Goal: Task Accomplishment & Management: Manage account settings

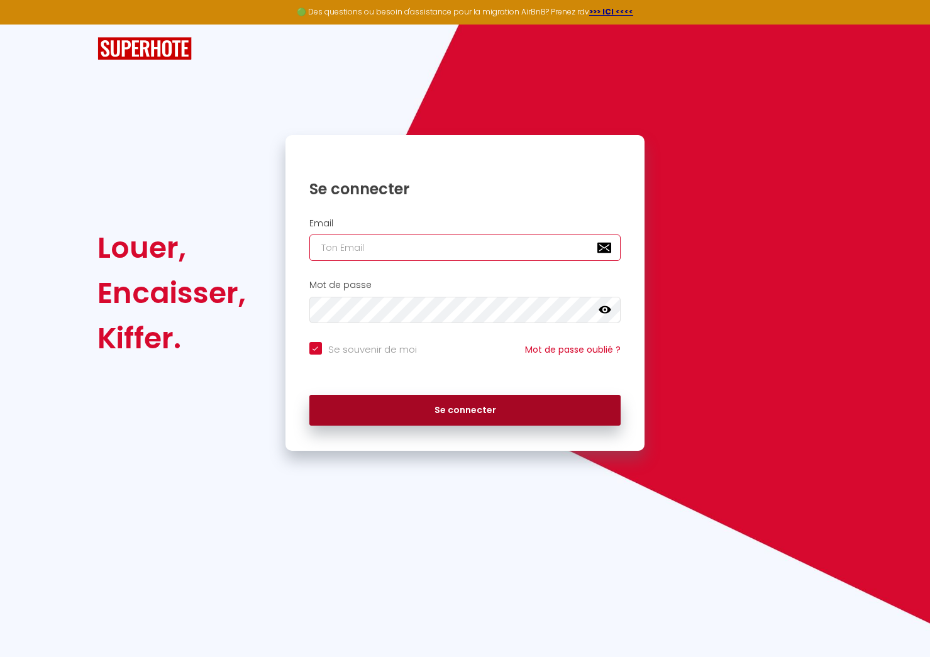
type input "[PERSON_NAME][EMAIL_ADDRESS][DOMAIN_NAME]"
click at [513, 401] on button "Se connecter" at bounding box center [465, 410] width 312 height 31
checkbox input "true"
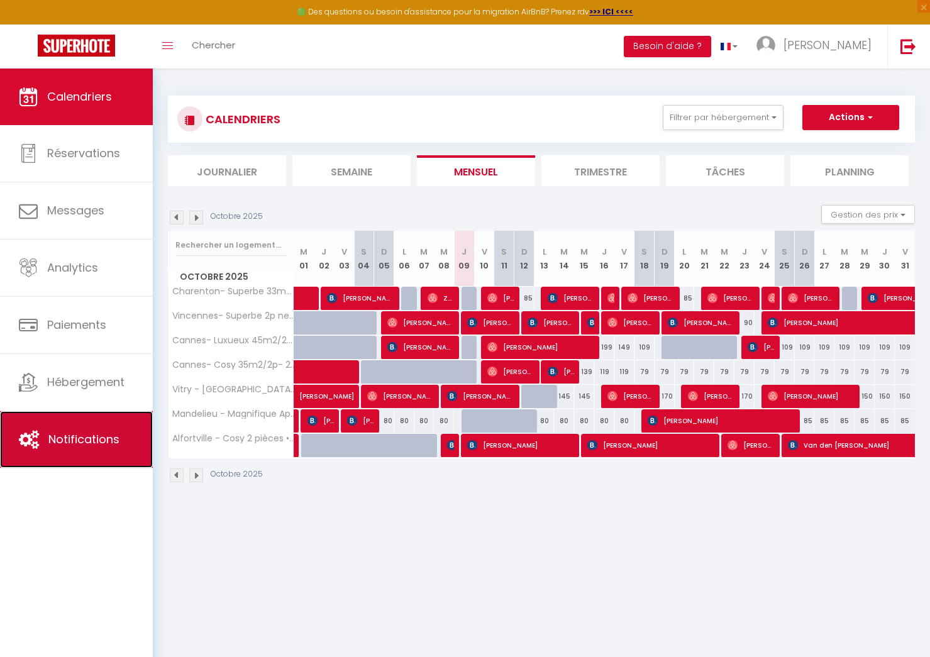
drag, startPoint x: 84, startPoint y: 445, endPoint x: 98, endPoint y: 444, distance: 13.9
click at [84, 445] on span "Notifications" at bounding box center [83, 440] width 71 height 16
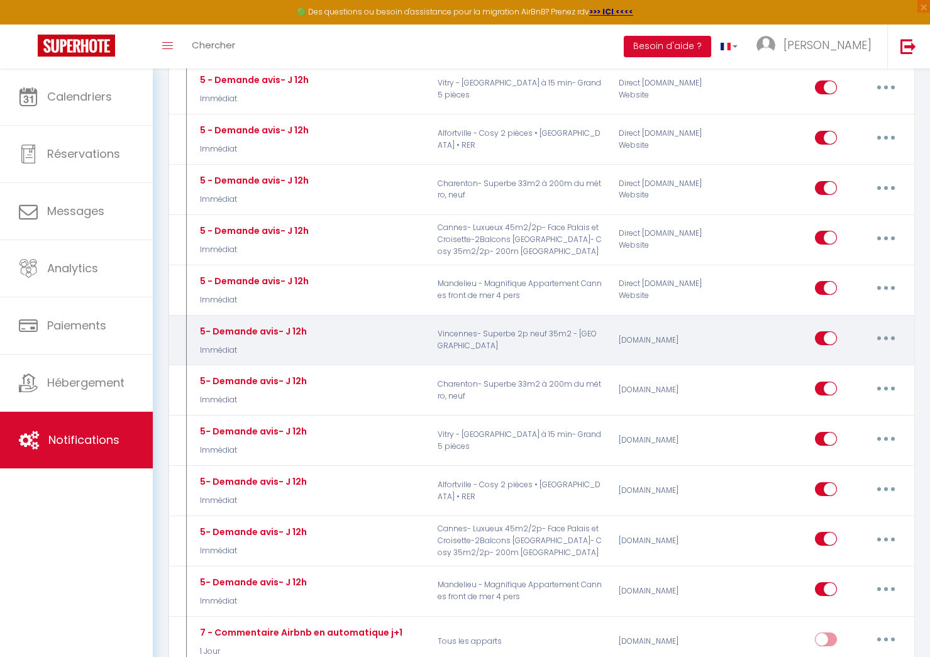
scroll to position [1690, 0]
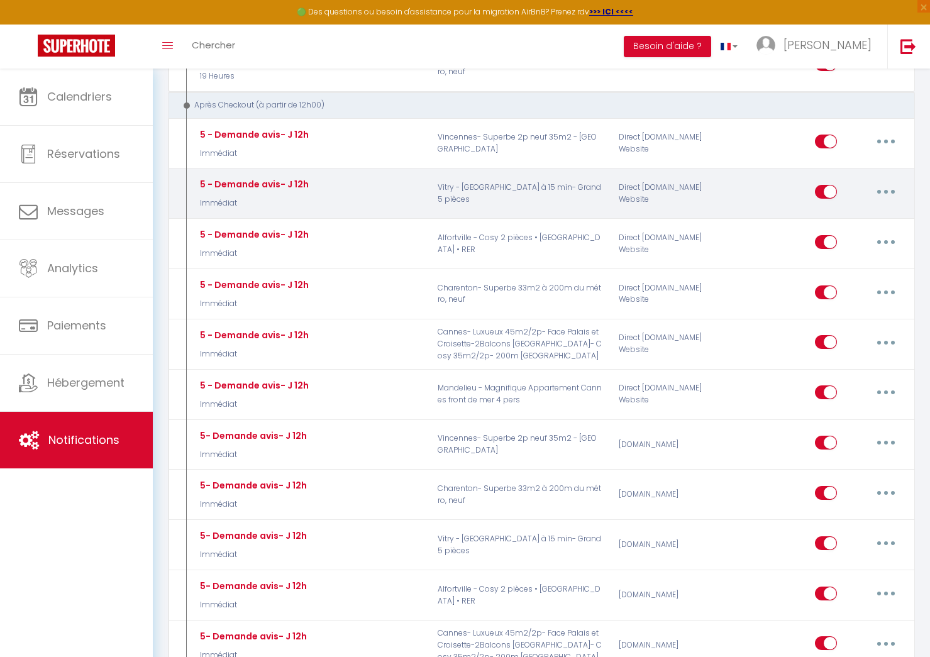
click at [891, 192] on button "button" at bounding box center [886, 192] width 35 height 20
click at [859, 211] on link "Editer" at bounding box center [853, 219] width 93 height 21
type input "5 - Demande avis- J 12h"
select select "5"
select select "Immédiat"
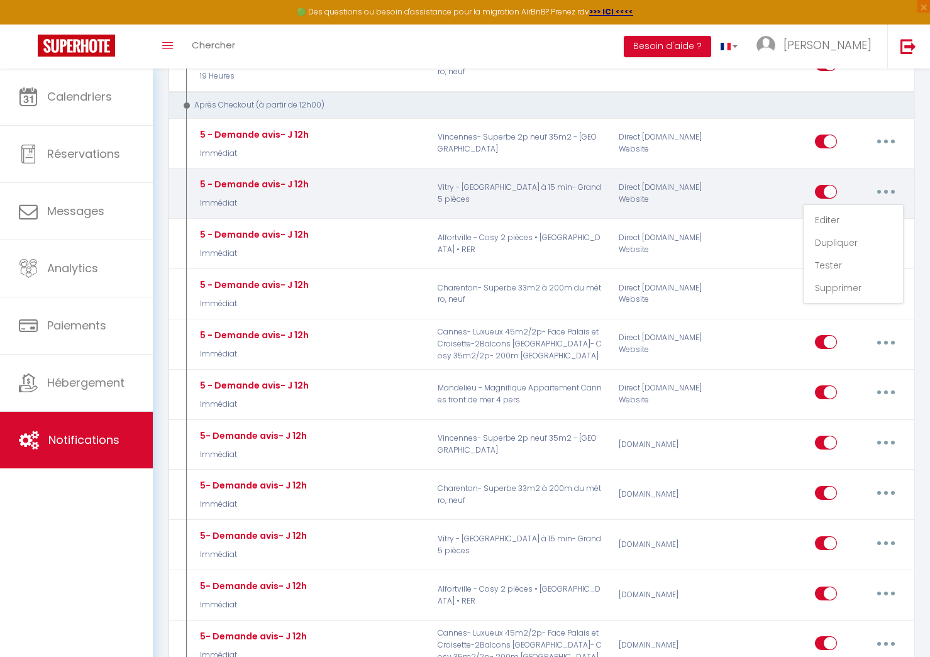
select select "if_booking_is_paid"
checkbox input "true"
checkbox input "false"
radio input "true"
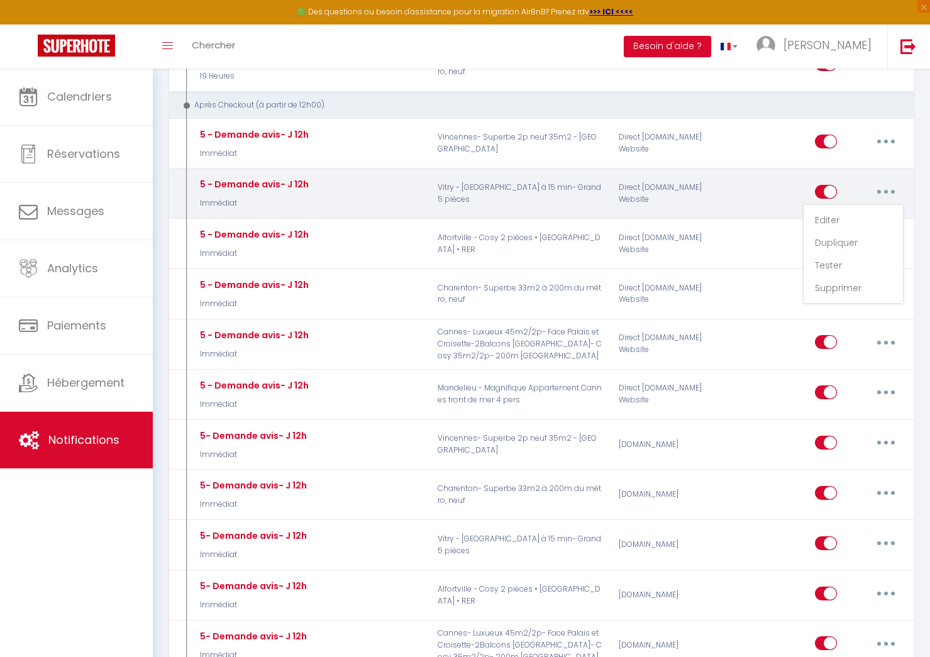
type input "Merci pour votre confiance"
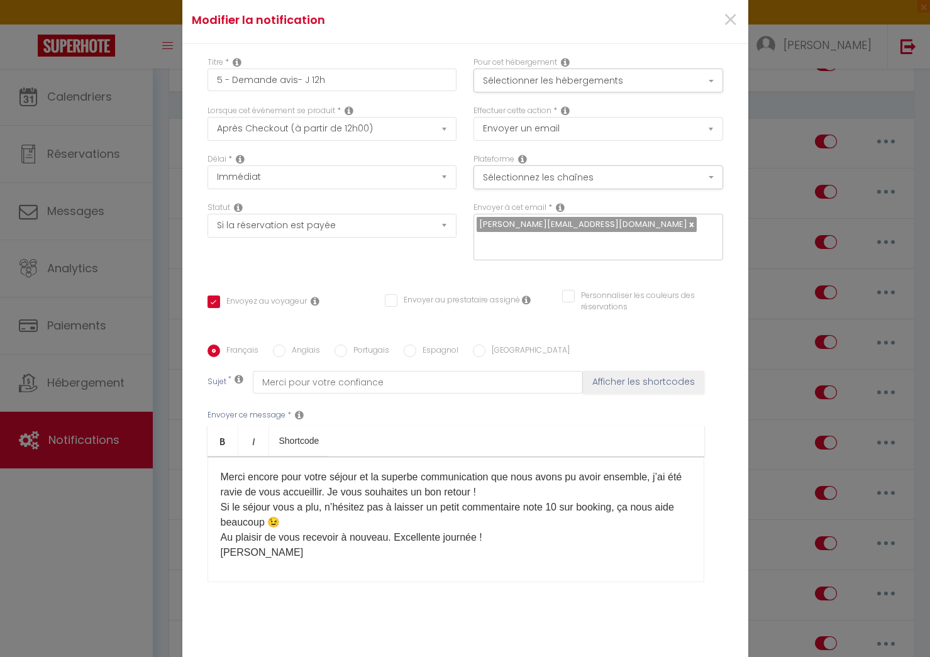
click at [286, 346] on label "Anglais" at bounding box center [303, 352] width 35 height 14
click at [286, 346] on input "Anglais" at bounding box center [279, 351] width 13 height 13
radio input "true"
checkbox input "true"
checkbox input "false"
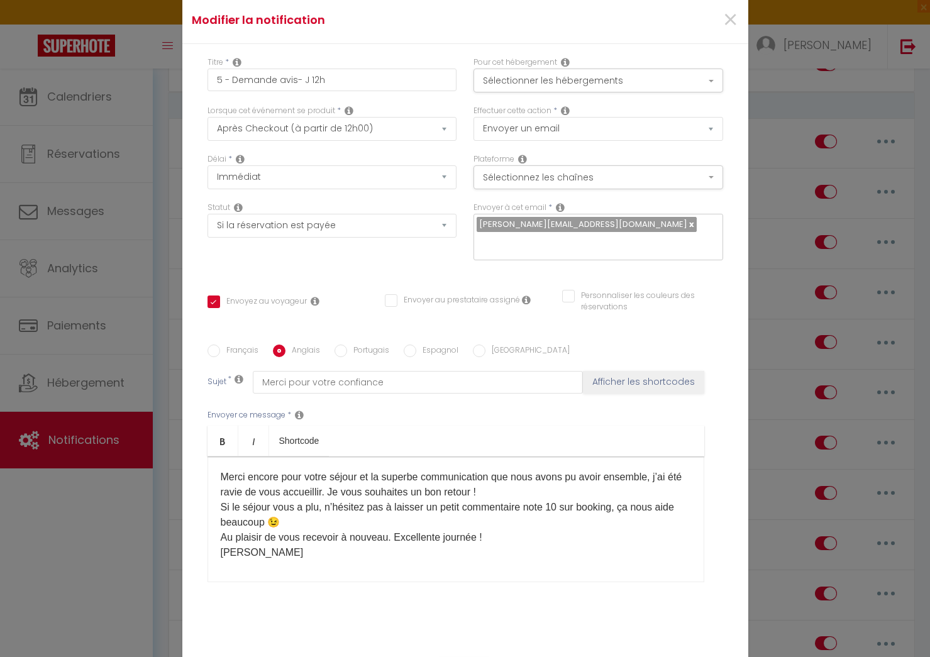
checkbox input "false"
type input "Thank you for your trust"
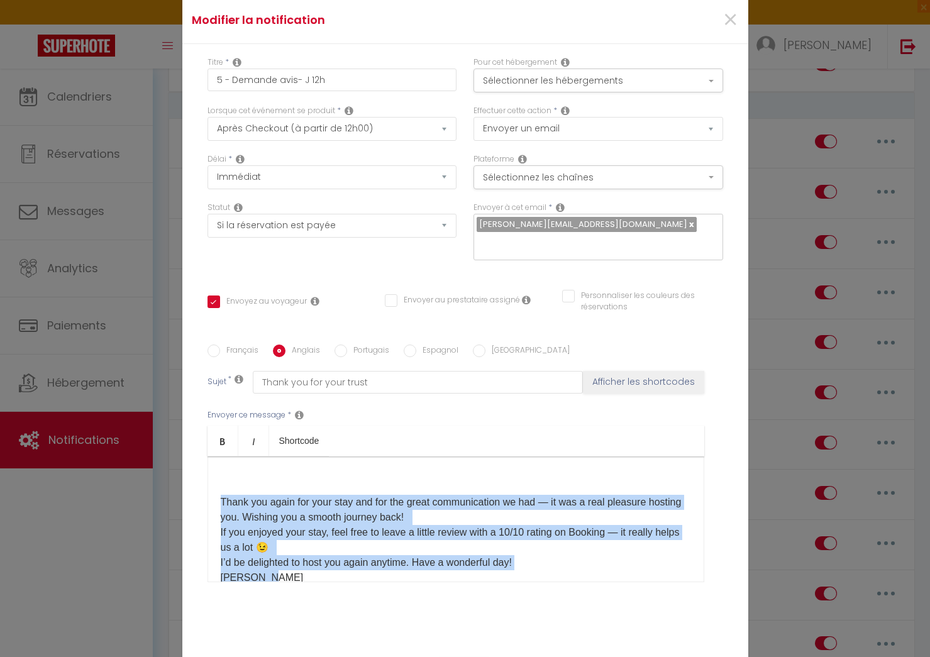
drag, startPoint x: 235, startPoint y: 525, endPoint x: 53, endPoint y: 481, distance: 187.5
click at [281, 574] on div "Envoyer ce message * Bold Italic Shortcode Rich text editor Thank you again for…" at bounding box center [466, 496] width 516 height 204
copy p "Thank you again for your stay and for the great communication we had — it was a…"
drag, startPoint x: 276, startPoint y: 562, endPoint x: 151, endPoint y: 419, distance: 189.5
click at [147, 420] on div "Modifier la notification × Titre * 5 - Demande avis- J 12h Pour cet hébergement…" at bounding box center [465, 328] width 930 height 657
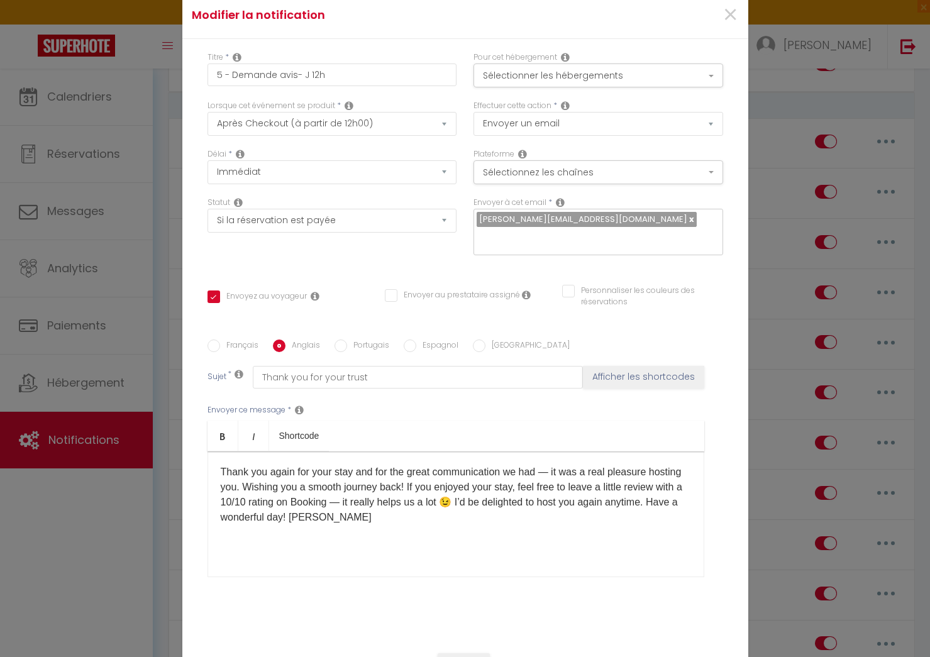
click at [233, 342] on label "Français" at bounding box center [239, 347] width 38 height 14
click at [220, 342] on input "Français" at bounding box center [214, 346] width 13 height 13
radio input "true"
checkbox input "true"
checkbox input "false"
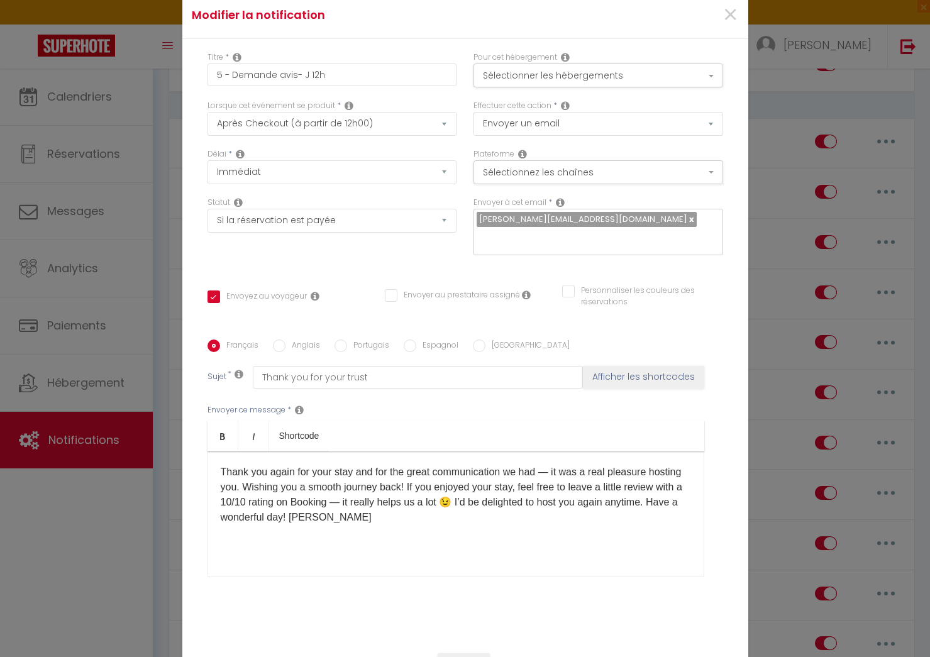
checkbox input "false"
type input "Merci pour votre confiance"
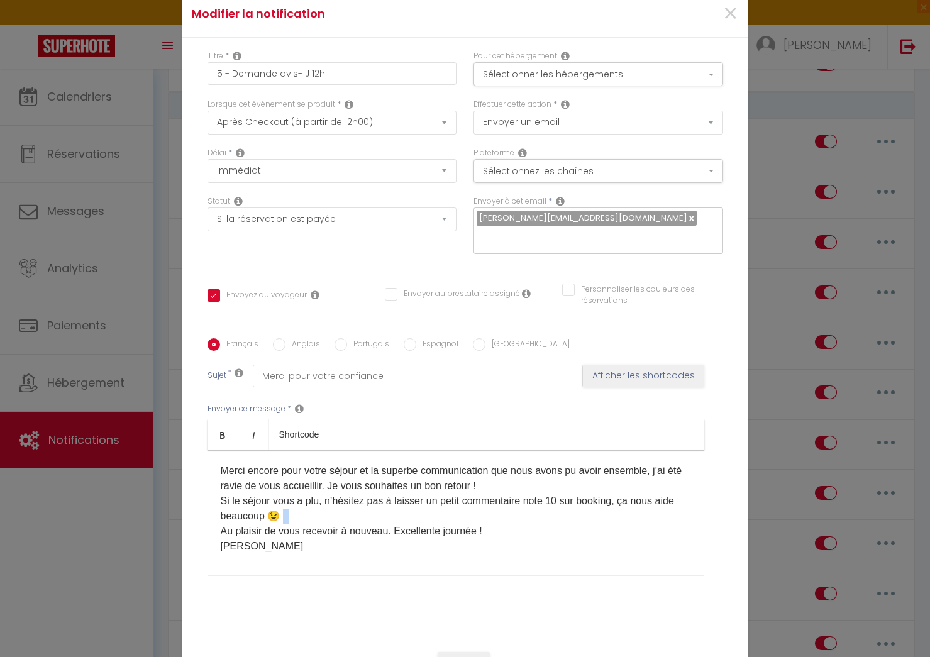
drag, startPoint x: 222, startPoint y: 523, endPoint x: 274, endPoint y: 462, distance: 79.8
click at [286, 510] on p "Merci encore pour votre séjour et la superbe communication que nous avons pu av…" at bounding box center [456, 509] width 471 height 91
copy p "​​​​​"
click at [286, 338] on label "Anglais" at bounding box center [303, 345] width 35 height 14
click at [286, 338] on input "Anglais" at bounding box center [279, 344] width 13 height 13
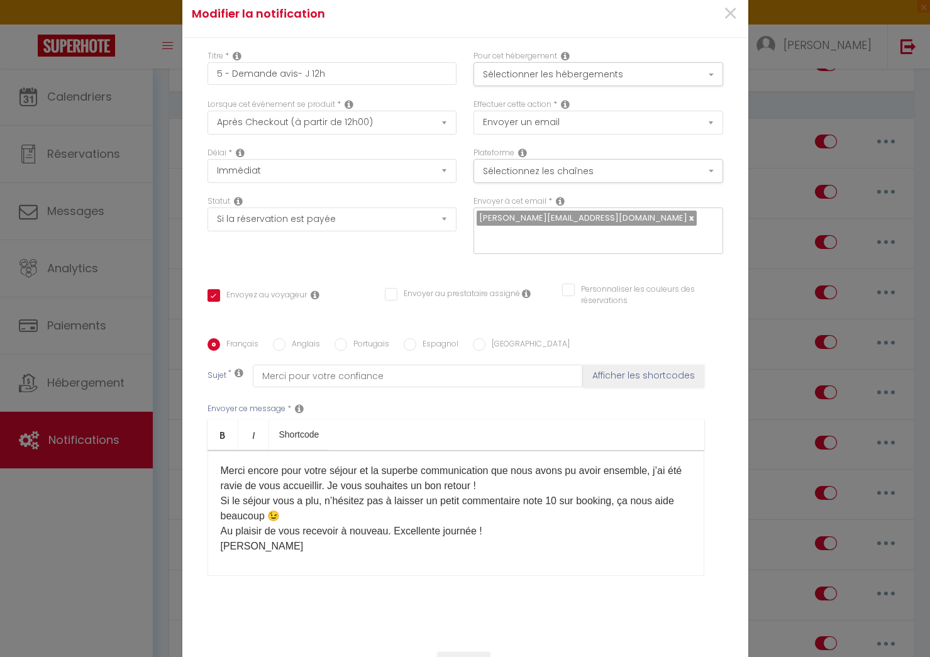
radio input "true"
checkbox input "true"
checkbox input "false"
type input "Thank you for your trust"
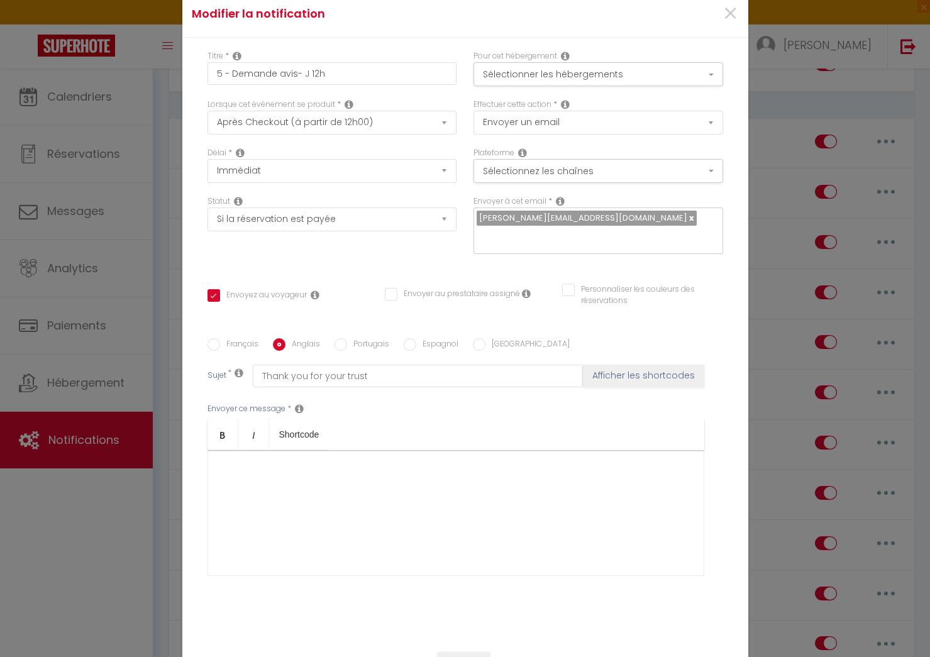
drag, startPoint x: 277, startPoint y: 337, endPoint x: 284, endPoint y: 355, distance: 18.7
click at [278, 338] on input "Anglais" at bounding box center [279, 344] width 13 height 13
click at [304, 487] on div "​" at bounding box center [456, 513] width 497 height 126
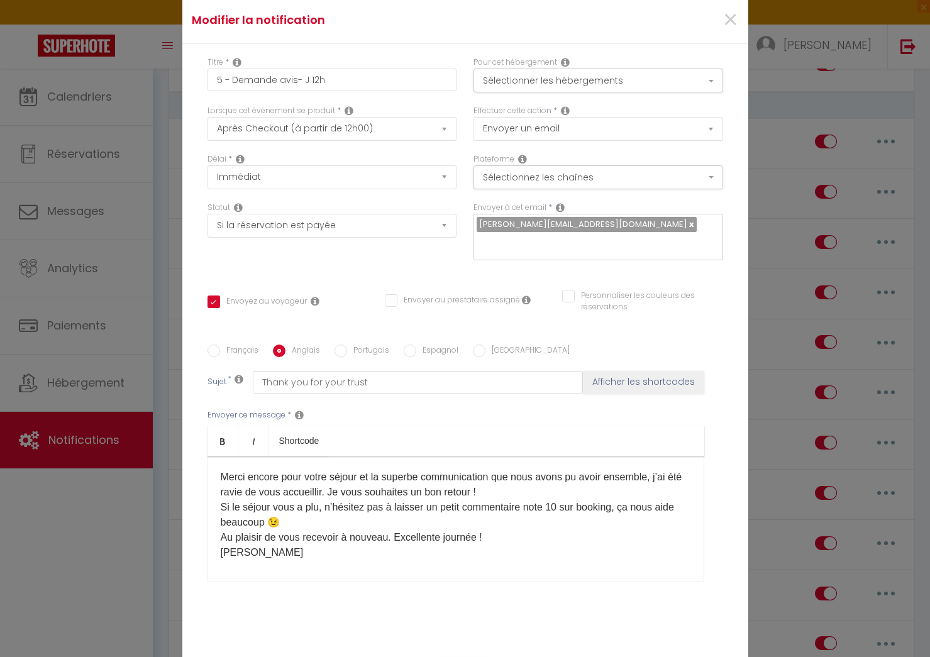
click at [237, 345] on label "Français" at bounding box center [239, 352] width 38 height 14
click at [220, 345] on input "Français" at bounding box center [214, 351] width 13 height 13
radio input "true"
checkbox input "true"
checkbox input "false"
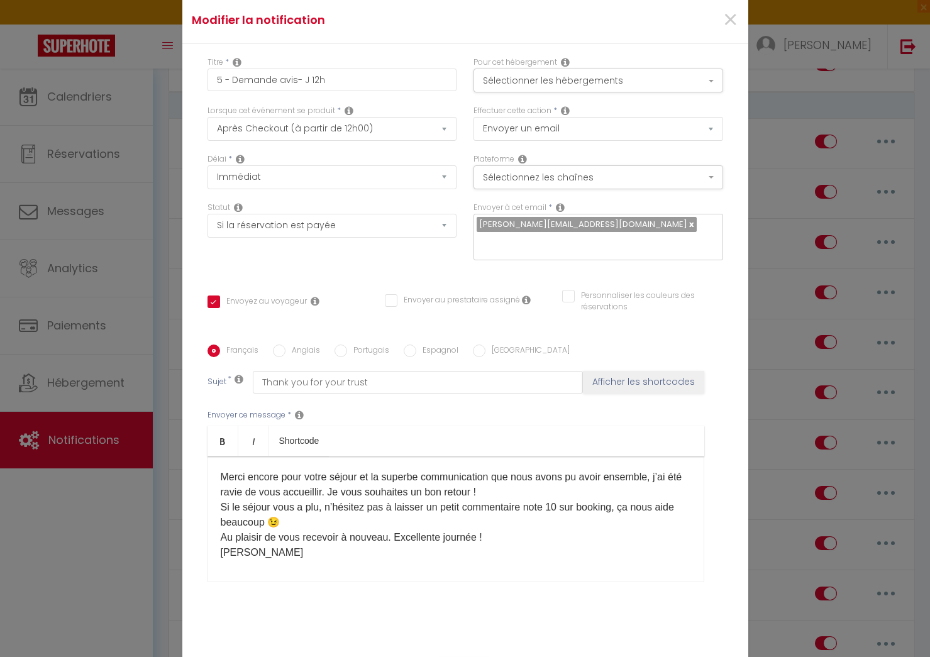
checkbox input "false"
type input "Merci pour votre confiance"
click at [281, 345] on input "Anglais" at bounding box center [279, 351] width 13 height 13
radio input "true"
checkbox input "true"
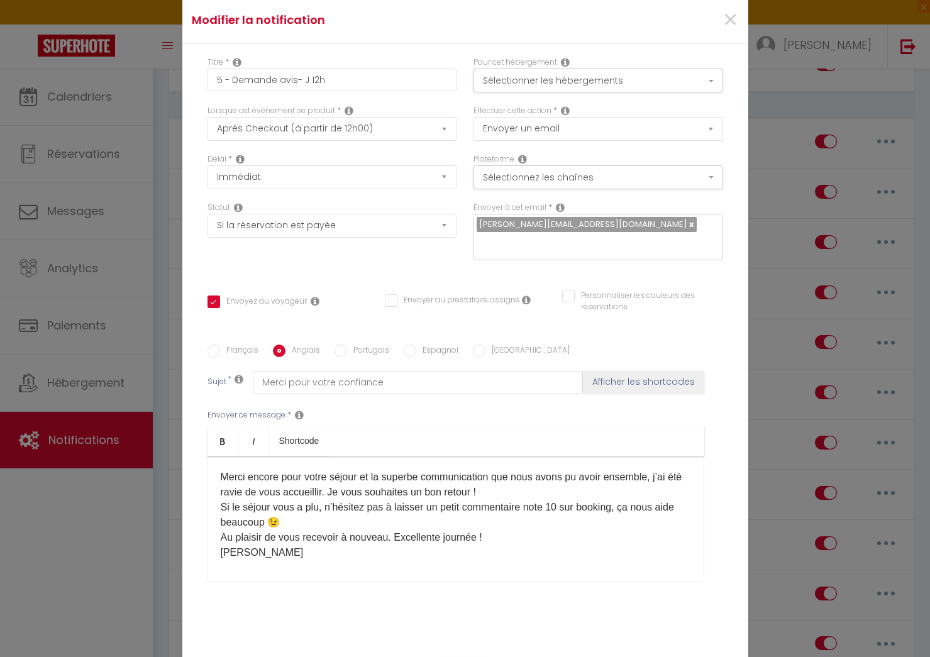
checkbox input "false"
type input "Thank you for your trust"
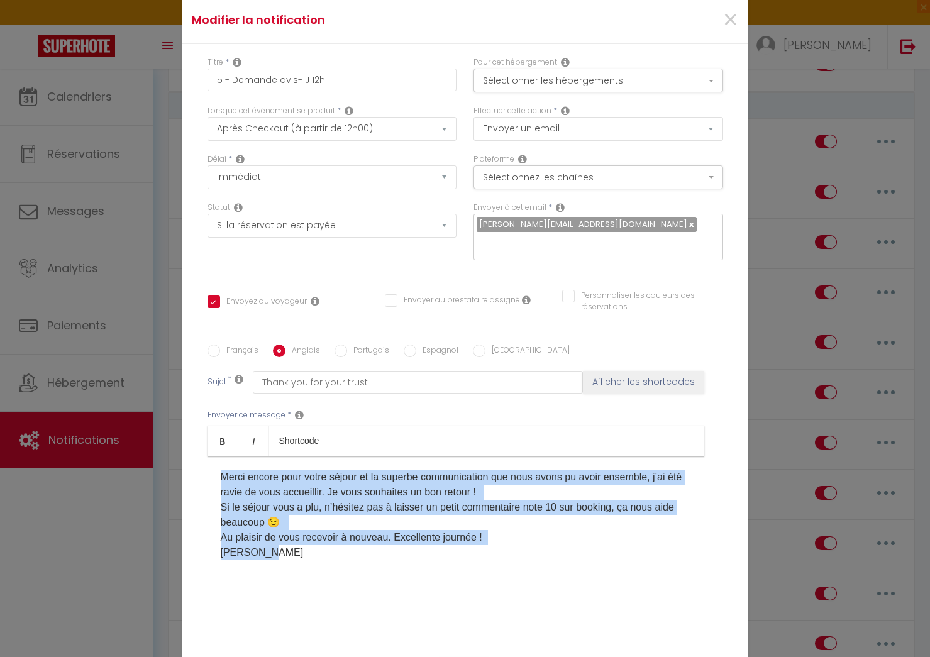
drag, startPoint x: 303, startPoint y: 551, endPoint x: 178, endPoint y: 407, distance: 190.4
click at [178, 407] on div "Modifier la notification × Titre * 5 - Demande avis- J 12h Pour cet hébergement…" at bounding box center [465, 328] width 930 height 657
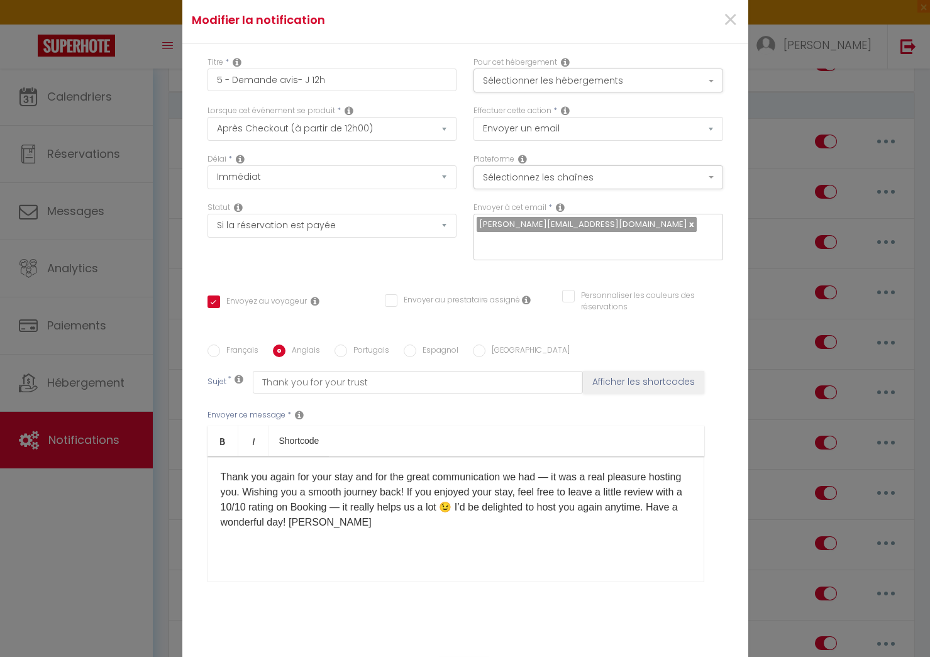
drag, startPoint x: 327, startPoint y: 516, endPoint x: 340, endPoint y: 538, distance: 24.8
click at [327, 516] on p "Thank you again for your stay and for the great communication we had — it was a…" at bounding box center [456, 500] width 471 height 60
drag, startPoint x: 227, startPoint y: 347, endPoint x: 272, endPoint y: 343, distance: 45.4
click at [231, 347] on label "Français" at bounding box center [239, 352] width 38 height 14
click at [273, 345] on input "Anglais" at bounding box center [279, 351] width 13 height 13
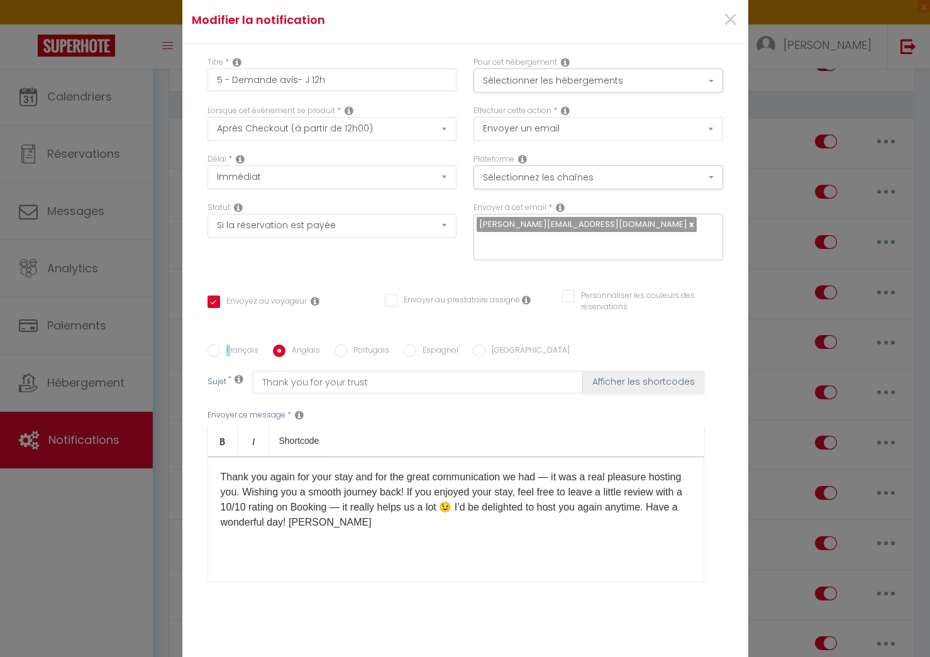
click at [225, 345] on label "Français" at bounding box center [239, 352] width 38 height 14
click at [220, 345] on input "Français" at bounding box center [214, 351] width 13 height 13
radio input "true"
checkbox input "true"
checkbox input "false"
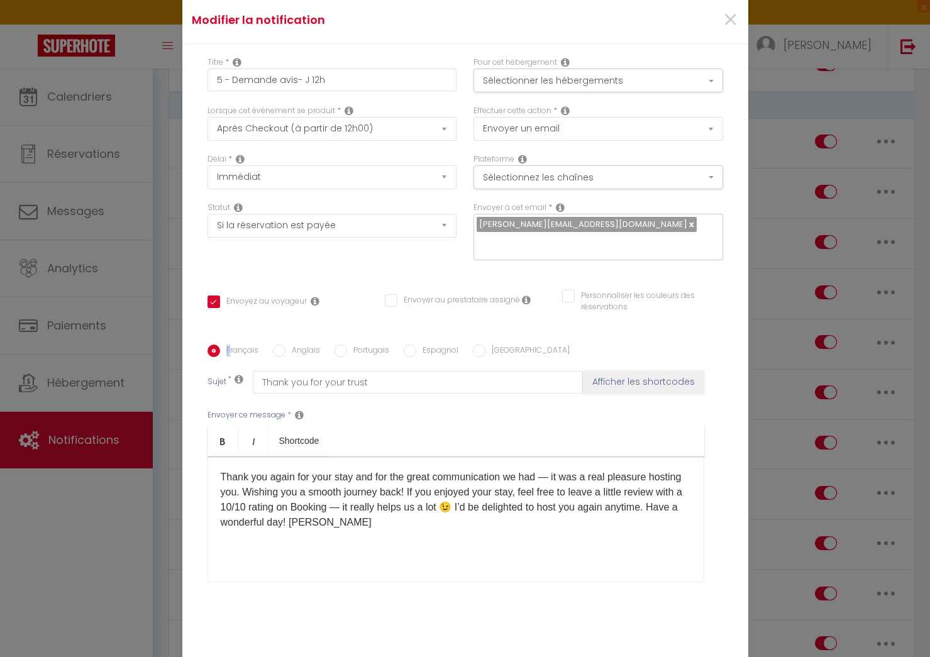
checkbox input "false"
type input "Merci pour votre confiance"
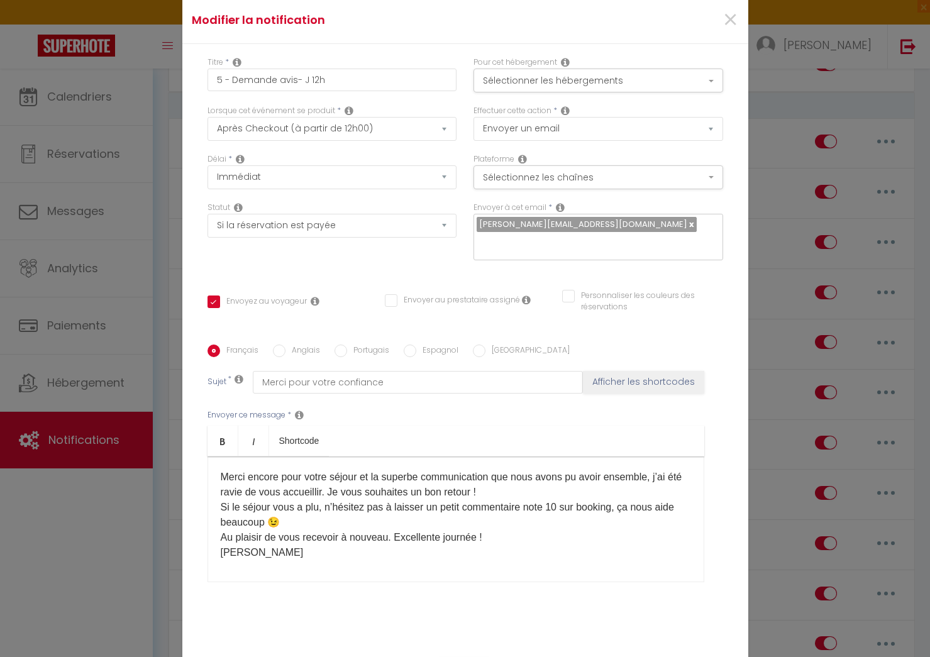
click at [288, 345] on label "Anglais" at bounding box center [303, 352] width 35 height 14
click at [286, 345] on input "Anglais" at bounding box center [279, 351] width 13 height 13
radio input "true"
checkbox input "true"
checkbox input "false"
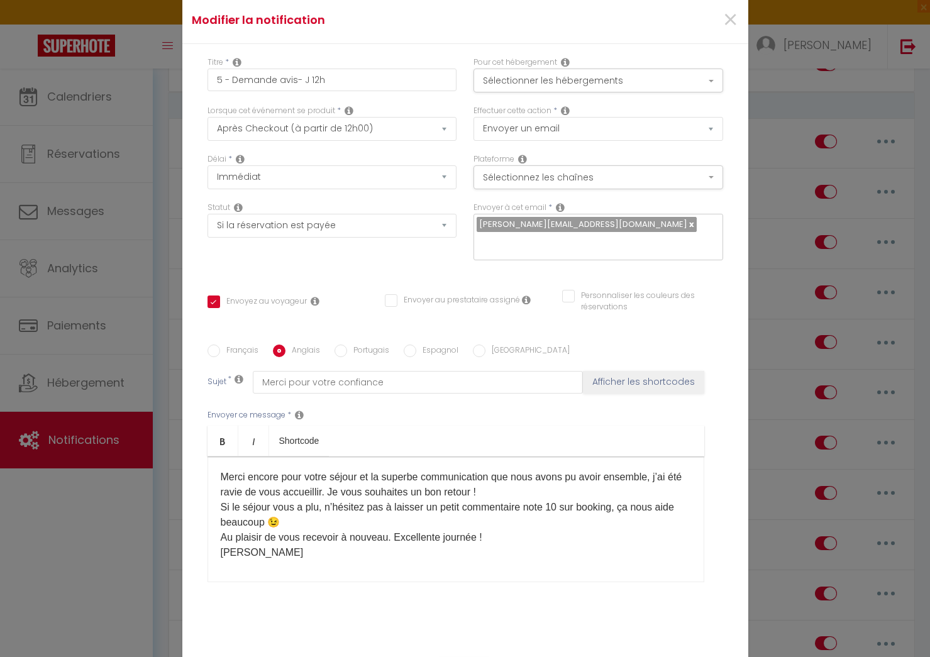
checkbox input "false"
type input "Thank you for your trust"
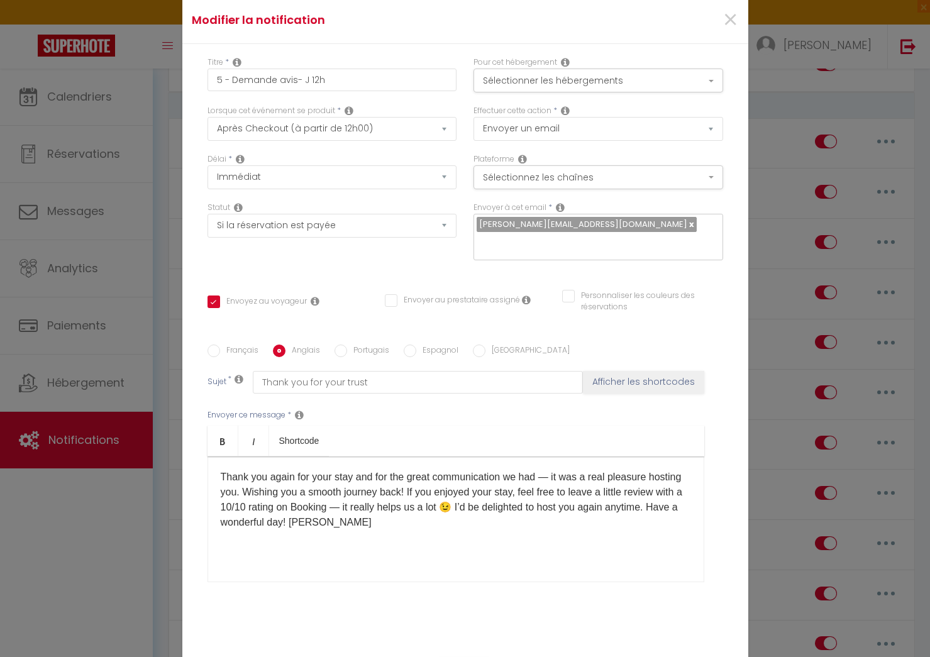
drag, startPoint x: 240, startPoint y: 342, endPoint x: 265, endPoint y: 369, distance: 37.4
click at [241, 345] on label "Français" at bounding box center [239, 352] width 38 height 14
click at [220, 345] on input "Français" at bounding box center [214, 351] width 13 height 13
radio input "true"
checkbox input "true"
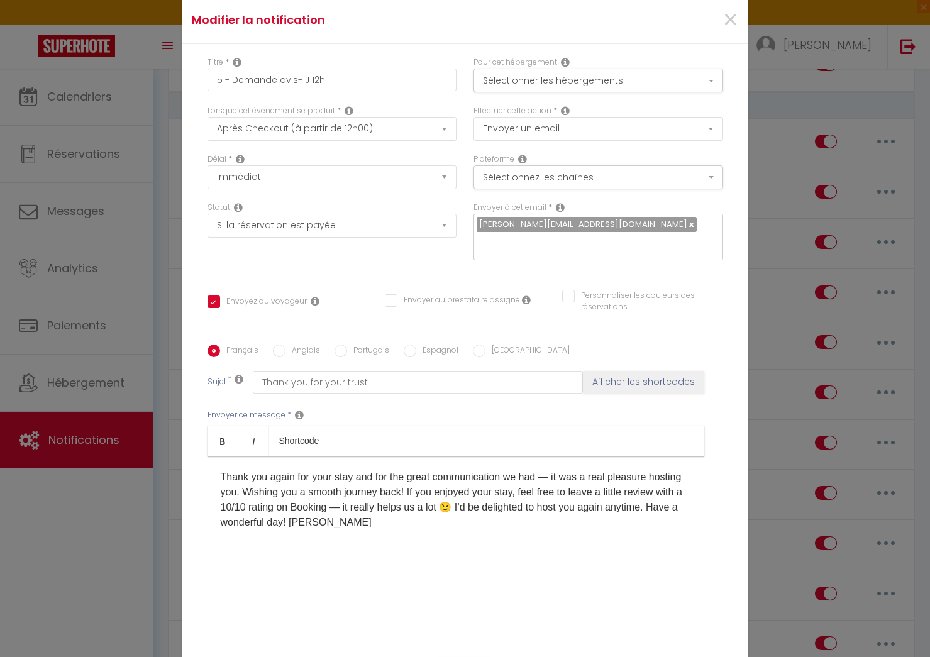
checkbox input "false"
type input "Merci pour votre confiance"
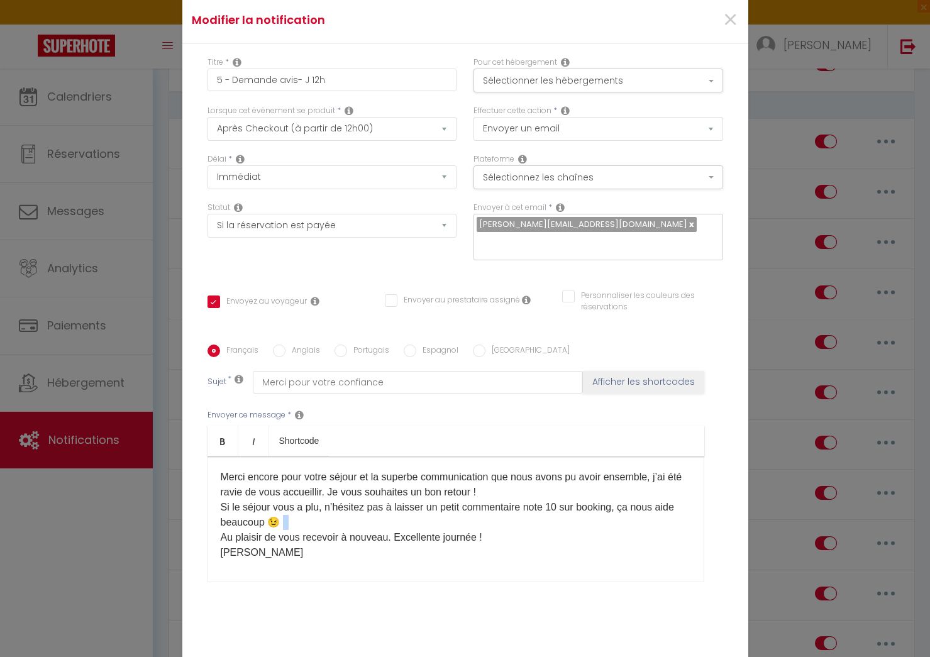
drag, startPoint x: 219, startPoint y: 526, endPoint x: 389, endPoint y: 414, distance: 204.0
click at [298, 510] on div "Merci encore pour votre séjour et la superbe communication que nous avons pu av…" at bounding box center [456, 520] width 497 height 126
copy span
click at [299, 345] on label "Anglais" at bounding box center [303, 352] width 35 height 14
click at [286, 345] on input "Anglais" at bounding box center [279, 351] width 13 height 13
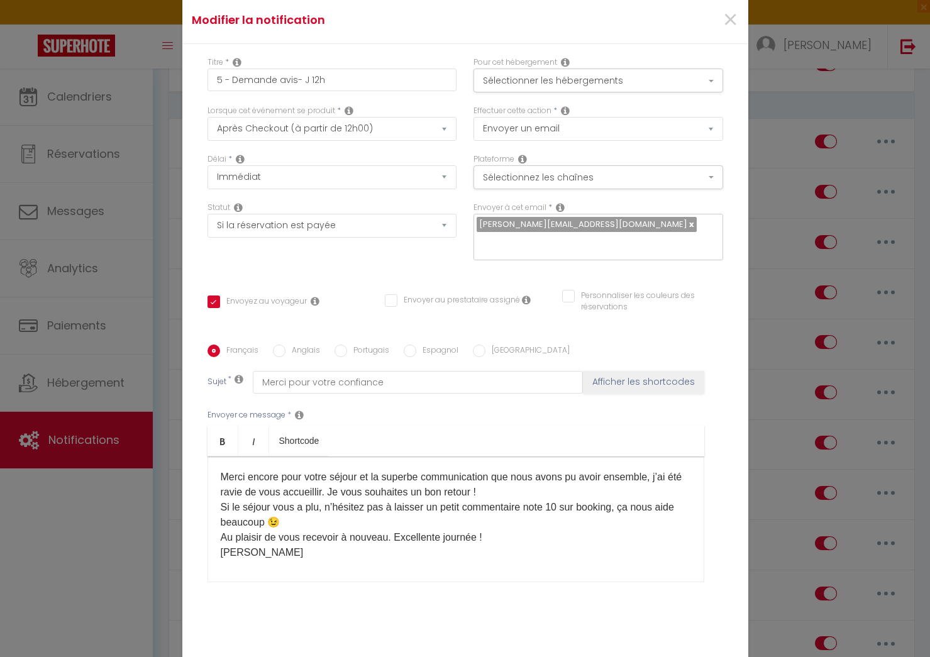
radio input "true"
checkbox input "true"
checkbox input "false"
type input "Thank you for your trust"
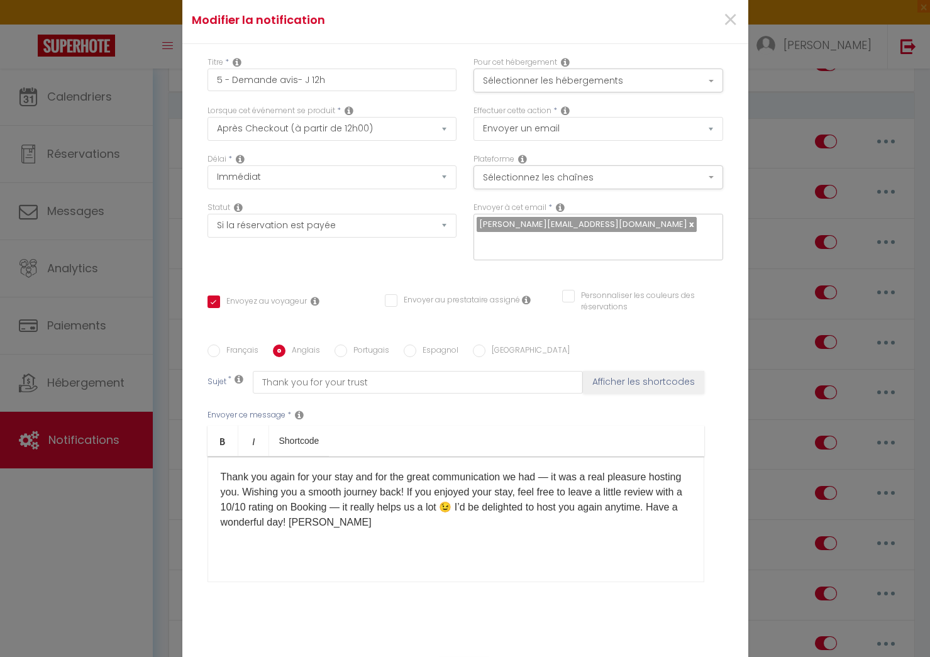
click at [326, 512] on p "Thank you again for your stay and for the great communication we had — it was a…" at bounding box center [456, 500] width 471 height 60
click at [411, 484] on p "Thank you again for your stay and for the great communication we had — it was a…" at bounding box center [456, 507] width 471 height 75
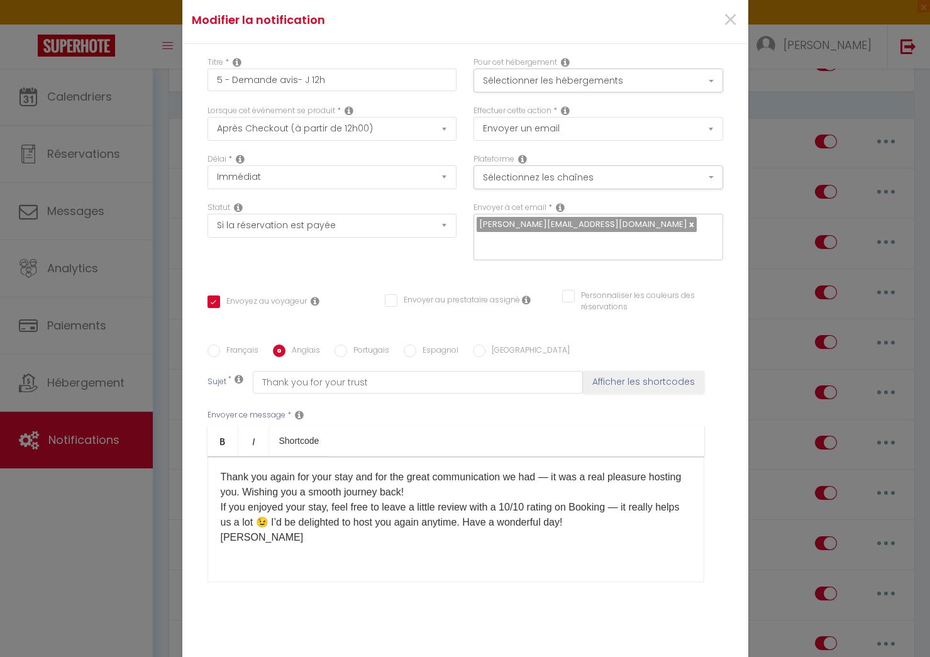
click at [301, 516] on p "Thank you again for your stay and for the great communication we had — it was a…" at bounding box center [456, 507] width 471 height 75
click at [301, 514] on p "Thank you again for your stay and for the great communication we had — it was a…" at bounding box center [456, 507] width 471 height 75
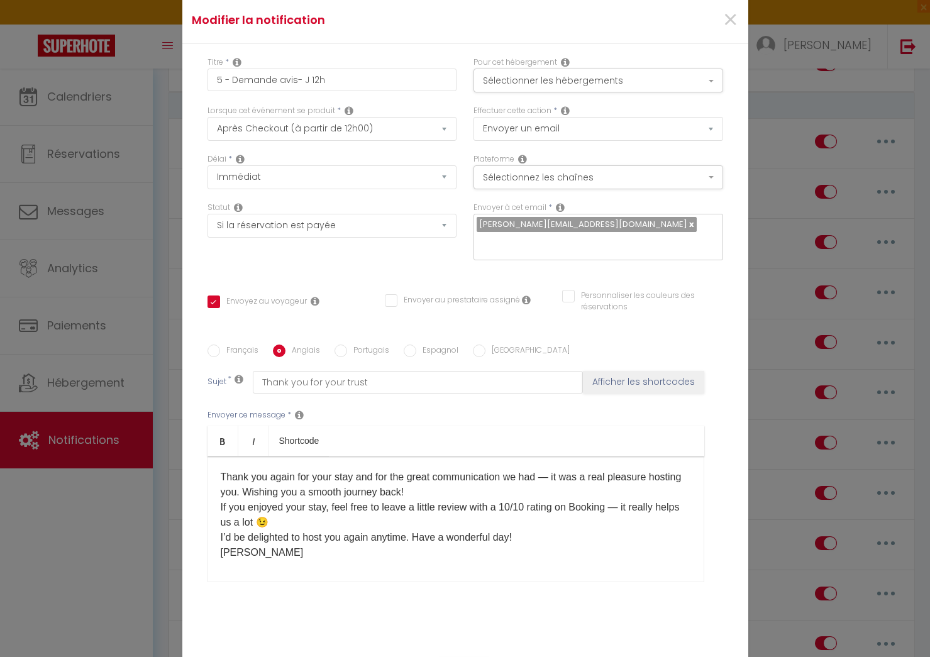
drag, startPoint x: 313, startPoint y: 545, endPoint x: 294, endPoint y: 571, distance: 31.5
click at [313, 545] on p "Thank you again for your stay and for the great communication we had — it was a…" at bounding box center [456, 515] width 471 height 91
click at [294, 571] on p at bounding box center [456, 578] width 471 height 15
click at [272, 566] on div "Thank you again for your stay and for the great communication we had — it was a…" at bounding box center [456, 520] width 497 height 126
click at [399, 345] on div "Français Anglais Portugais Espagnol [GEOGRAPHIC_DATA]" at bounding box center [466, 352] width 516 height 14
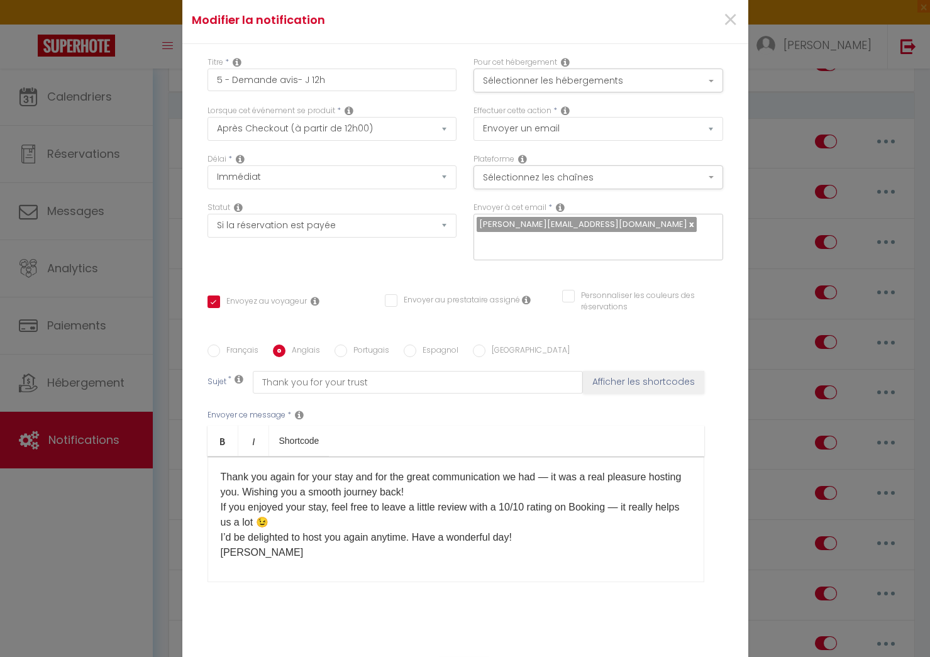
click at [404, 345] on input "Espagnol" at bounding box center [410, 351] width 13 height 13
radio input "true"
checkbox input "true"
checkbox input "false"
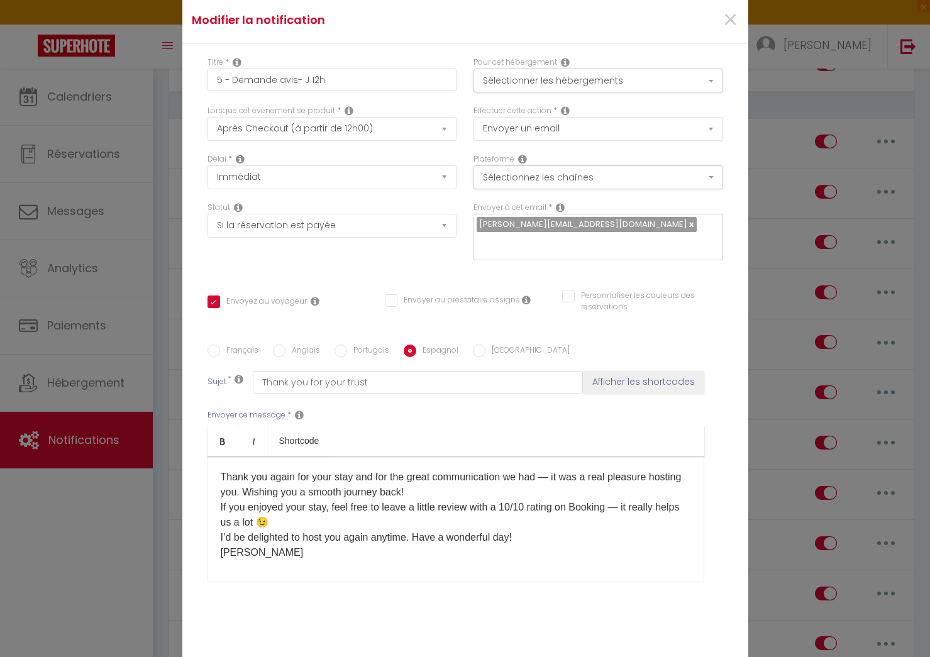
type input "Gracias por su confianza"
click at [248, 566] on div "Gracias de nuevo por tu estancia y por la excelente comunicación que hemos teni…" at bounding box center [456, 520] width 497 height 126
click at [284, 345] on input "Anglais" at bounding box center [279, 351] width 13 height 13
radio input "true"
checkbox input "true"
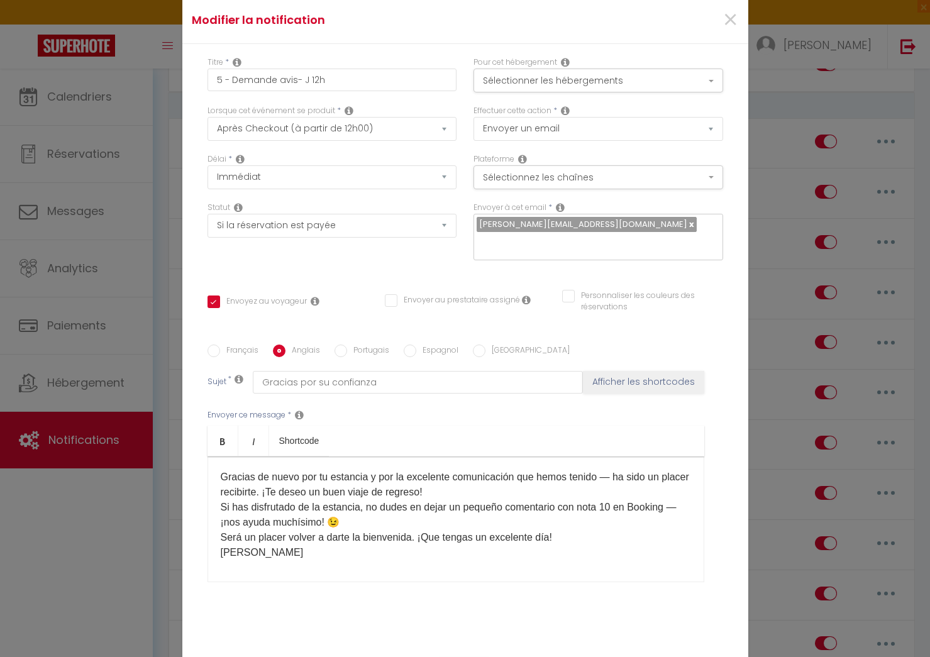
checkbox input "false"
type input "Thank you for your trust"
click at [263, 564] on div "Thank you again for your stay and for the great communication we had — it was a…" at bounding box center [456, 520] width 497 height 126
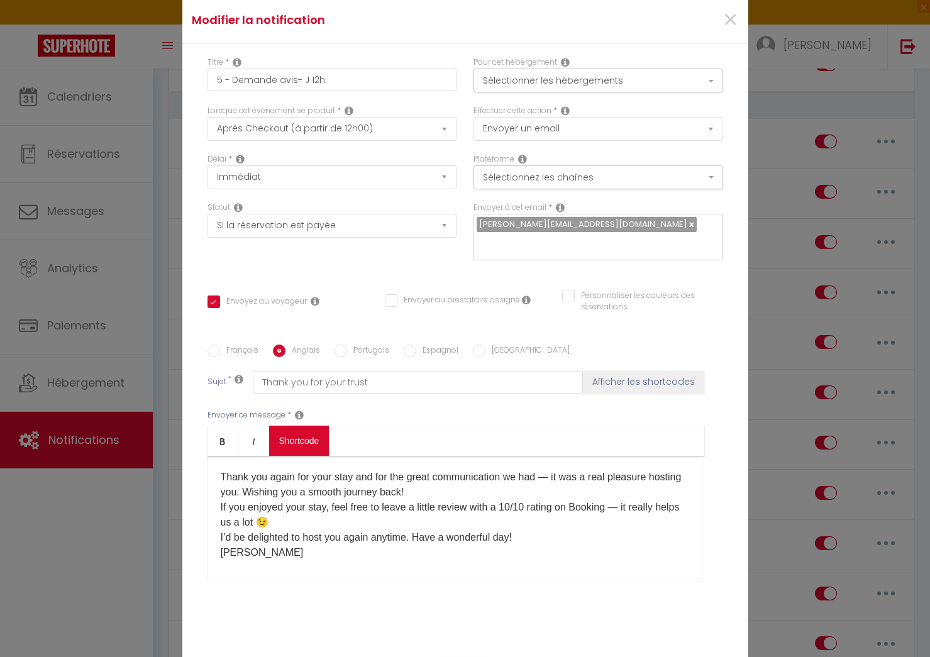
drag, startPoint x: 231, startPoint y: 335, endPoint x: 276, endPoint y: 423, distance: 99.0
click at [231, 335] on div "Français Anglais Portugais Espagnol Italien Sujet * Thank you for your trust Af…" at bounding box center [466, 471] width 516 height 291
click at [228, 345] on label "Français" at bounding box center [239, 352] width 38 height 14
click at [220, 345] on input "Français" at bounding box center [214, 351] width 13 height 13
radio input "true"
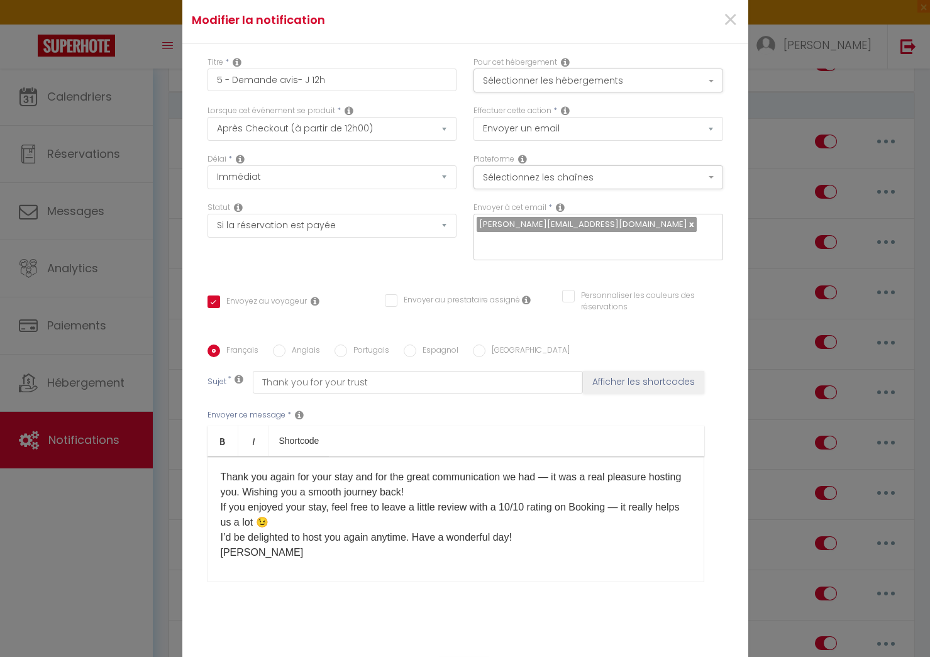
checkbox input "true"
checkbox input "false"
type input "Merci pour votre confiance"
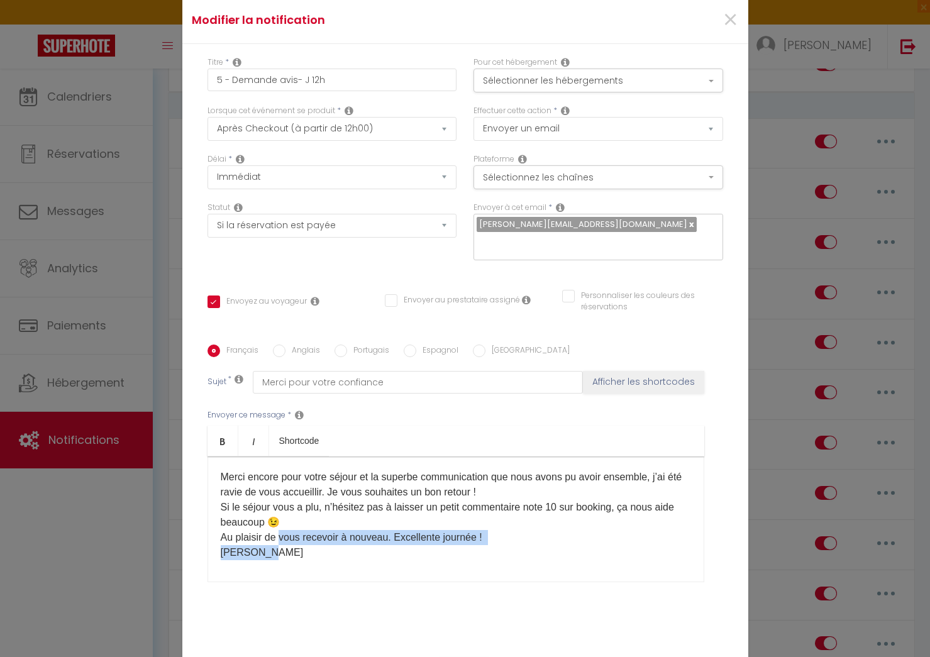
drag, startPoint x: 279, startPoint y: 533, endPoint x: 276, endPoint y: 550, distance: 16.5
click at [276, 550] on p "Merci encore pour votre séjour et la superbe communication que nous avons pu av…" at bounding box center [456, 515] width 471 height 91
click at [275, 559] on div "Merci encore pour votre séjour et la superbe communication que nous avons pu av…" at bounding box center [456, 520] width 497 height 126
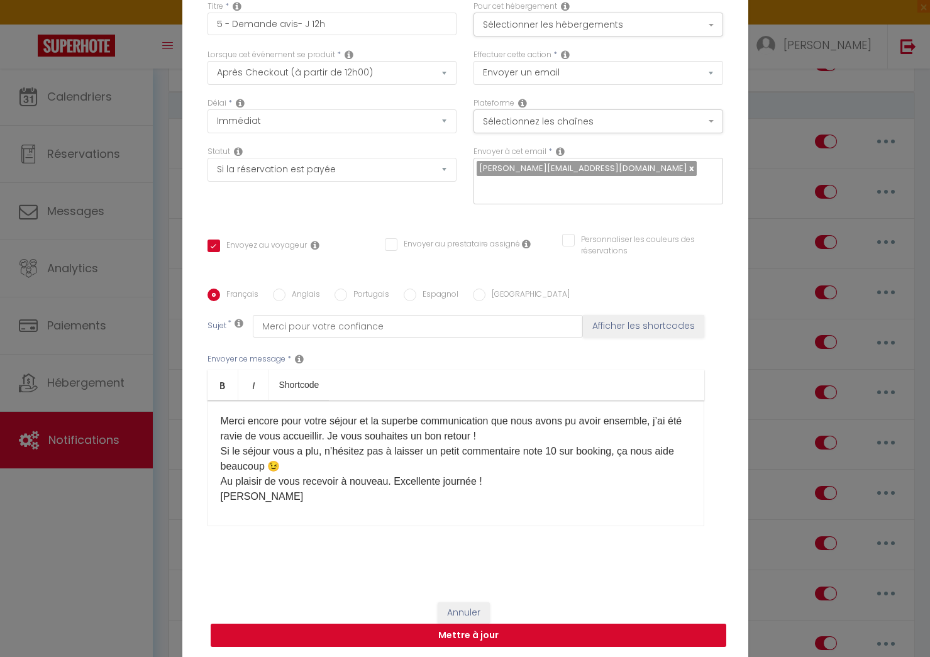
click at [537, 635] on button "Mettre à jour" at bounding box center [469, 636] width 516 height 24
checkbox input "true"
checkbox input "false"
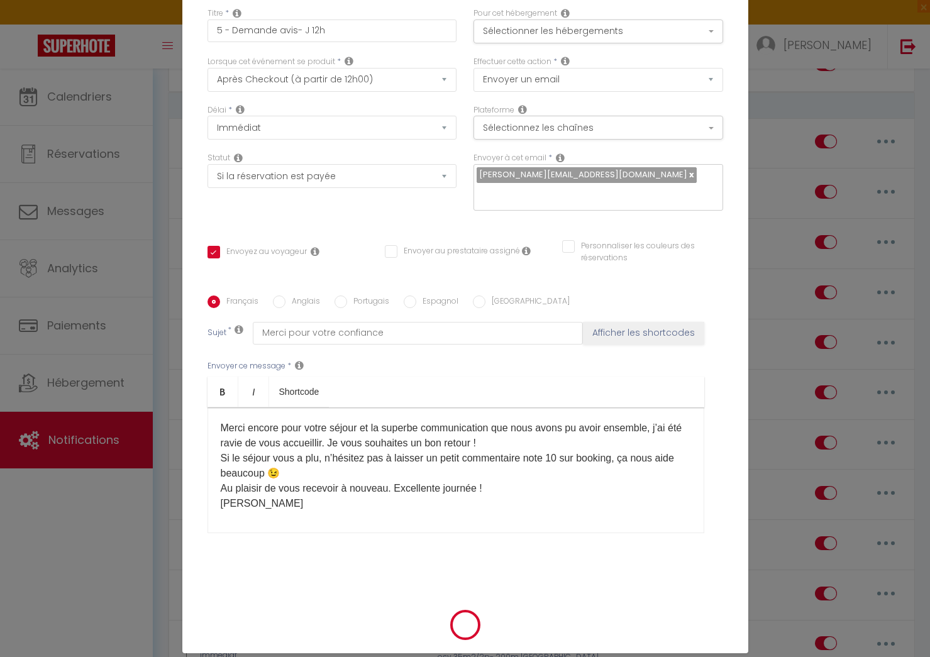
select select "1"
select select
checkbox input "false"
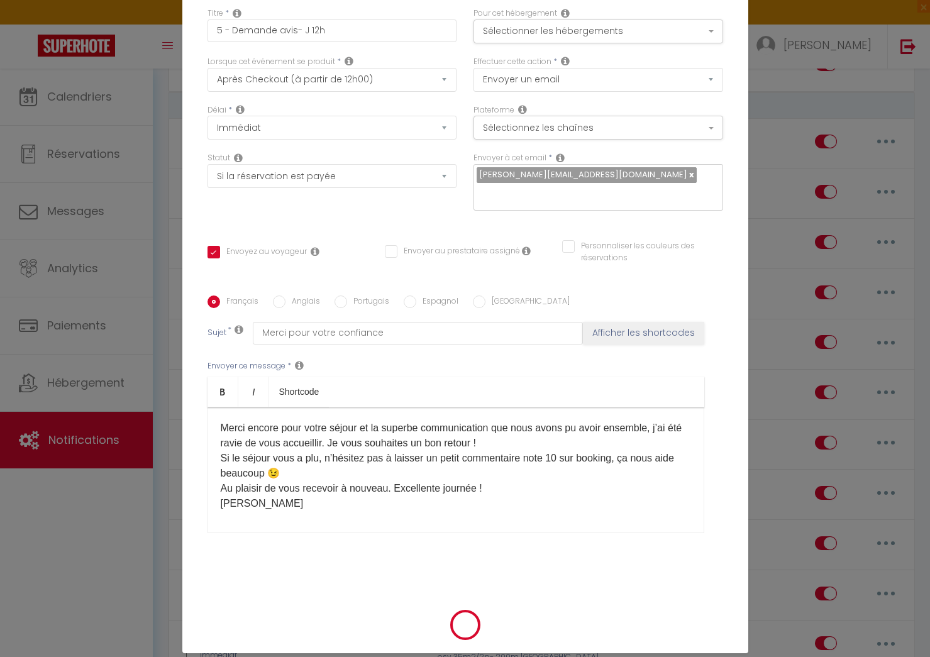
checkbox input "false"
radio input "false"
select select
checkbox input "false"
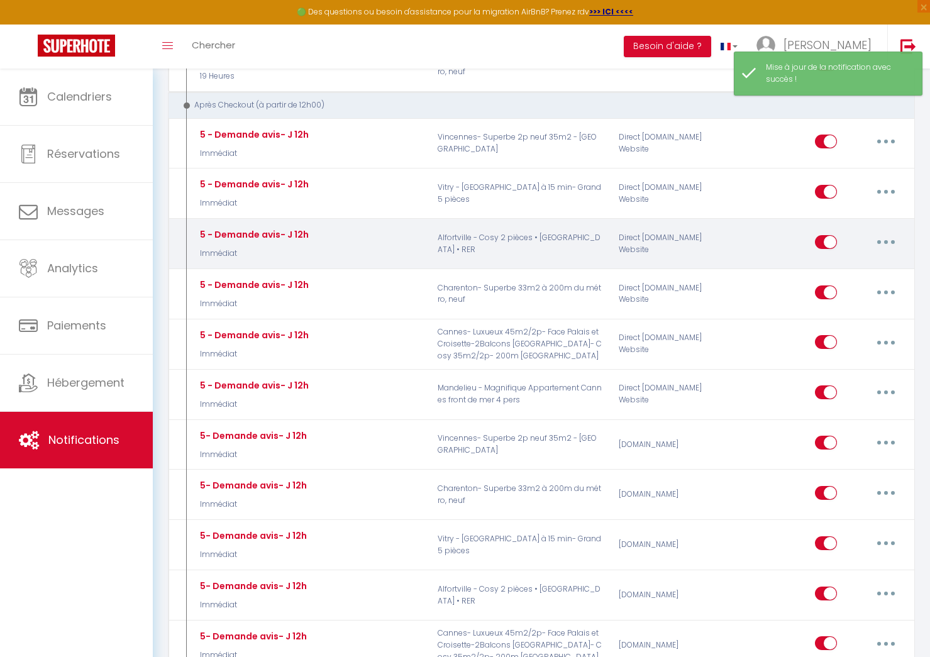
drag, startPoint x: 887, startPoint y: 240, endPoint x: 852, endPoint y: 294, distance: 63.7
click at [887, 240] on icon "button" at bounding box center [886, 242] width 4 height 4
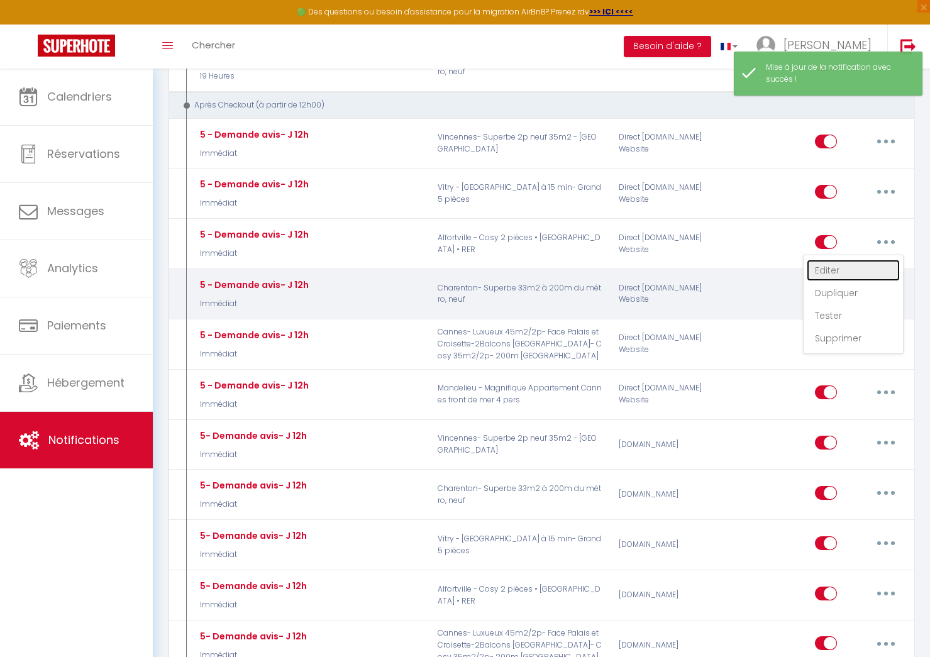
click at [848, 270] on link "Editer" at bounding box center [853, 270] width 93 height 21
type input "5 - Demande avis- J 12h"
select select "5"
select select "Immédiat"
select select "if_booking_is_paid"
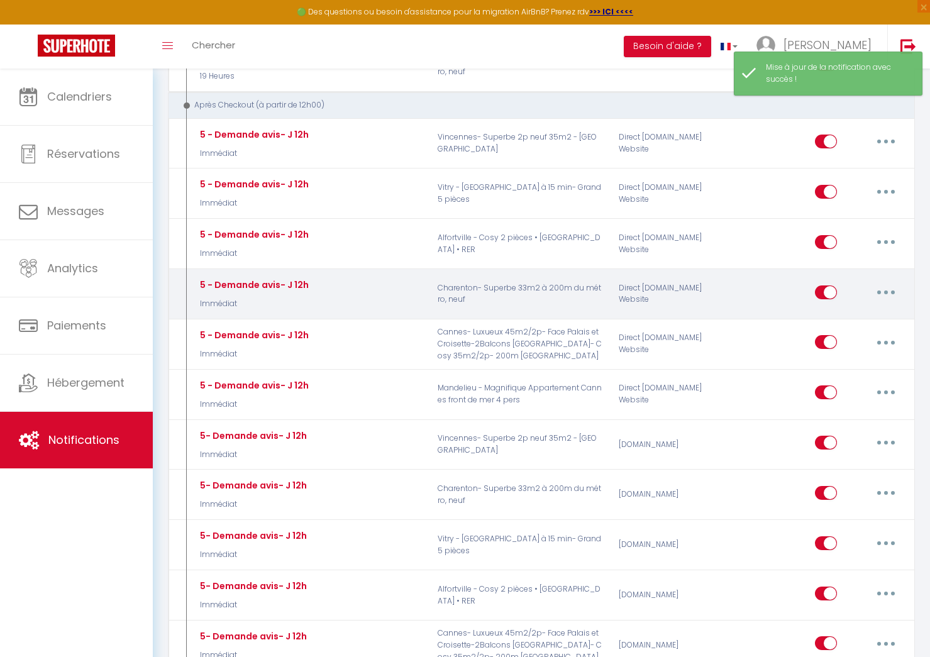
checkbox input "true"
checkbox input "false"
radio input "true"
type input "Merci pour votre confiance"
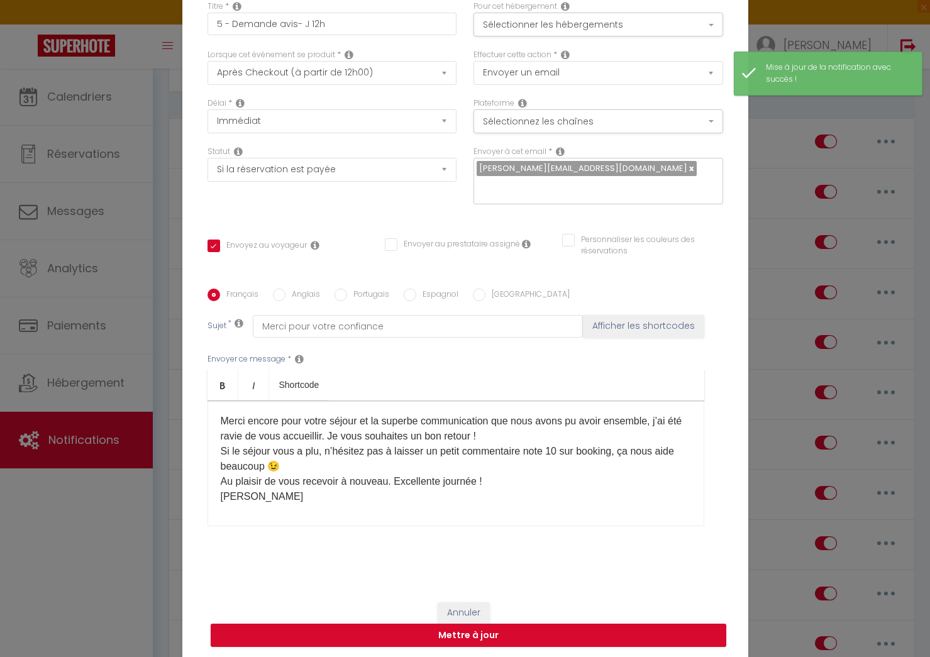
click at [252, 515] on div "Merci encore pour votre séjour et la superbe communication que nous avons pu av…" at bounding box center [456, 464] width 497 height 126
drag, startPoint x: 253, startPoint y: 510, endPoint x: 325, endPoint y: 341, distance: 183.5
click at [254, 509] on div "Merci encore pour votre séjour et la superbe communication que nous avons pu av…" at bounding box center [456, 464] width 497 height 126
drag, startPoint x: 289, startPoint y: 288, endPoint x: 318, endPoint y: 403, distance: 118.9
click at [289, 289] on label "Anglais" at bounding box center [303, 296] width 35 height 14
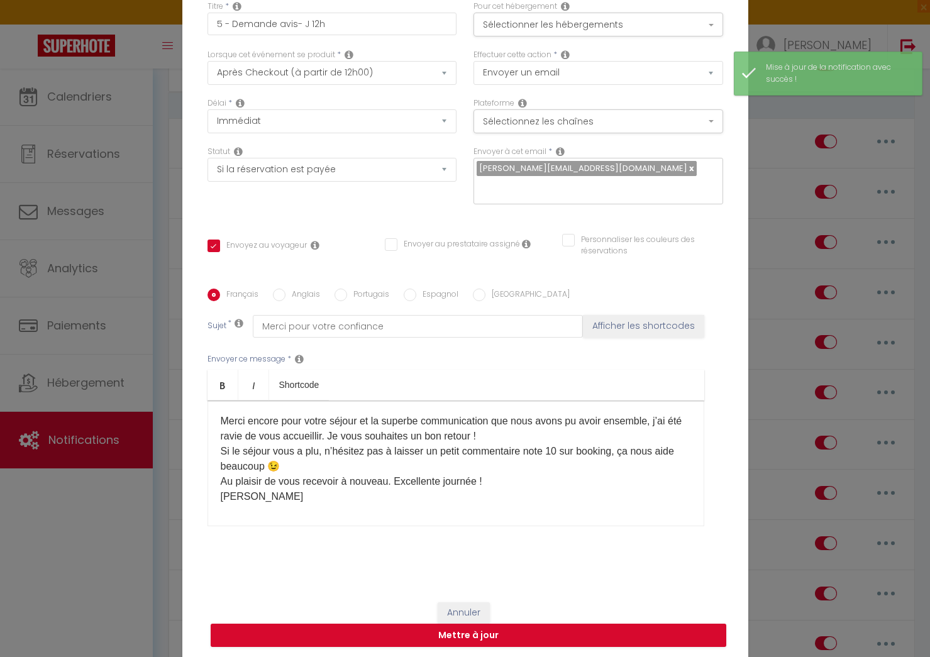
click at [286, 289] on input "Anglais" at bounding box center [279, 295] width 13 height 13
radio input "true"
checkbox input "true"
checkbox input "false"
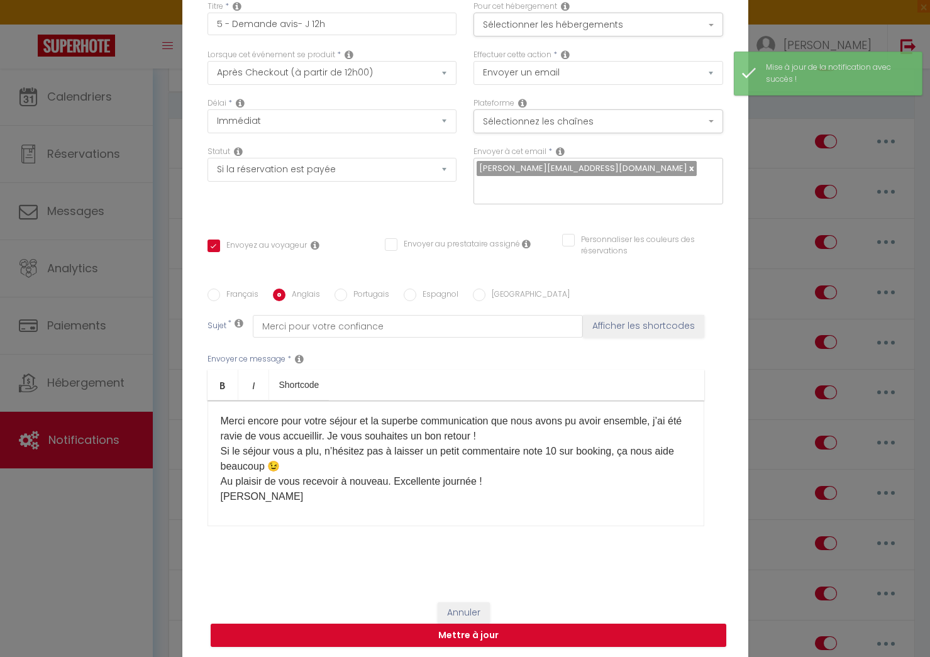
type input "Thank you for your trust"
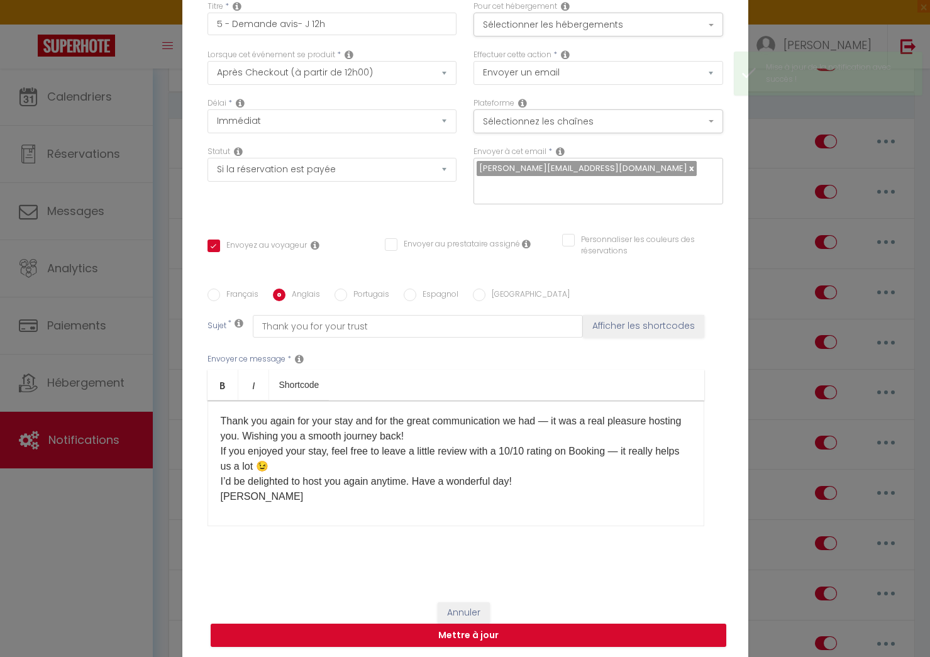
click at [309, 502] on div "​​Thank you again for your stay and for the great communication we had — it was…" at bounding box center [456, 464] width 497 height 126
drag, startPoint x: 415, startPoint y: 286, endPoint x: 380, endPoint y: 355, distance: 77.6
click at [416, 289] on label "Espagnol" at bounding box center [437, 296] width 42 height 14
click at [415, 289] on input "Espagnol" at bounding box center [410, 295] width 13 height 13
radio input "true"
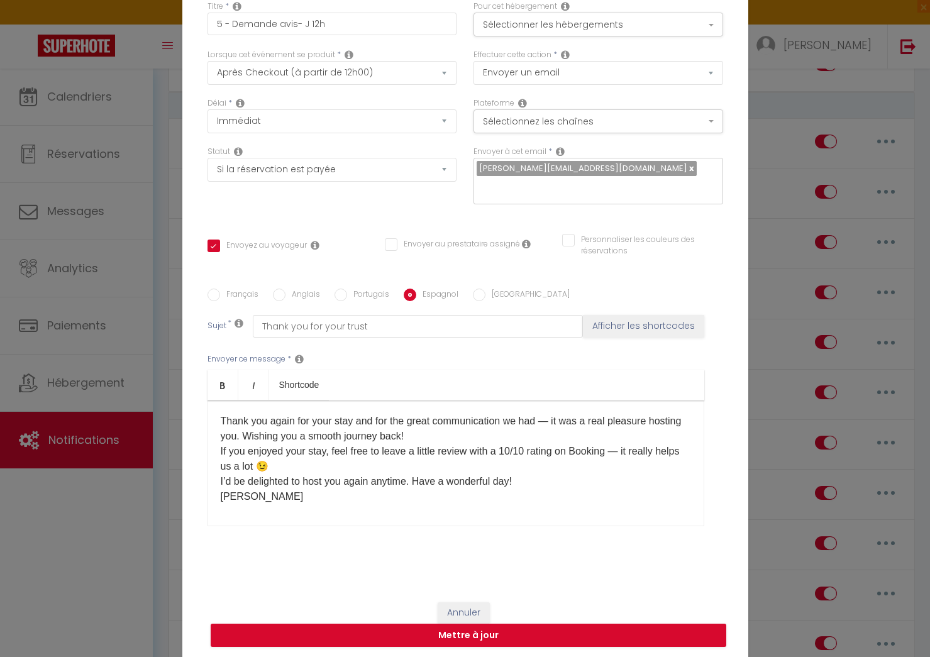
checkbox input "true"
checkbox input "false"
type input "Gracias por su confianza"
click at [314, 515] on div "Gracias de nuevo por tu estancia y por la excelente comunicación que hemos teni…" at bounding box center [456, 464] width 497 height 126
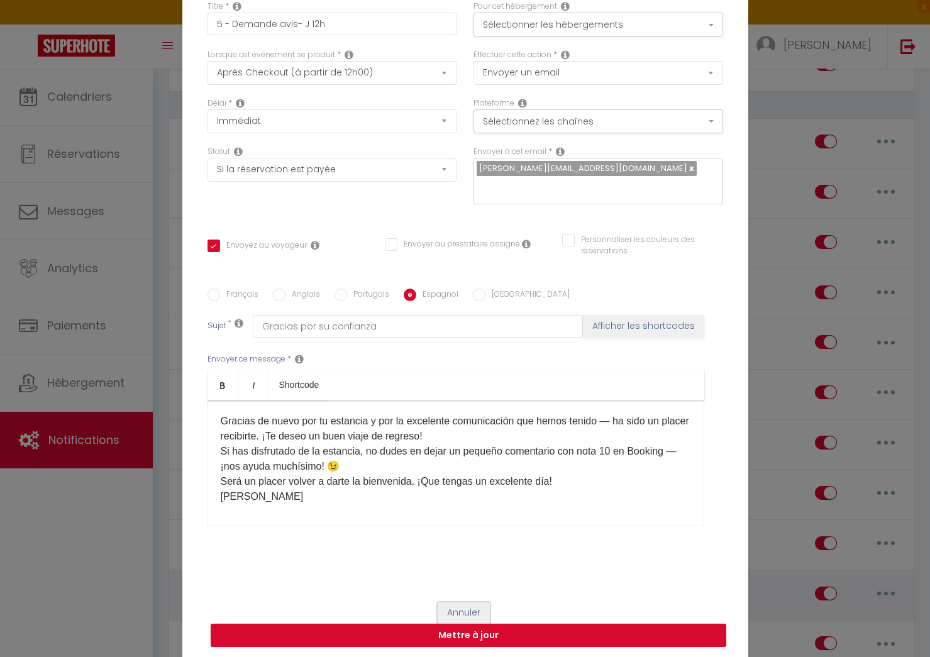
drag, startPoint x: 467, startPoint y: 598, endPoint x: 486, endPoint y: 588, distance: 21.7
click at [467, 603] on button "Annuler" at bounding box center [464, 613] width 52 height 21
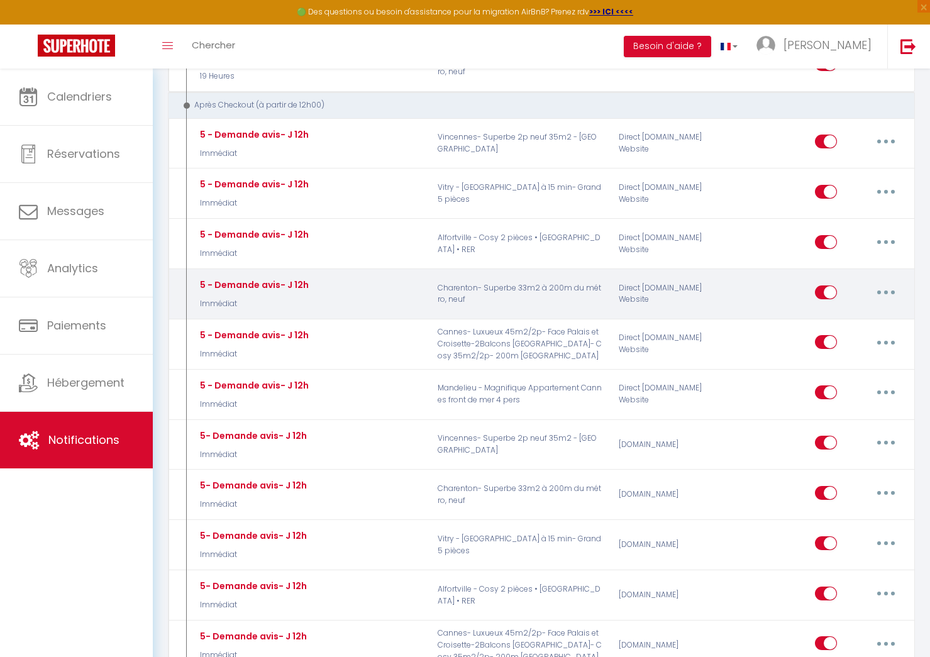
drag, startPoint x: 886, startPoint y: 291, endPoint x: 865, endPoint y: 306, distance: 25.7
click at [886, 291] on icon "button" at bounding box center [886, 293] width 4 height 4
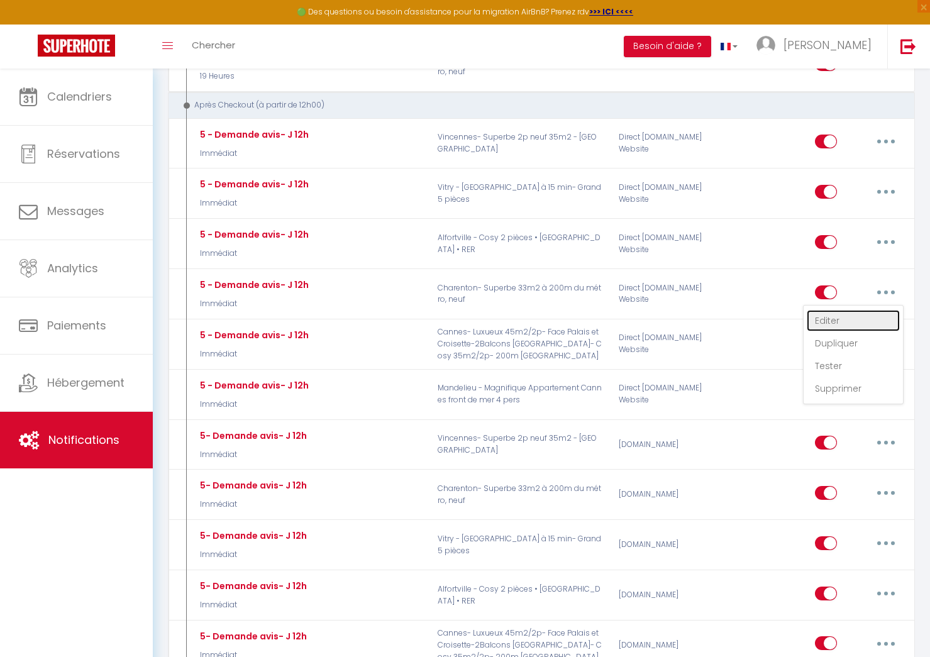
drag, startPoint x: 851, startPoint y: 314, endPoint x: 576, endPoint y: 397, distance: 287.8
click at [851, 314] on link "Editer" at bounding box center [853, 320] width 93 height 21
checkbox input "true"
checkbox input "false"
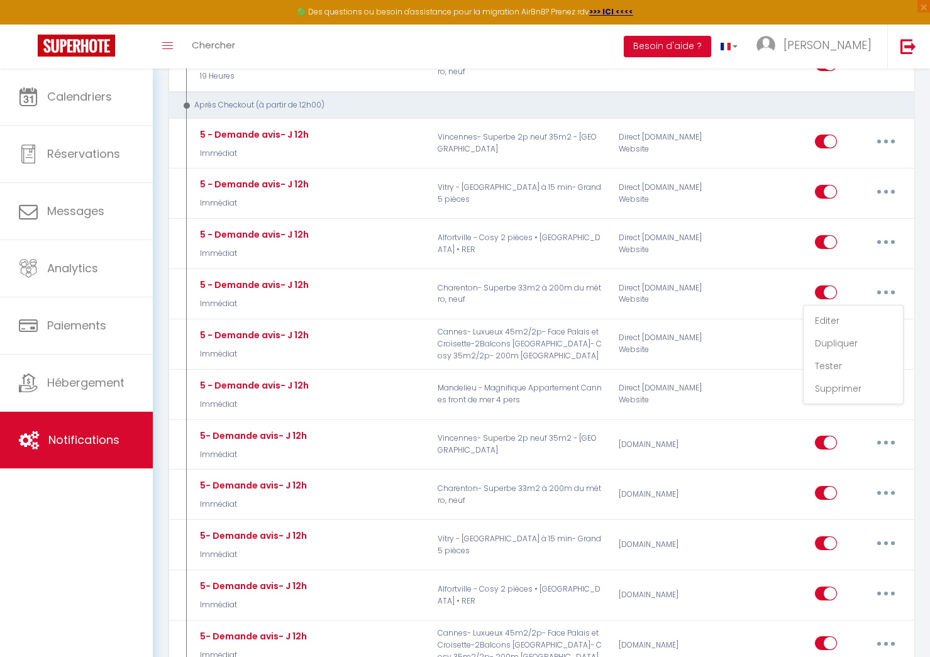
radio input "true"
type input "Merci pour votre confiance"
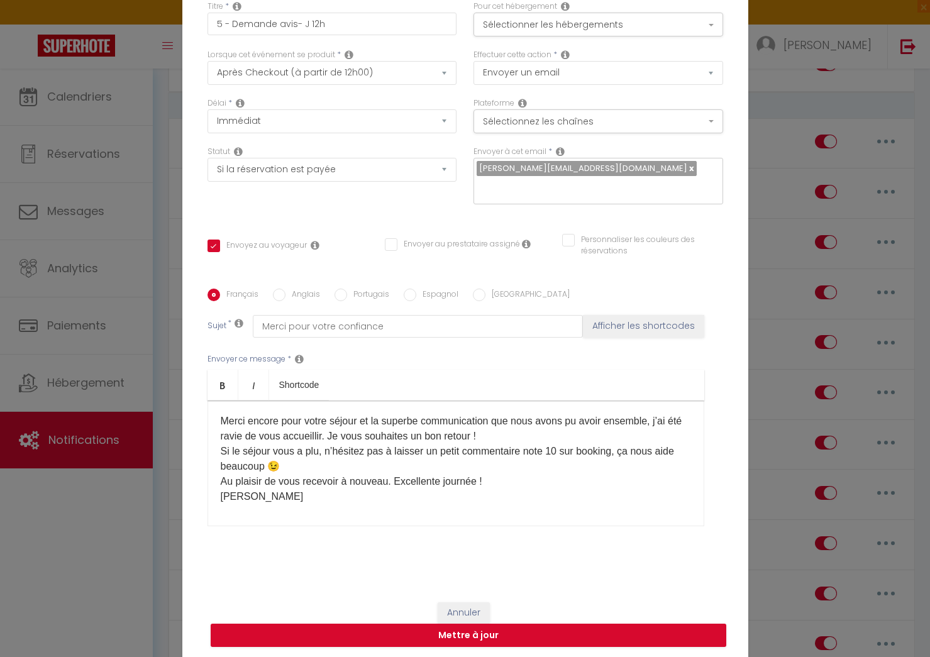
drag, startPoint x: 242, startPoint y: 502, endPoint x: 252, endPoint y: 502, distance: 9.4
click at [242, 502] on div "Merci encore pour votre séjour et la superbe communication que nous avons pu av…" at bounding box center [456, 464] width 497 height 126
click at [306, 292] on label "Anglais" at bounding box center [303, 296] width 35 height 14
click at [286, 292] on input "Anglais" at bounding box center [279, 295] width 13 height 13
radio input "true"
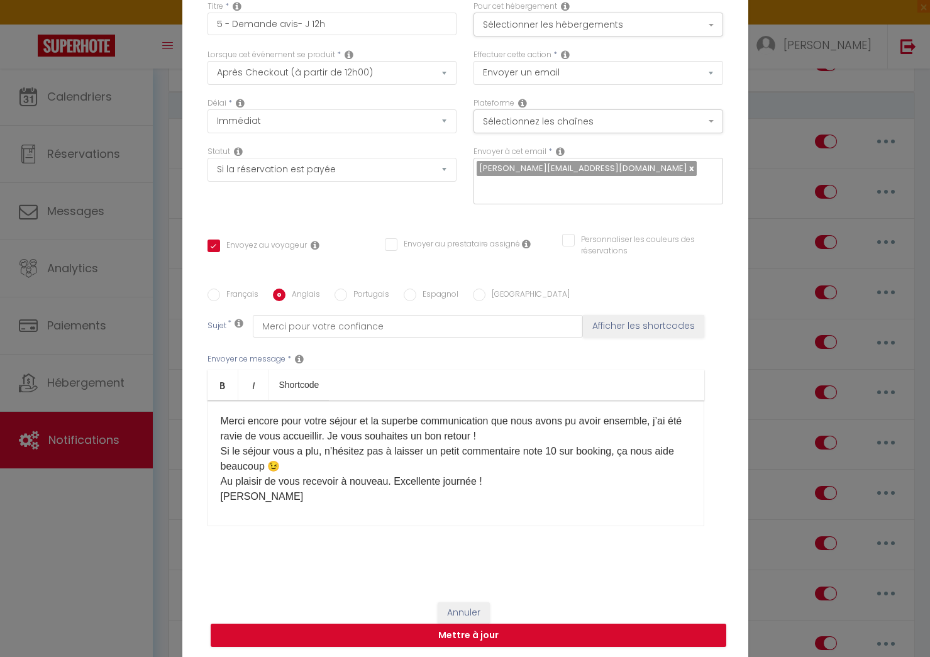
checkbox input "true"
checkbox input "false"
type input "Thank you for your trust"
click at [319, 512] on div "​​Thank you again for your stay and for the great communication we had — it was…" at bounding box center [456, 464] width 497 height 126
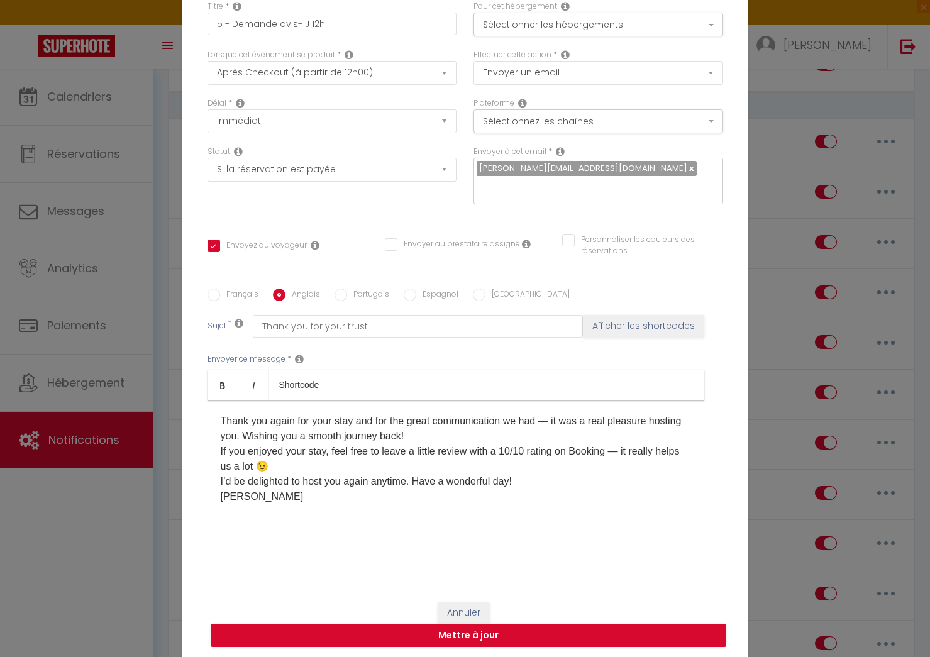
drag, startPoint x: 420, startPoint y: 288, endPoint x: 418, endPoint y: 311, distance: 23.3
click at [420, 289] on label "Espagnol" at bounding box center [437, 296] width 42 height 14
click at [416, 289] on input "Espagnol" at bounding box center [410, 295] width 13 height 13
radio input "true"
checkbox input "true"
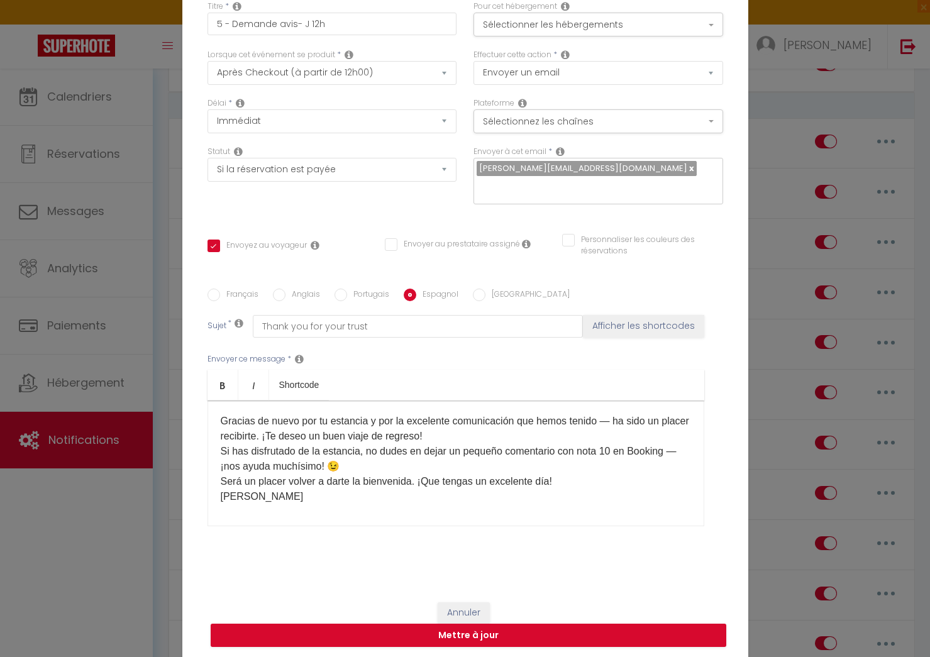
checkbox input "false"
type input "Gracias por su confianza"
click at [320, 503] on div "Gracias de nuevo por tu estancia y por la excelente comunicación que hemos teni…" at bounding box center [456, 464] width 497 height 126
click at [465, 603] on button "Annuler" at bounding box center [464, 613] width 52 height 21
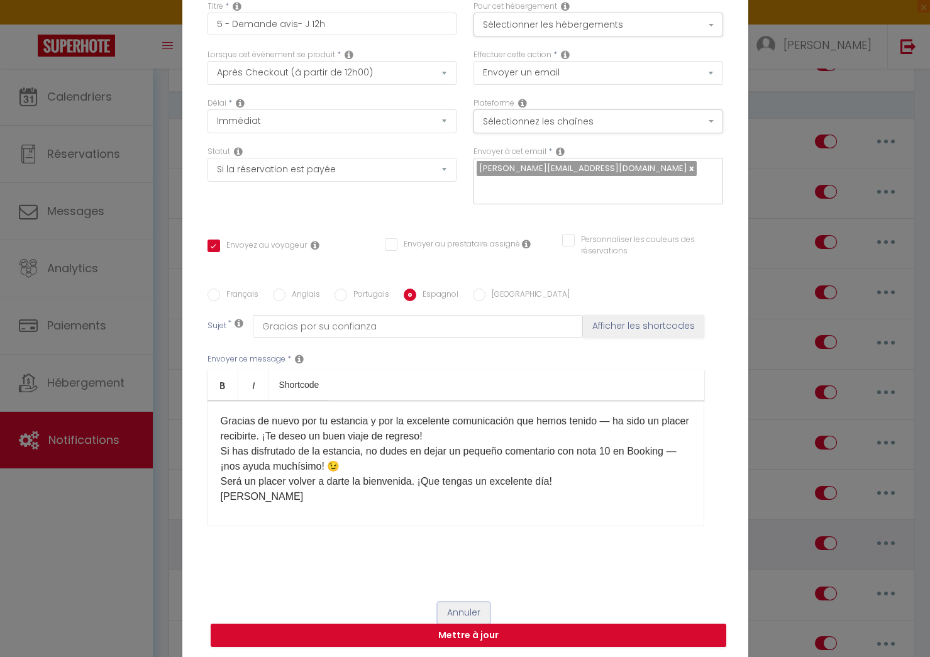
type input "5 - Demande avis- J 12h"
checkbox input "true"
checkbox input "false"
radio input "true"
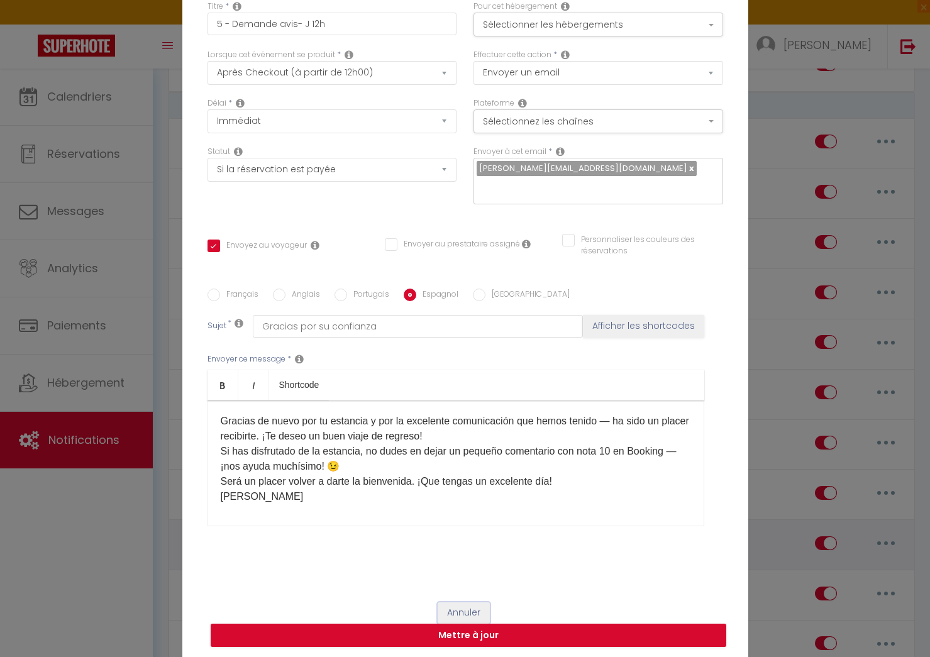
type input "Gracias por su confianza"
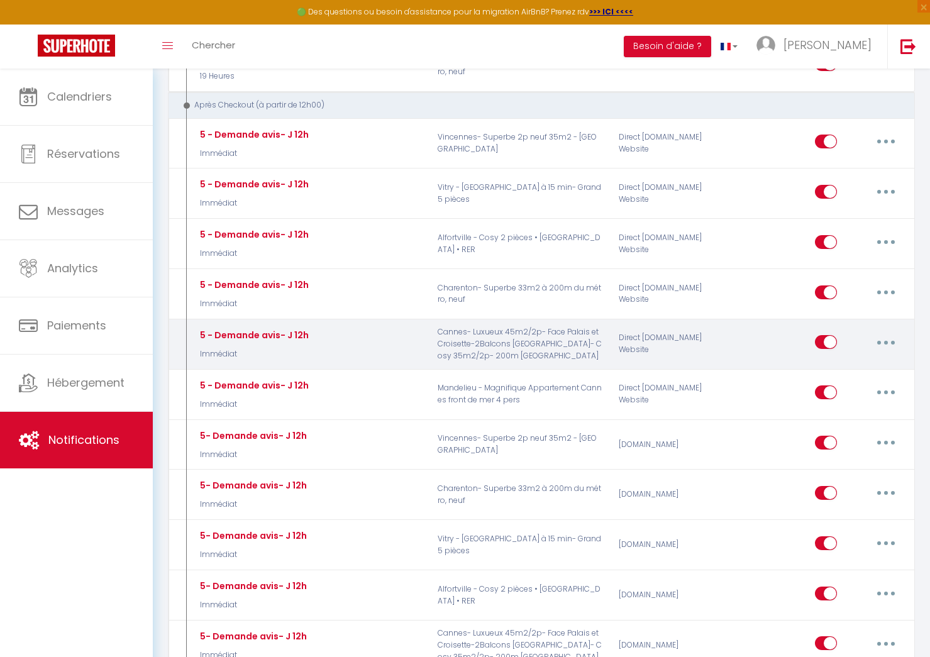
click at [876, 346] on button "button" at bounding box center [886, 342] width 35 height 20
click at [854, 366] on link "Editer" at bounding box center [853, 370] width 93 height 21
checkbox input "true"
checkbox input "false"
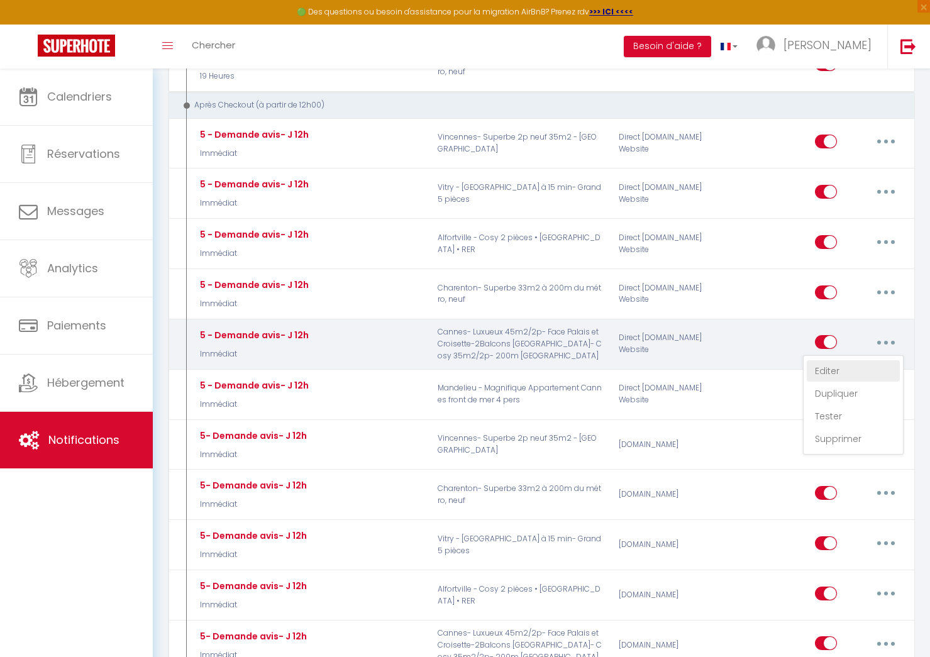
radio input "true"
type input "Merci pour votre confiance"
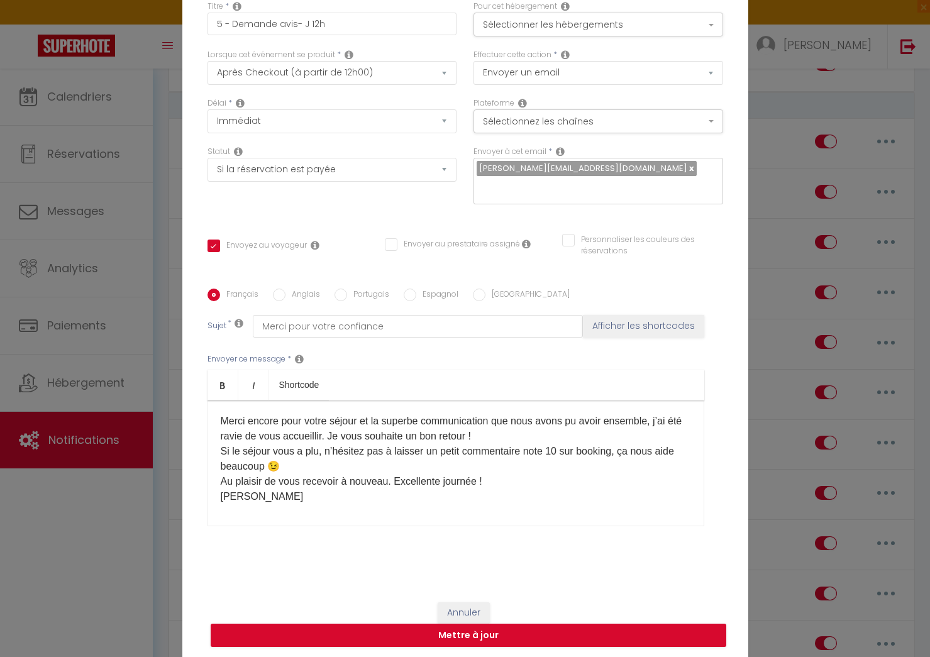
click at [256, 502] on div "Merci encore pour votre séjour et la superbe communication que nous avons pu av…" at bounding box center [456, 464] width 497 height 126
click at [257, 503] on div "Merci encore pour votre séjour et la superbe communication que nous avons pu av…" at bounding box center [456, 464] width 497 height 126
drag, startPoint x: 301, startPoint y: 284, endPoint x: 303, endPoint y: 296, distance: 12.1
click at [301, 289] on label "Anglais" at bounding box center [303, 296] width 35 height 14
click at [286, 289] on input "Anglais" at bounding box center [279, 295] width 13 height 13
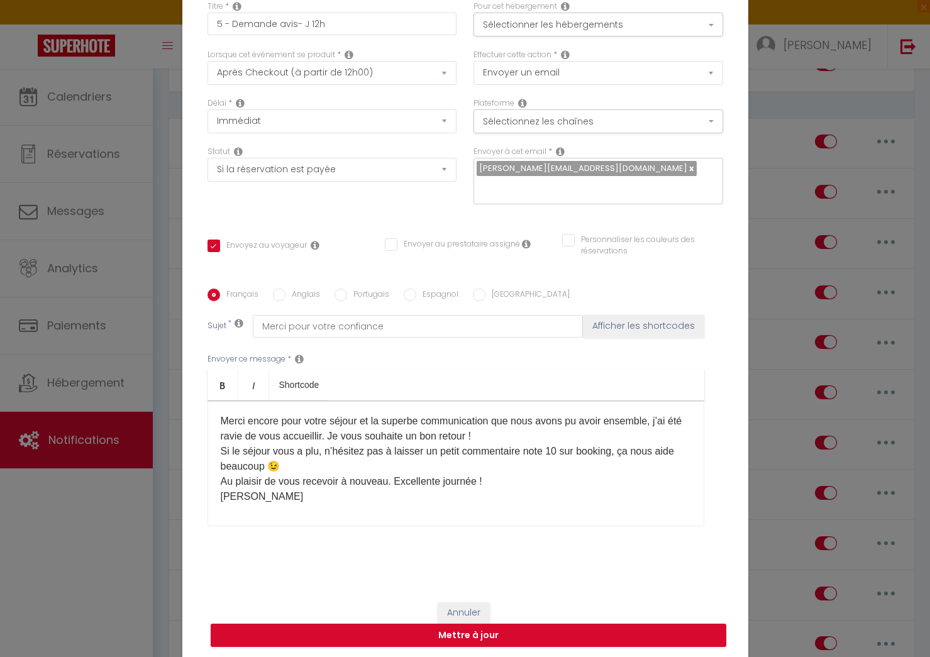
radio input "true"
checkbox input "true"
checkbox input "false"
type input "Thank you for your trust"
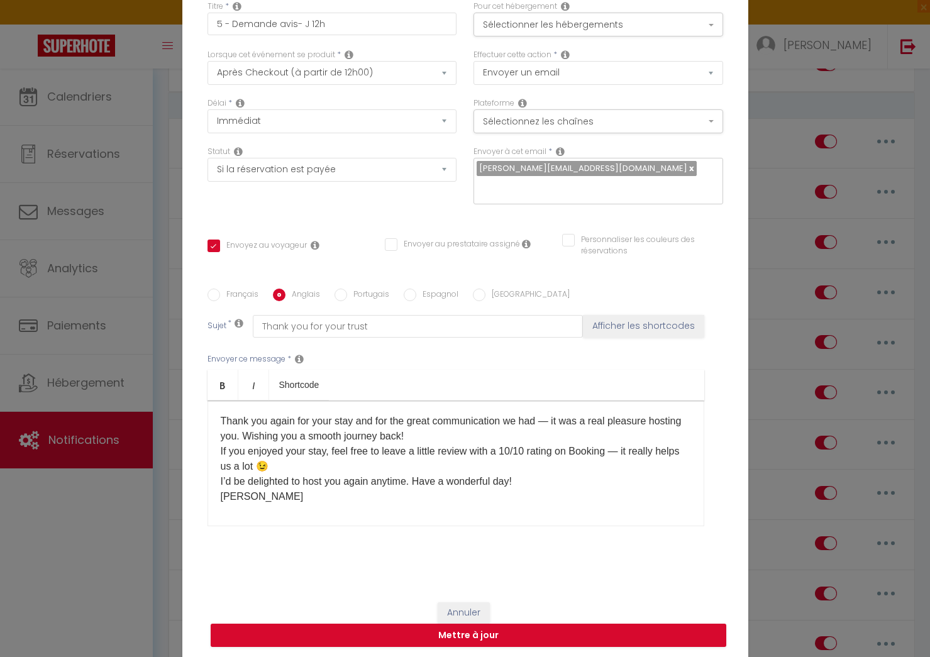
click at [254, 511] on div "​​Thank you again for your stay and for the great communication we had — it was…" at bounding box center [456, 464] width 497 height 126
click at [423, 289] on label "Espagnol" at bounding box center [437, 296] width 42 height 14
click at [416, 289] on input "Espagnol" at bounding box center [410, 295] width 13 height 13
radio input "true"
checkbox input "true"
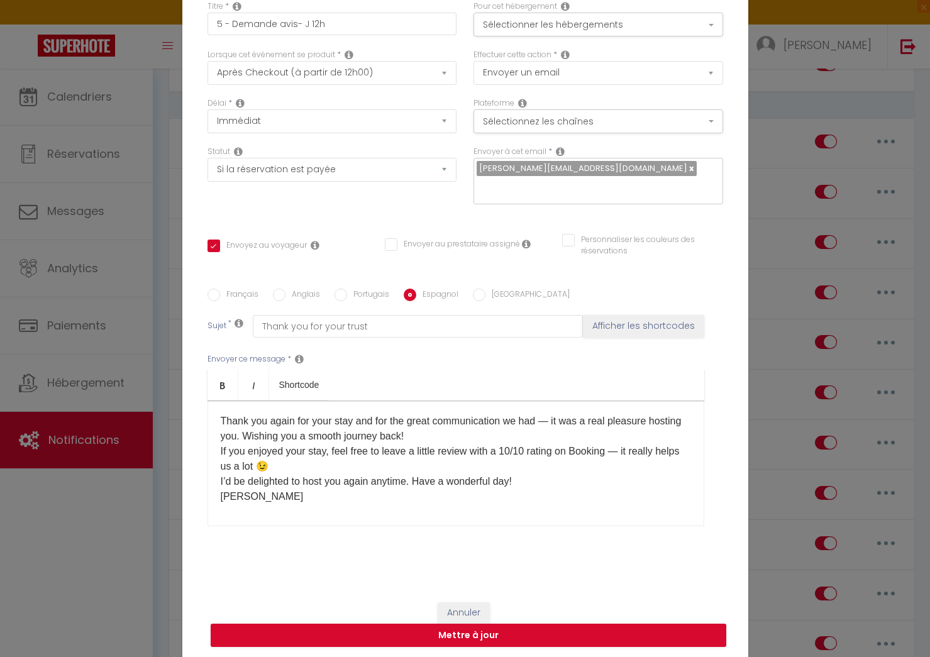
checkbox input "false"
type input "Gracias por su confianza"
click at [325, 502] on div "Gracias de nuevo por tu estancia y por la excelente comunicación que hemos teni…" at bounding box center [456, 464] width 497 height 126
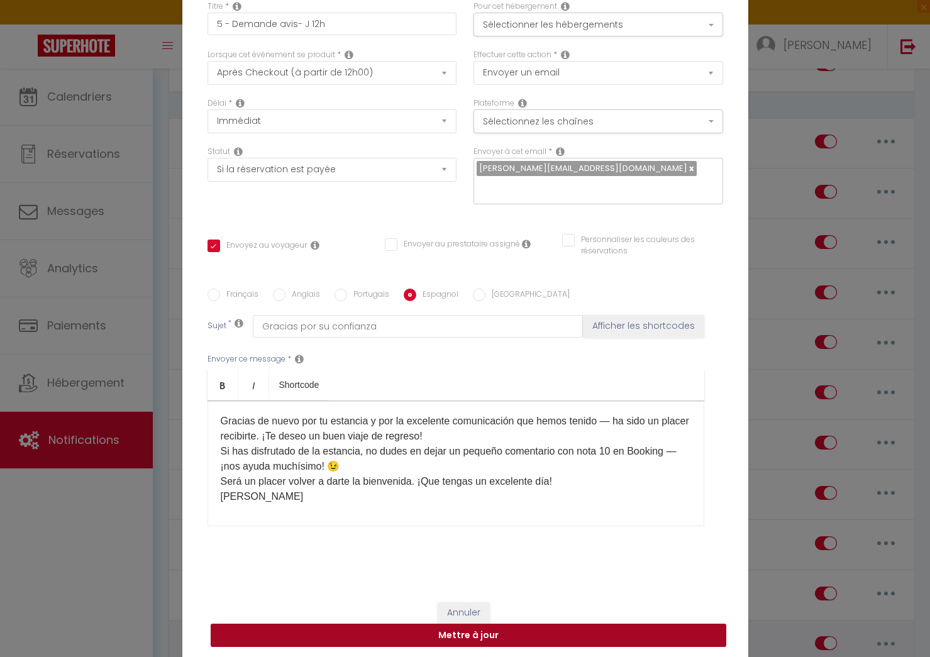
drag, startPoint x: 471, startPoint y: 629, endPoint x: 503, endPoint y: 623, distance: 32.7
click at [471, 629] on button "Mettre à jour" at bounding box center [469, 636] width 516 height 24
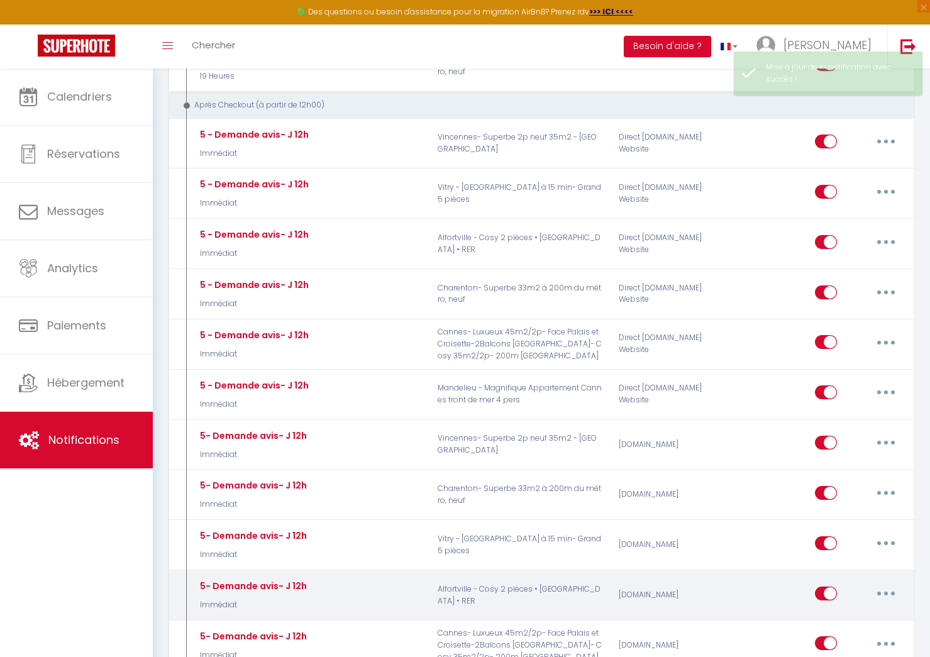
select select
checkbox input "false"
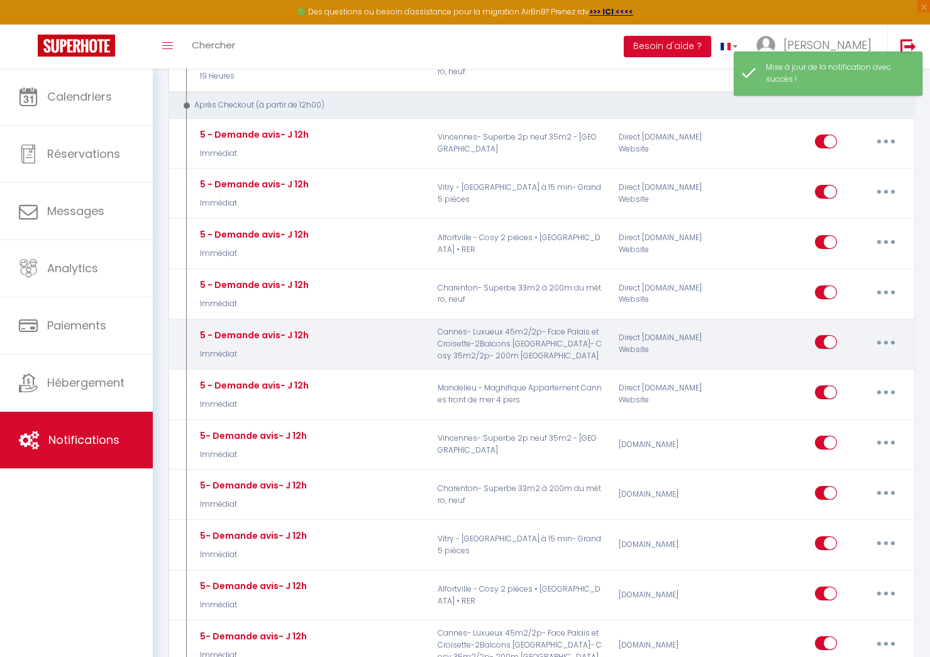
drag, startPoint x: 886, startPoint y: 336, endPoint x: 886, endPoint y: 343, distance: 6.9
click at [886, 337] on button "button" at bounding box center [886, 342] width 35 height 20
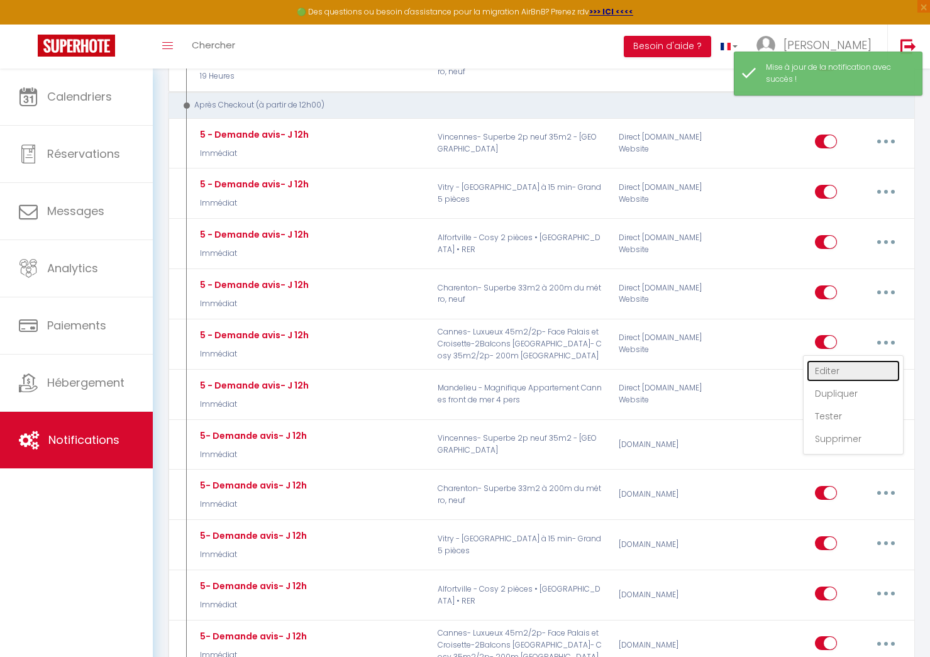
drag, startPoint x: 854, startPoint y: 362, endPoint x: 833, endPoint y: 360, distance: 20.8
click at [854, 362] on link "Editer" at bounding box center [853, 370] width 93 height 21
type input "5 - Demande avis- J 12h"
select select "5"
select select "Immédiat"
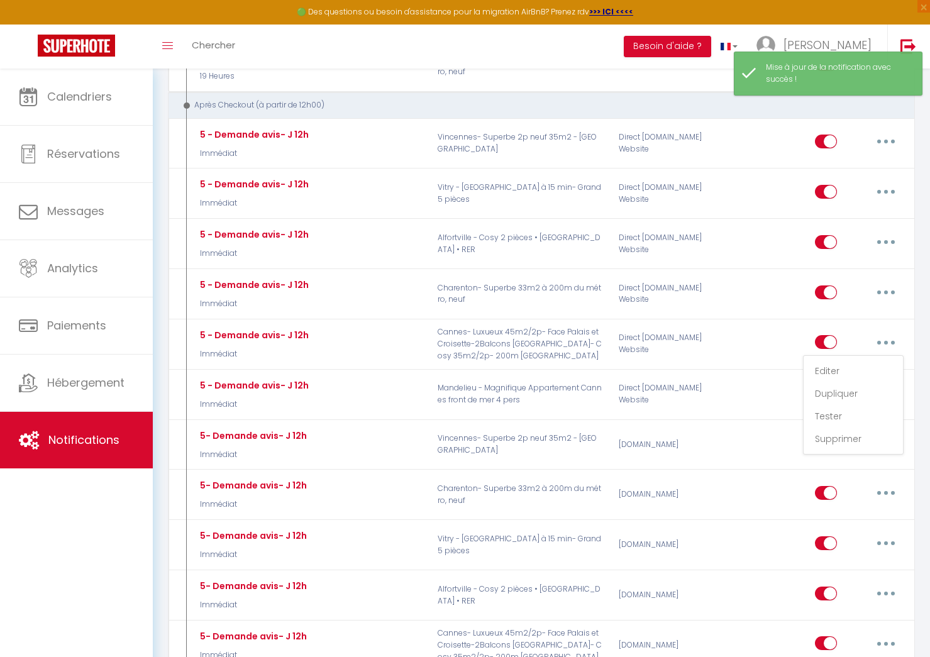
select select "if_booking_is_paid"
checkbox input "true"
checkbox input "false"
radio input "true"
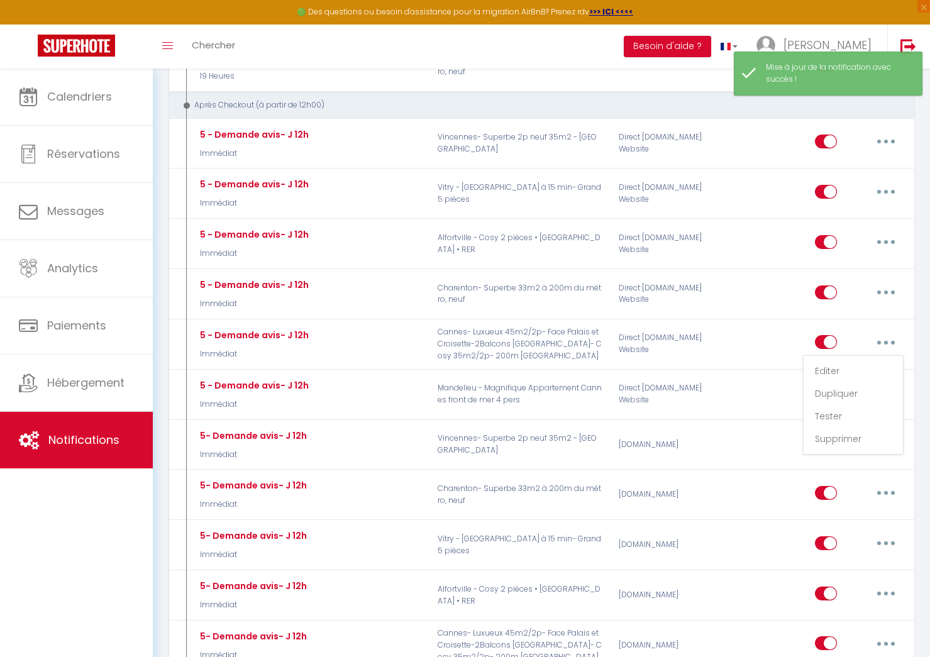
type input "Merci pour votre confiance"
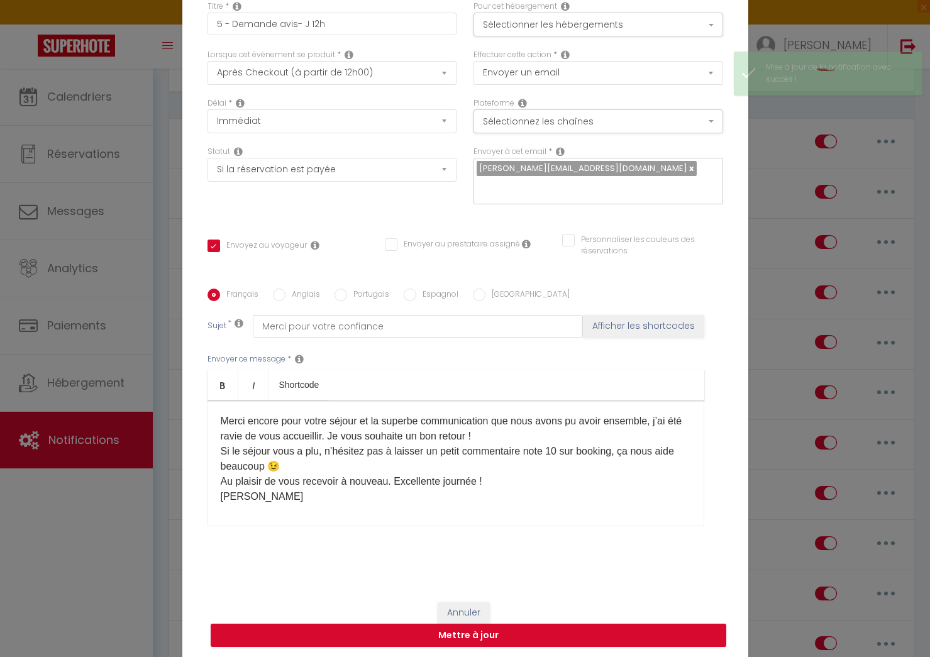
drag, startPoint x: 254, startPoint y: 503, endPoint x: 283, endPoint y: 414, distance: 93.5
click at [254, 503] on div "Merci encore pour votre séjour et la superbe communication que nous avons pu av…" at bounding box center [456, 464] width 497 height 126
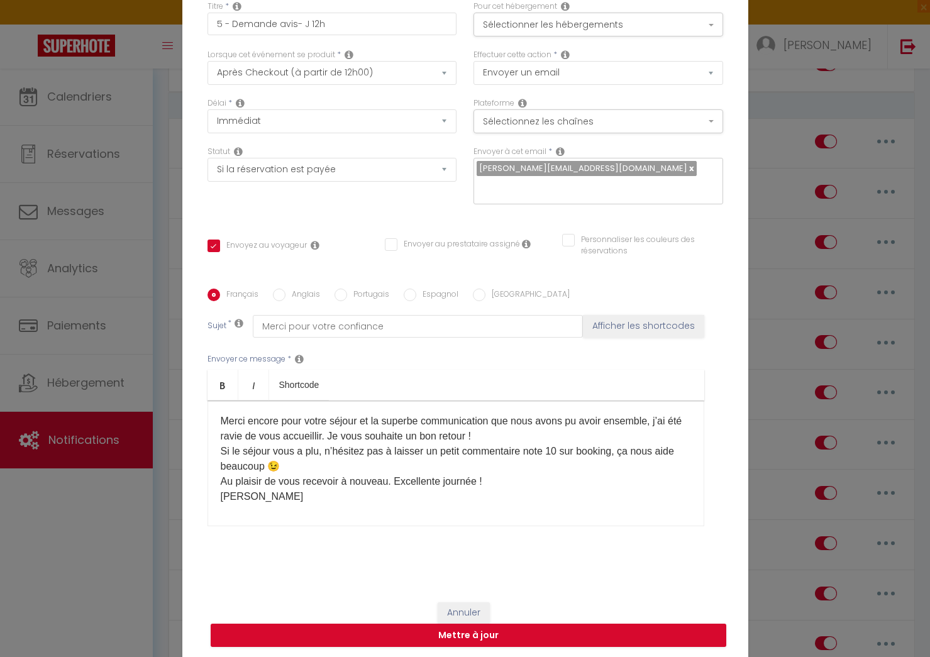
drag, startPoint x: 294, startPoint y: 290, endPoint x: 306, endPoint y: 345, distance: 56.8
click at [294, 290] on label "Anglais" at bounding box center [303, 296] width 35 height 14
click at [286, 290] on input "Anglais" at bounding box center [279, 295] width 13 height 13
radio input "true"
checkbox input "true"
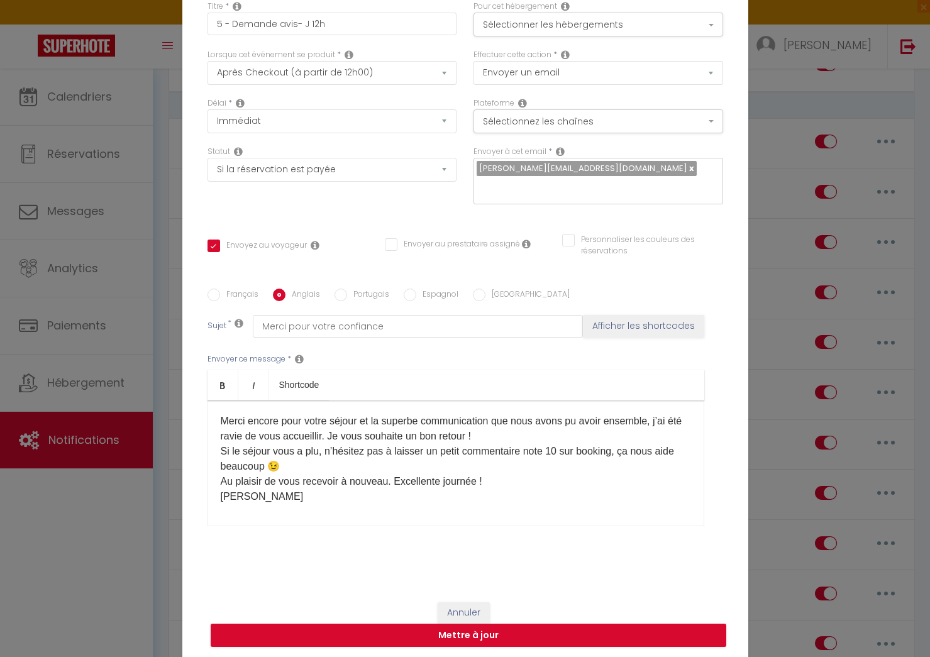
checkbox input "false"
type input "Thank you for your trust"
drag, startPoint x: 299, startPoint y: 502, endPoint x: 473, endPoint y: 277, distance: 284.2
click at [301, 501] on div "​​Thank you again for your stay and for the great communication we had — it was…" at bounding box center [456, 464] width 497 height 126
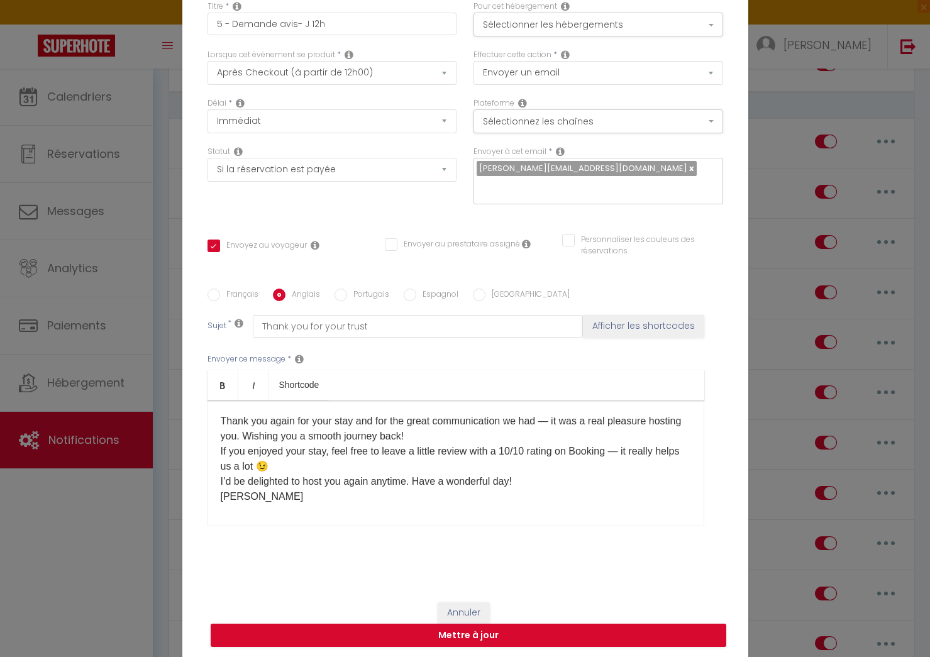
drag, startPoint x: 434, startPoint y: 287, endPoint x: 421, endPoint y: 370, distance: 84.0
click at [434, 289] on label "Espagnol" at bounding box center [437, 296] width 42 height 14
click at [416, 289] on input "Espagnol" at bounding box center [410, 295] width 13 height 13
radio input "true"
checkbox input "true"
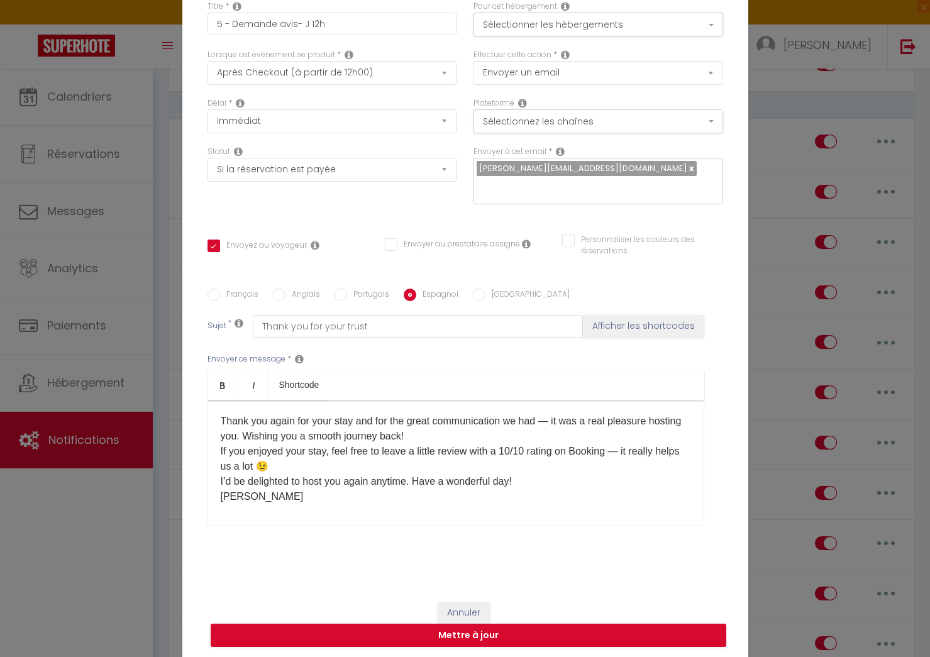
checkbox input "false"
type input "Gracias por su confianza"
click at [353, 506] on div "Gracias de nuevo por tu estancia y por la excelente comunicación que hemos teni…" at bounding box center [456, 464] width 497 height 126
click at [473, 603] on button "Annuler" at bounding box center [464, 613] width 52 height 21
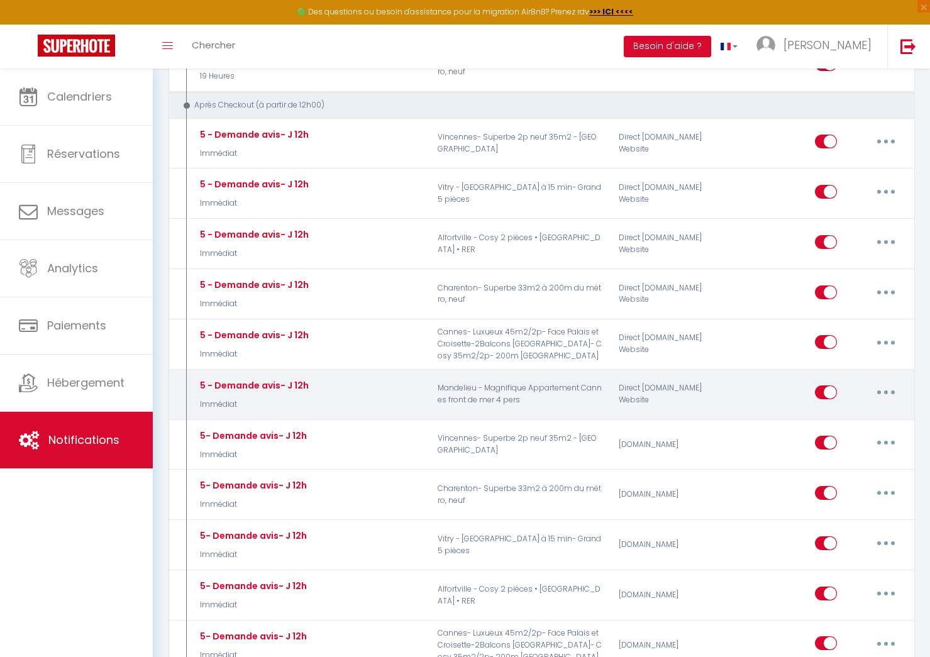
click at [886, 389] on button "button" at bounding box center [886, 392] width 35 height 20
click at [861, 420] on link "Editer" at bounding box center [853, 421] width 93 height 21
checkbox input "true"
checkbox input "false"
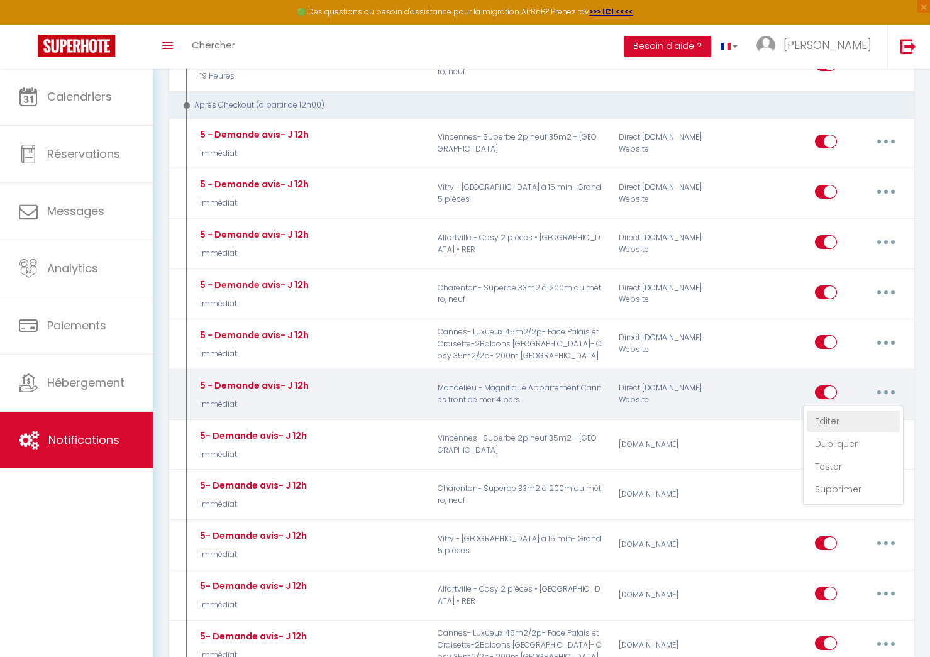
radio input "true"
type input "Merci pour votre confiance"
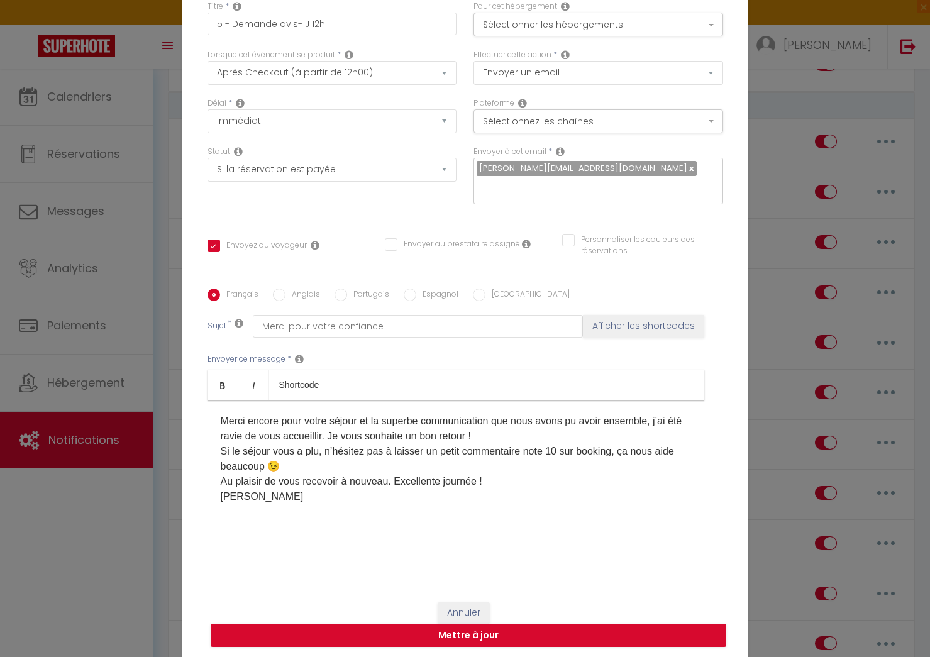
click at [255, 502] on div "Merci encore pour votre séjour et la superbe communication que nous avons pu av…" at bounding box center [456, 464] width 497 height 126
drag, startPoint x: 280, startPoint y: 287, endPoint x: 310, endPoint y: 399, distance: 116.6
click at [281, 289] on input "Anglais" at bounding box center [279, 295] width 13 height 13
radio input "true"
checkbox input "true"
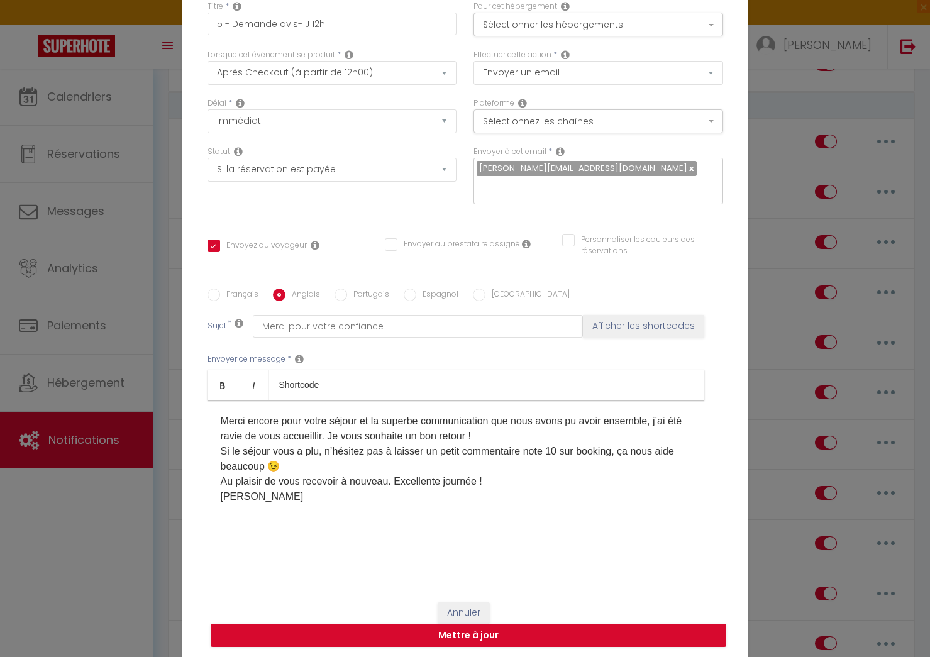
checkbox input "false"
type input "Thank you for your trust"
click at [287, 511] on div "​​Thank you again for your stay and for the great communication we had — it was…" at bounding box center [456, 464] width 497 height 126
drag, startPoint x: 410, startPoint y: 289, endPoint x: 403, endPoint y: 361, distance: 72.7
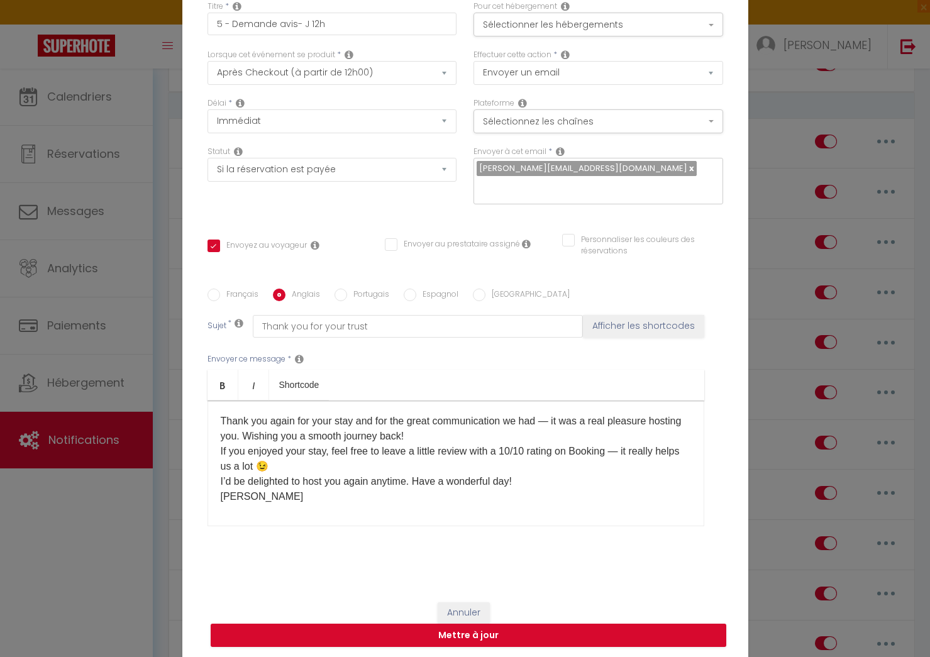
click at [410, 289] on input "Espagnol" at bounding box center [410, 295] width 13 height 13
radio input "true"
checkbox input "true"
checkbox input "false"
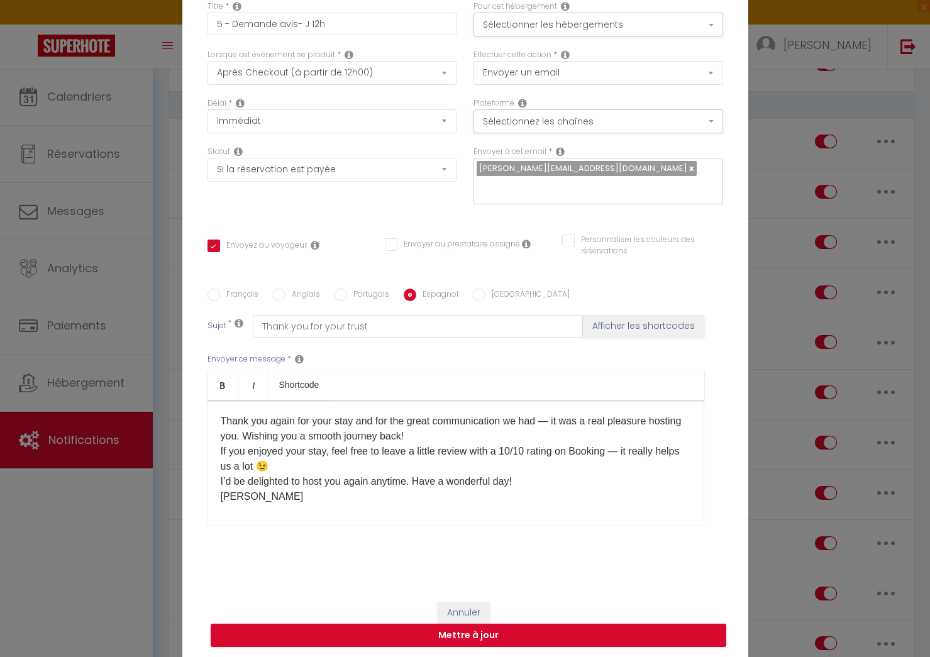
type input "Gracias por su confianza"
drag, startPoint x: 352, startPoint y: 492, endPoint x: 367, endPoint y: 506, distance: 20.5
click at [354, 494] on p "Gracias de nuevo por tu estancia y por la excelente comunicación que hemos teni…" at bounding box center [456, 459] width 471 height 91
click at [487, 603] on button "Annuler" at bounding box center [464, 613] width 52 height 21
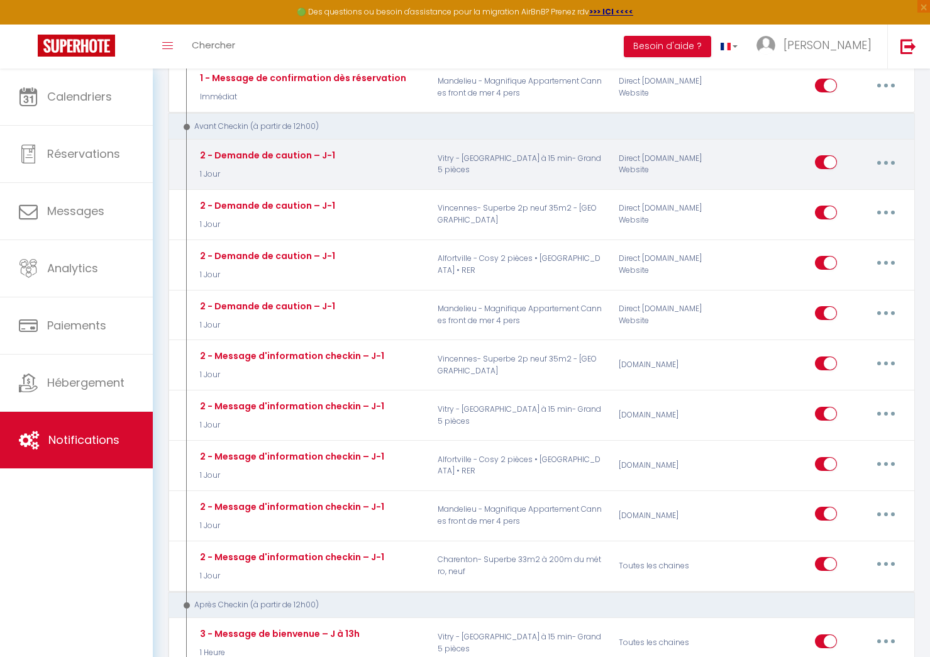
scroll to position [635, 0]
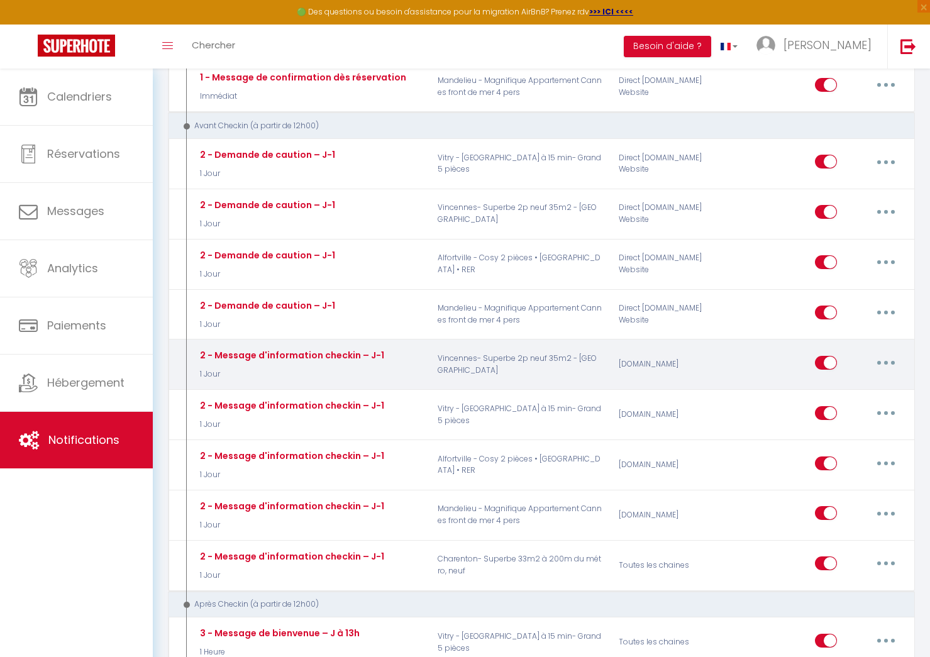
drag, startPoint x: 878, startPoint y: 362, endPoint x: 871, endPoint y: 377, distance: 17.4
click at [878, 362] on button "button" at bounding box center [886, 363] width 35 height 20
click at [844, 387] on link "Editer" at bounding box center [853, 391] width 93 height 21
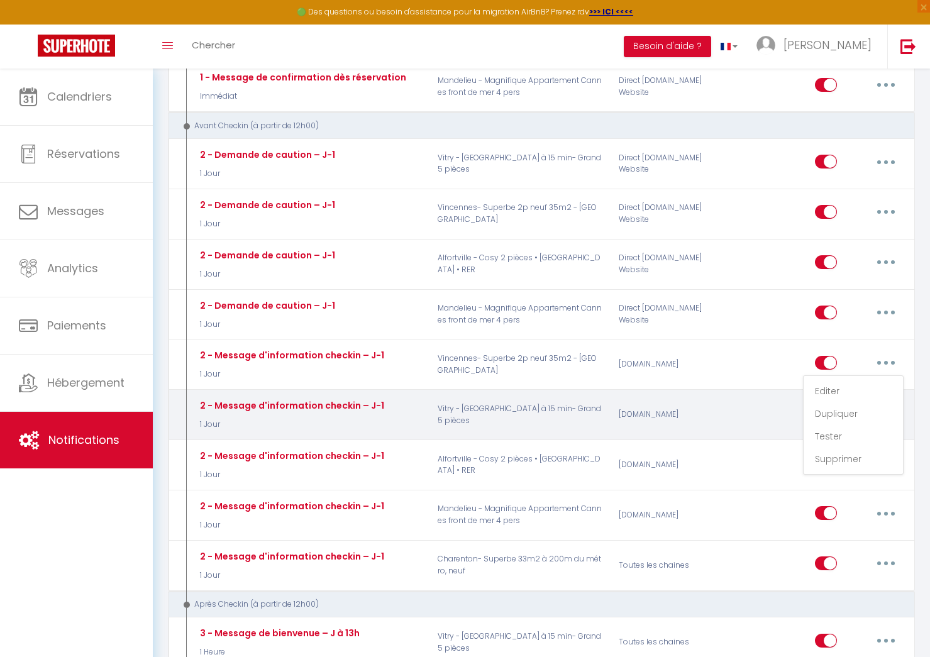
type input "2 - Message d'information checkin – J-1"
select select "2"
select select "1 Jour"
checkbox input "true"
checkbox input "false"
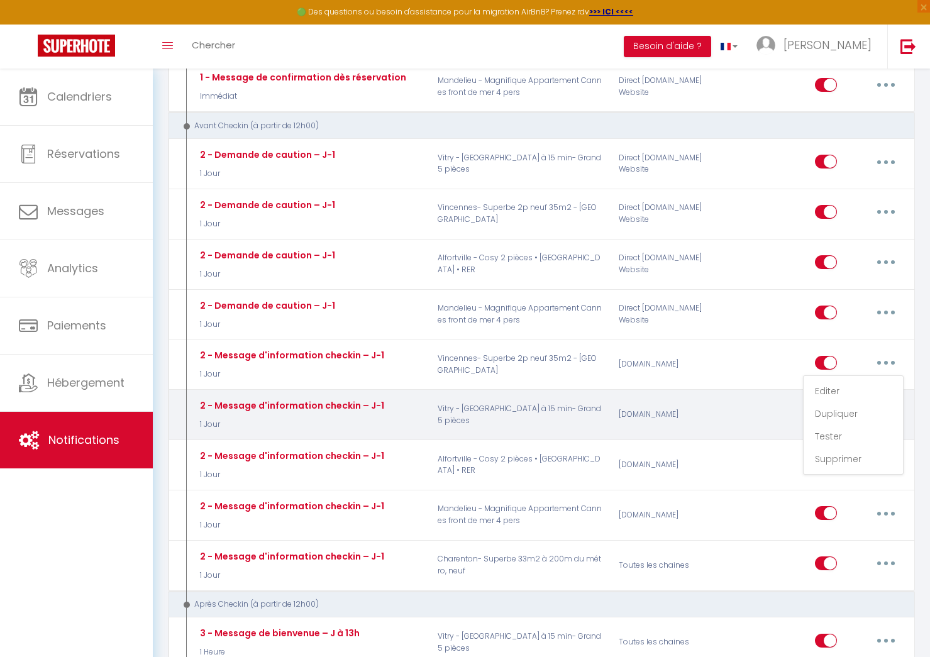
checkbox input "false"
radio input "true"
type input "Informations pour le checkin - [RENTAL:NAME]"
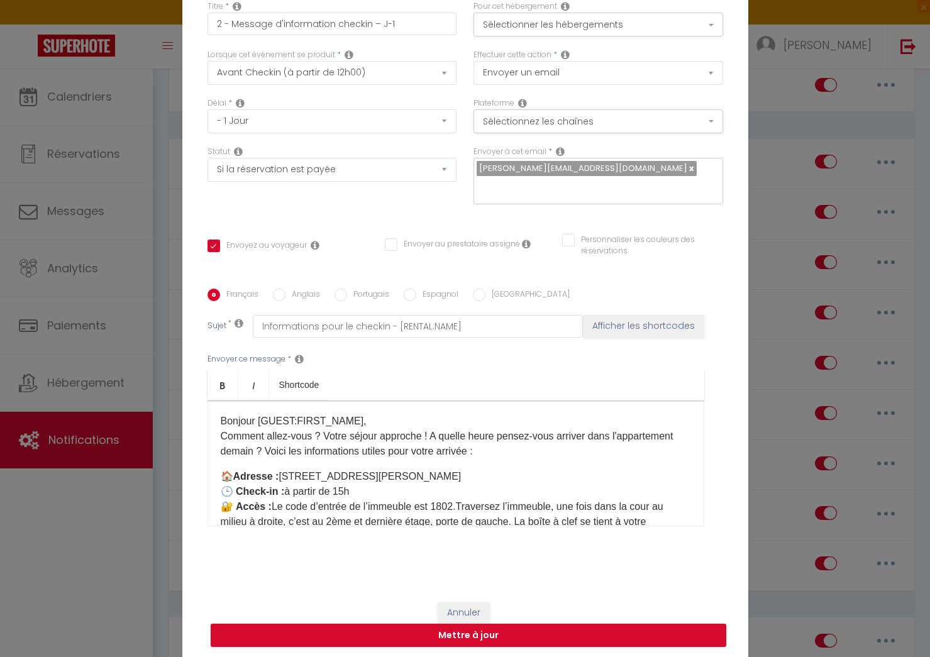
scroll to position [114, 0]
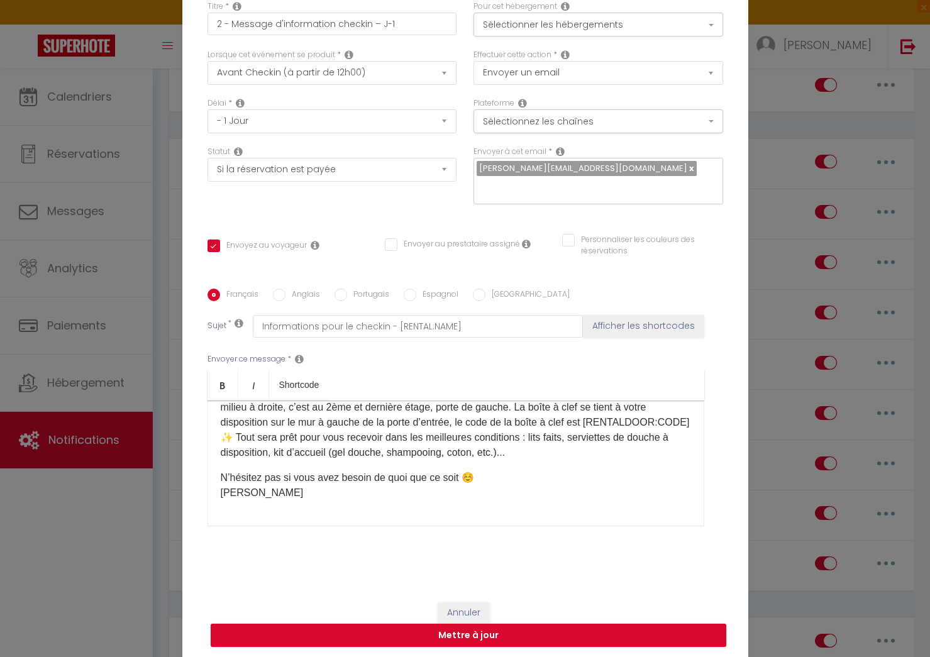
drag, startPoint x: 269, startPoint y: 529, endPoint x: 262, endPoint y: 510, distance: 20.7
click at [269, 528] on div "Envoyer ce message * Bold Italic Shortcode Rich text editor Bonjour [GUEST:FIRS…" at bounding box center [466, 440] width 516 height 204
click at [262, 510] on div "Bonjour [GUEST:FIRST_NAME], ​​​​​​Comment allez-vous ? Votre séjour approche ! …" at bounding box center [456, 464] width 497 height 126
click at [297, 291] on label "Anglais" at bounding box center [303, 296] width 35 height 14
click at [277, 294] on div "Français Anglais Portugais Espagnol Italien Sujet * Informations pour le checki…" at bounding box center [465, 416] width 522 height 254
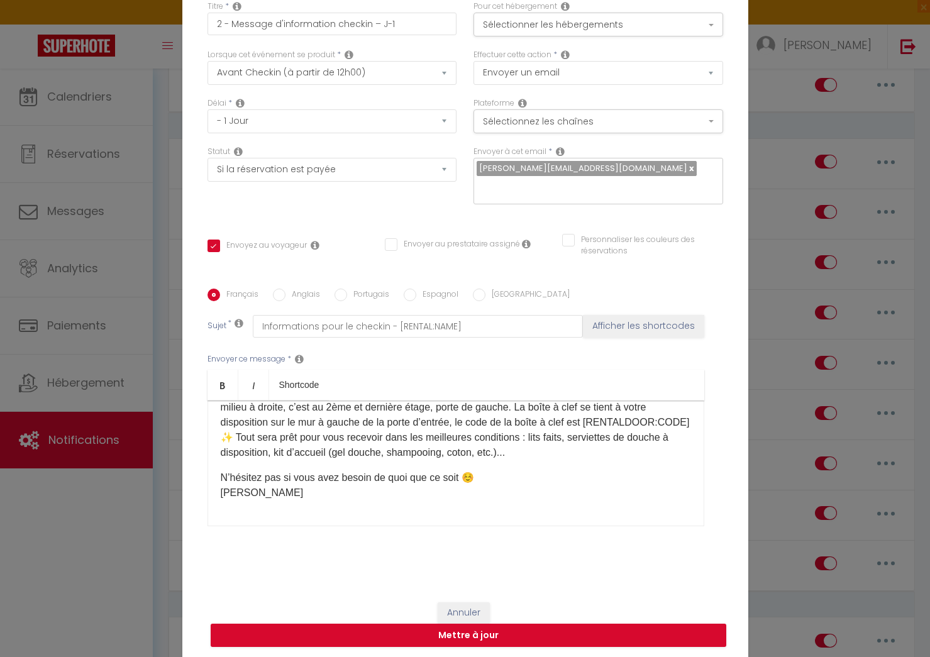
drag, startPoint x: 279, startPoint y: 288, endPoint x: 279, endPoint y: 381, distance: 93.1
click at [279, 289] on input "Anglais" at bounding box center [279, 295] width 13 height 13
radio input "true"
checkbox input "true"
checkbox input "false"
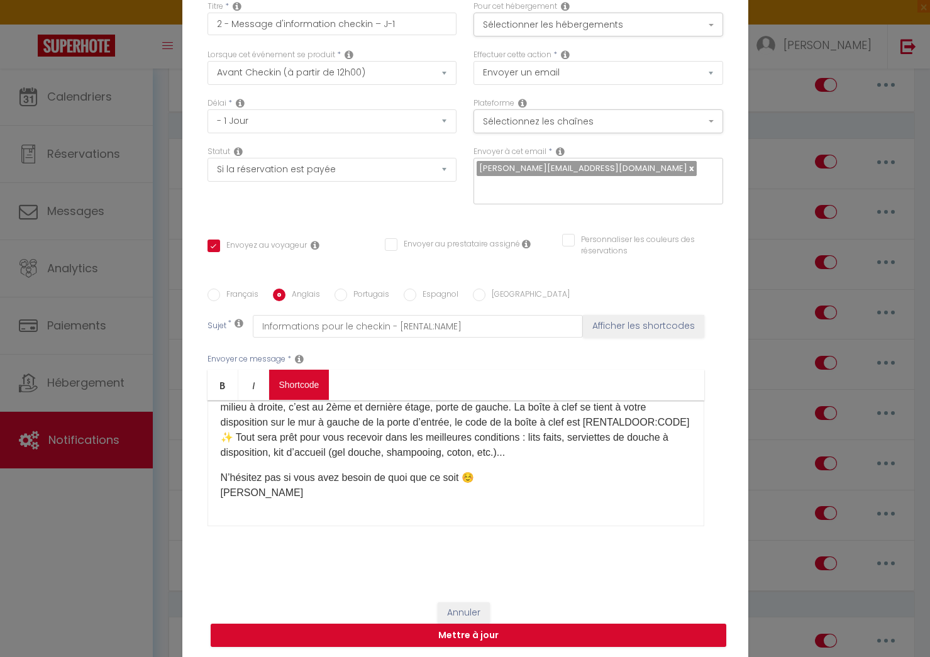
checkbox input "false"
type input "Check-in Information - [RENTAL:NAME]"
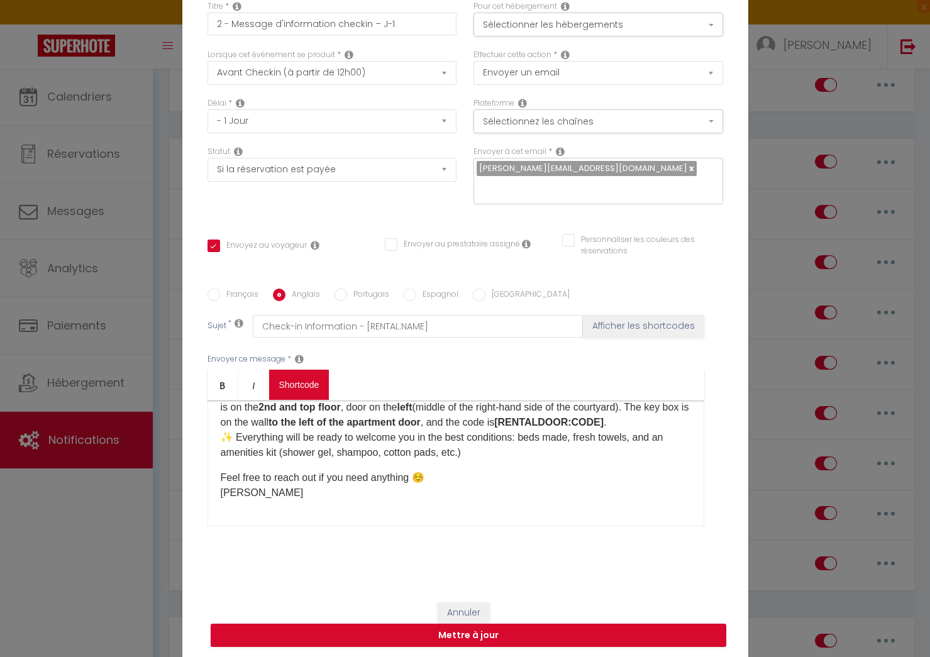
scroll to position [130, 0]
click at [288, 513] on div "Hello [GUEST:FIRST_NAME], ​​​​​​How are you? Your stay is just around the corne…" at bounding box center [456, 464] width 497 height 126
drag, startPoint x: 435, startPoint y: 285, endPoint x: 355, endPoint y: 493, distance: 223.0
click at [435, 289] on label "Espagnol" at bounding box center [437, 296] width 42 height 14
click at [416, 289] on input "Espagnol" at bounding box center [410, 295] width 13 height 13
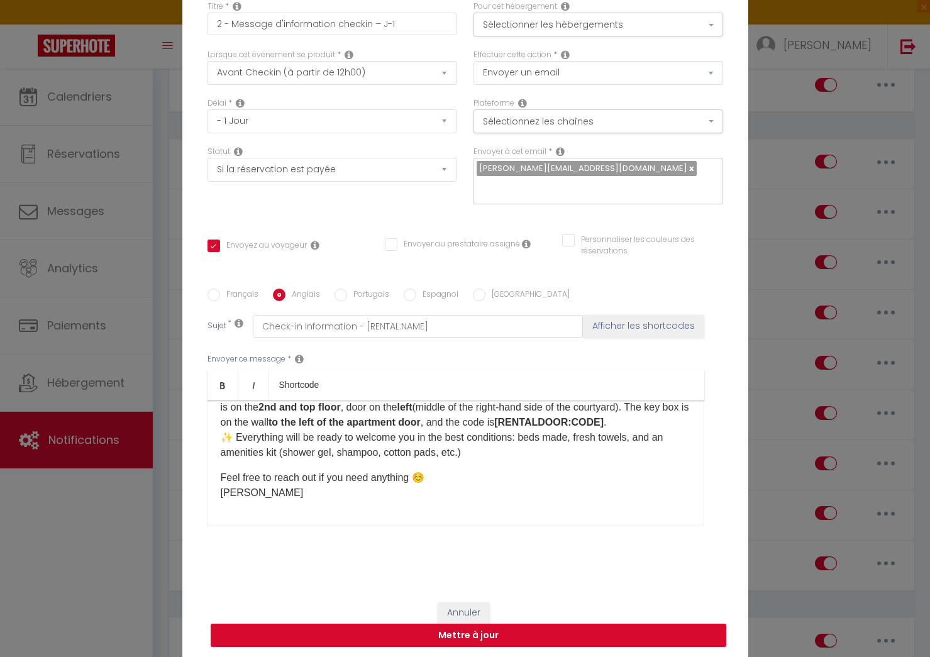
radio input "true"
checkbox input "true"
checkbox input "false"
type input "Información de check-in - [RENTAL:NAME]"
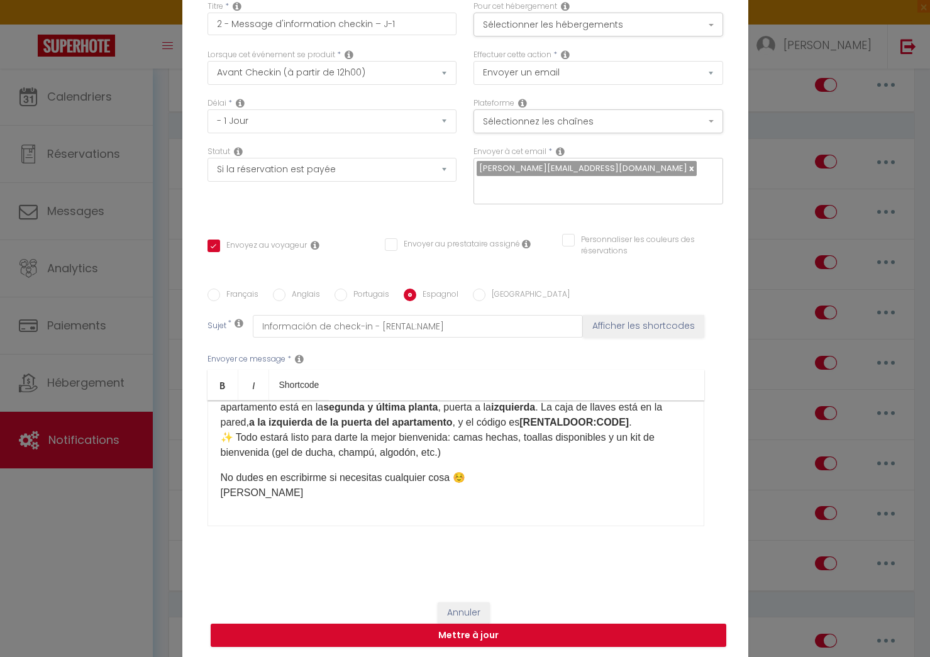
scroll to position [114, 0]
click at [303, 511] on div "Hola [GUEST:FIRST_NAME], ​​​​​​¿Cómo estás? ¡Tu estancia se acerca! ¿Sabes a qu…" at bounding box center [456, 464] width 497 height 126
click at [469, 603] on button "Annuler" at bounding box center [464, 613] width 52 height 21
type input "2 - Message d'information checkin – J-1"
checkbox input "true"
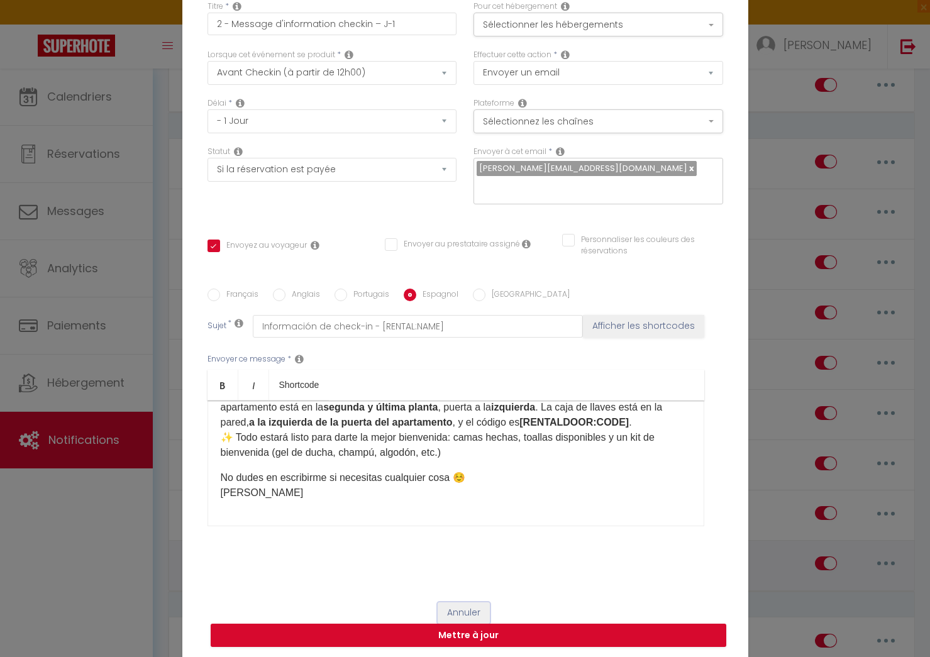
checkbox input "false"
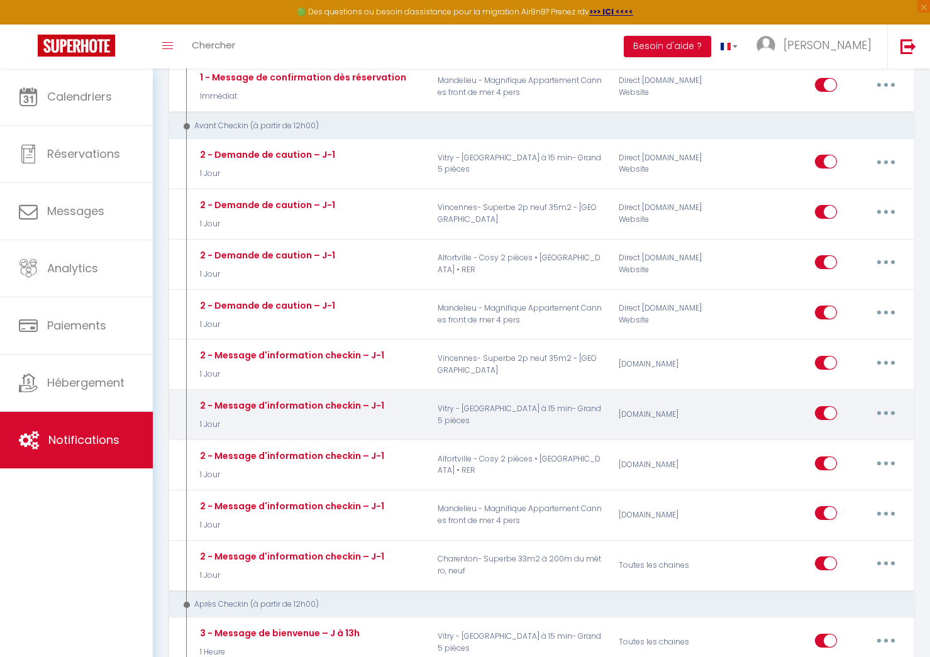
click at [877, 415] on button "button" at bounding box center [886, 413] width 35 height 20
click at [861, 432] on link "Editer" at bounding box center [853, 441] width 93 height 21
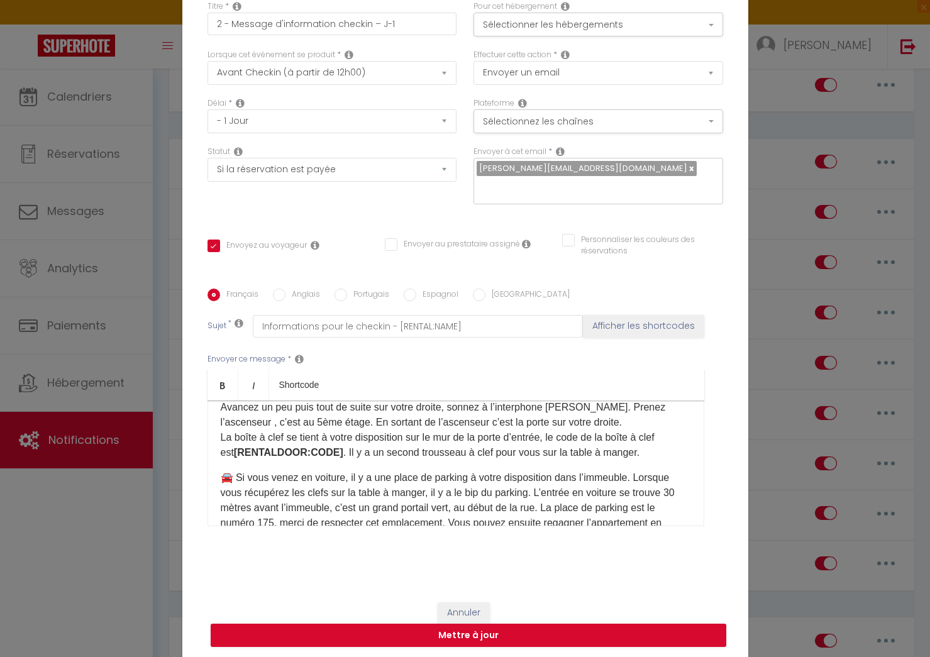
scroll to position [215, 0]
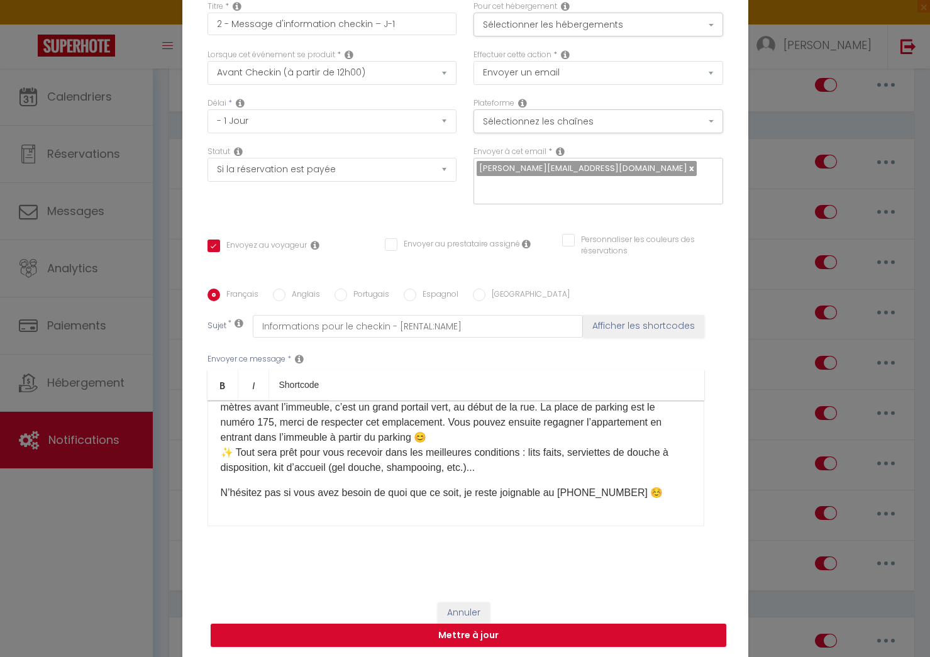
click at [339, 511] on div "Bonjour [GUEST:FIRST_NAME],​ ​​​​Comment allez-vous ? Votre séjour approche ! A…" at bounding box center [456, 464] width 497 height 126
click at [300, 289] on label "Anglais" at bounding box center [303, 296] width 35 height 14
click at [286, 289] on input "Anglais" at bounding box center [279, 295] width 13 height 13
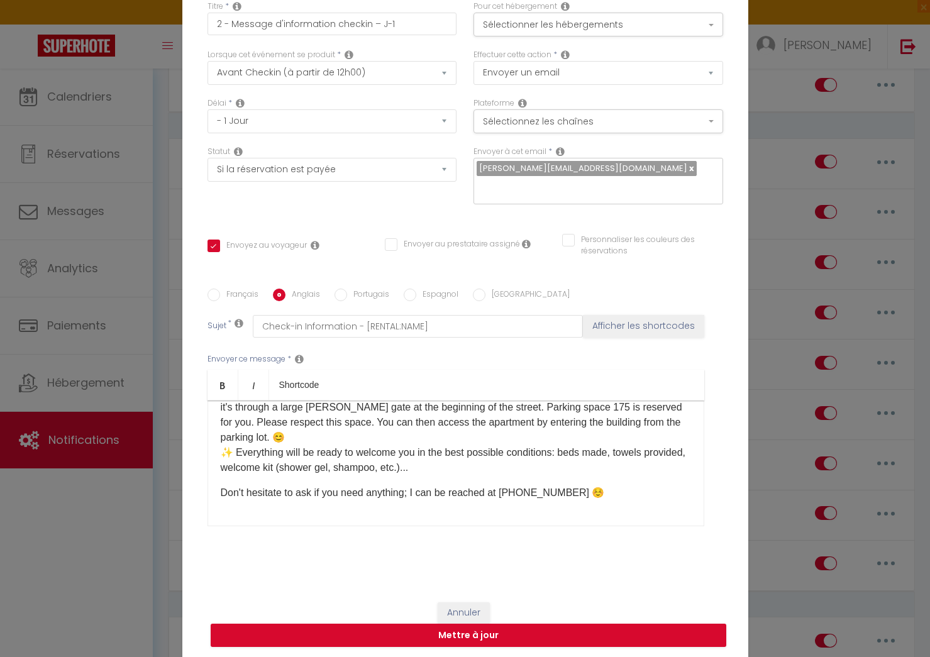
click at [560, 503] on div "Hello [GUEST:FIRST_NAME], ​​​​ ​​How are you? Your stay is just around the corn…" at bounding box center [456, 464] width 497 height 126
drag, startPoint x: 428, startPoint y: 282, endPoint x: 416, endPoint y: 371, distance: 89.5
click at [428, 289] on label "Espagnol" at bounding box center [437, 296] width 42 height 14
click at [416, 289] on input "Espagnol" at bounding box center [410, 295] width 13 height 13
drag, startPoint x: 338, startPoint y: 512, endPoint x: 365, endPoint y: 481, distance: 41.4
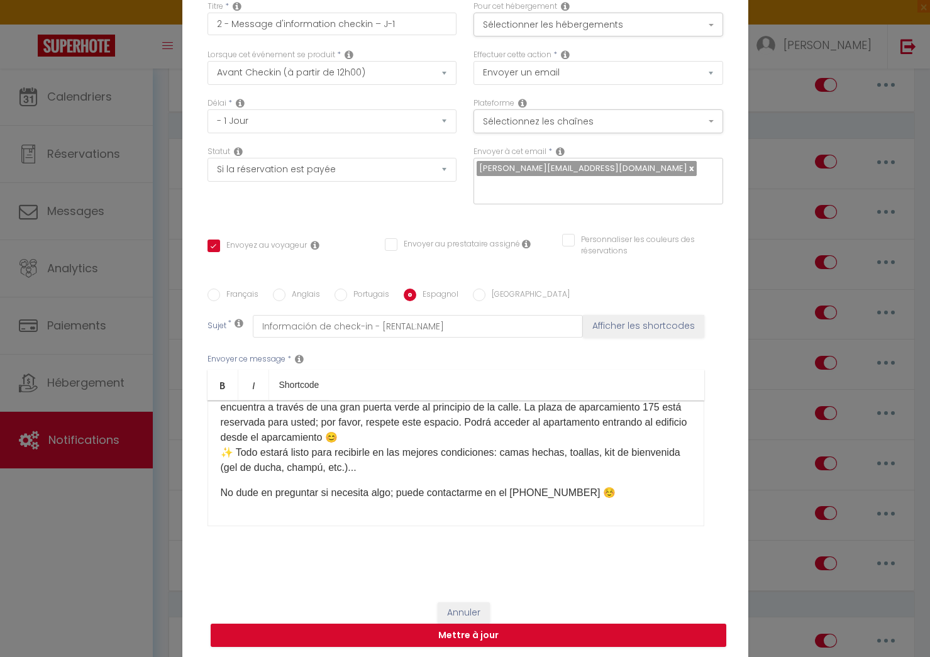
click at [338, 512] on div "Hola [GUEST:FIRST_NAME], ​​​​​​¿Cómo estás? ¡Tu estancia se acerca! ¿Sabes a qu…" at bounding box center [456, 464] width 497 height 126
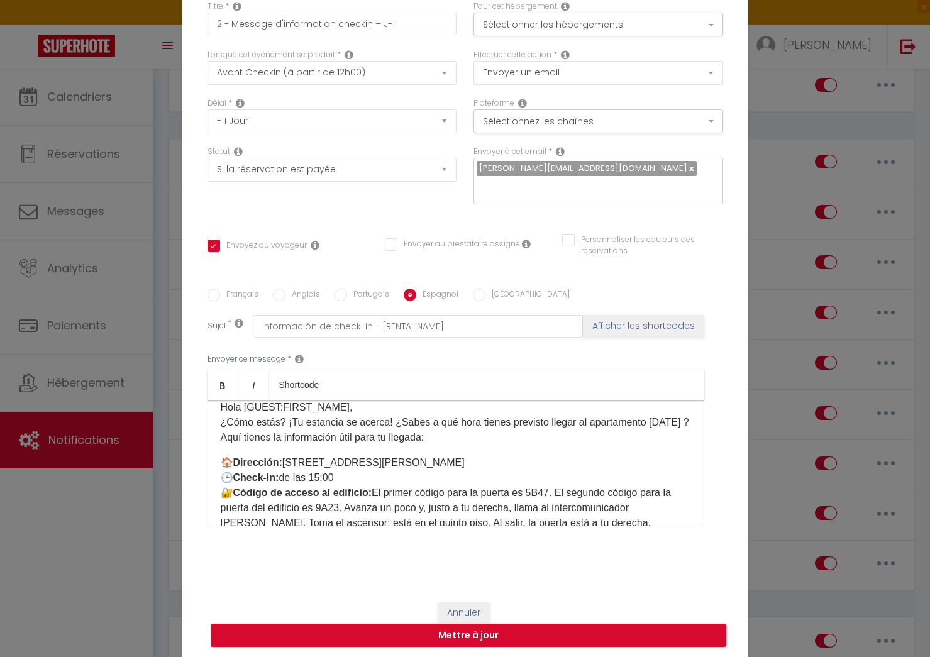
scroll to position [0, 0]
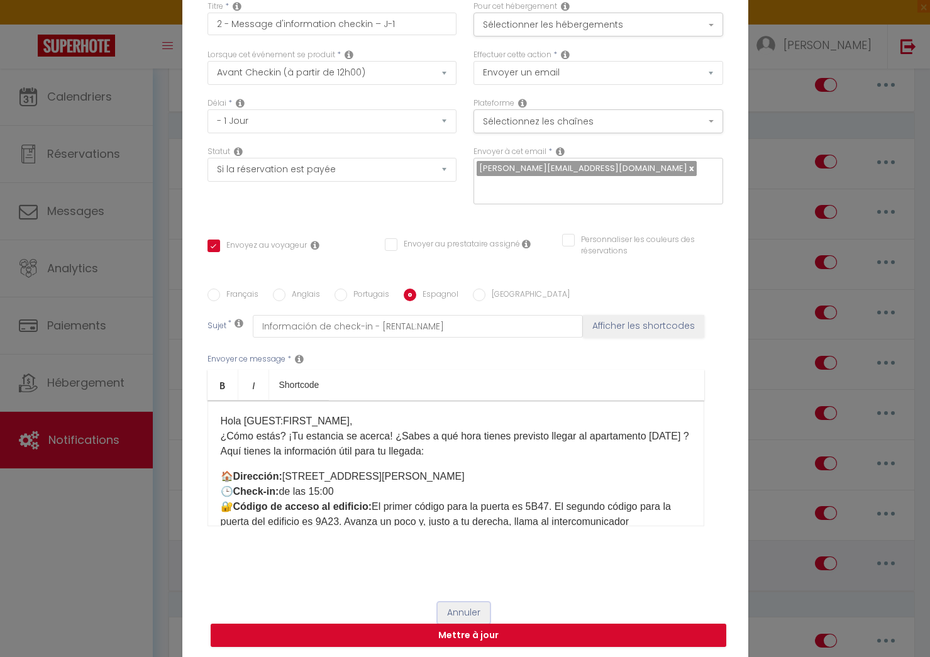
drag, startPoint x: 465, startPoint y: 604, endPoint x: 494, endPoint y: 584, distance: 34.4
click at [465, 604] on button "Annuler" at bounding box center [464, 613] width 52 height 21
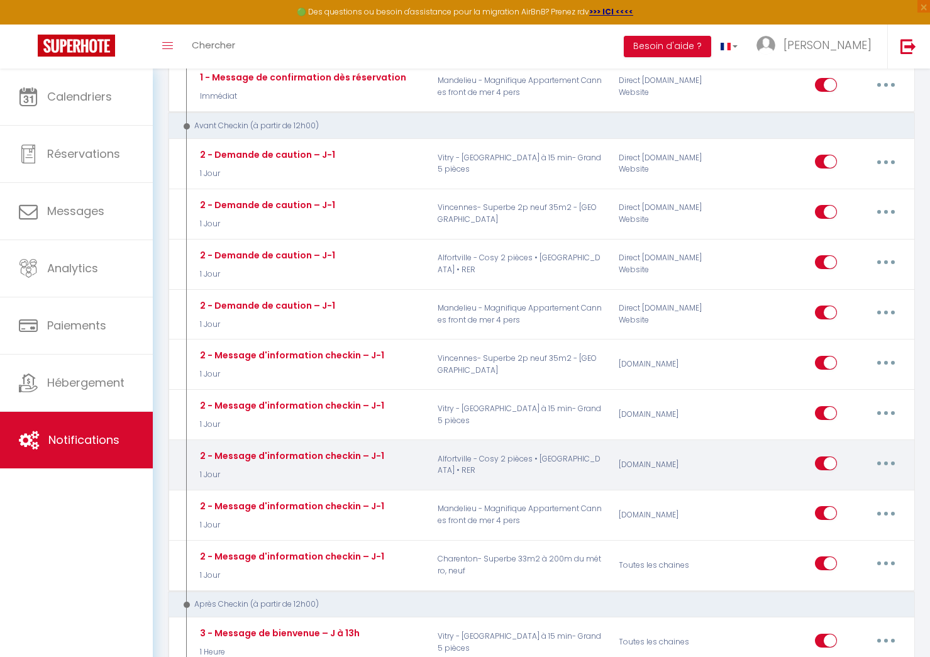
drag, startPoint x: 888, startPoint y: 462, endPoint x: 866, endPoint y: 480, distance: 28.2
click at [888, 462] on button "button" at bounding box center [886, 464] width 35 height 20
click at [840, 488] on link "Editer" at bounding box center [853, 491] width 93 height 21
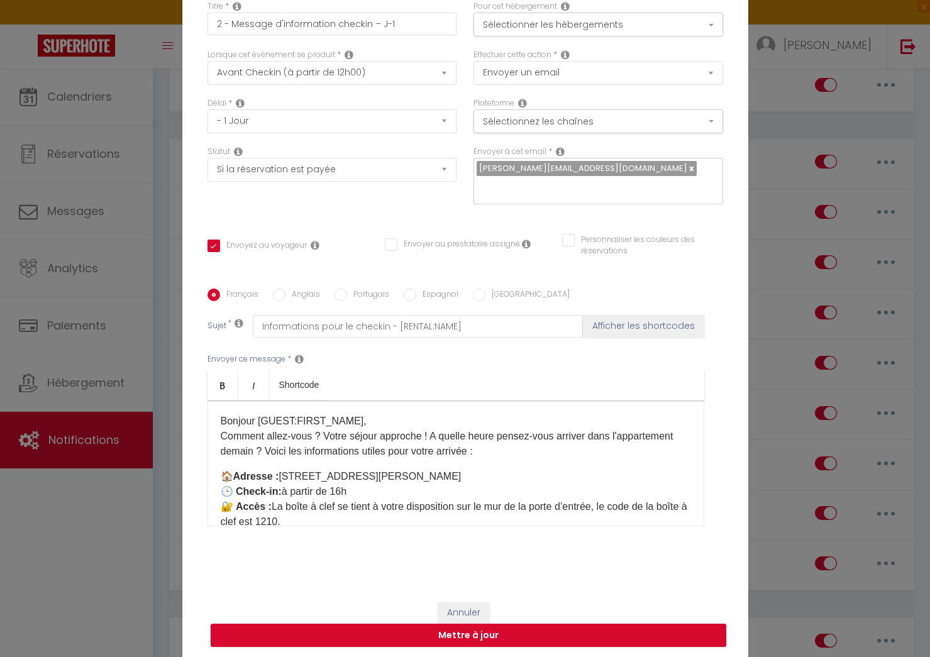
scroll to position [84, 0]
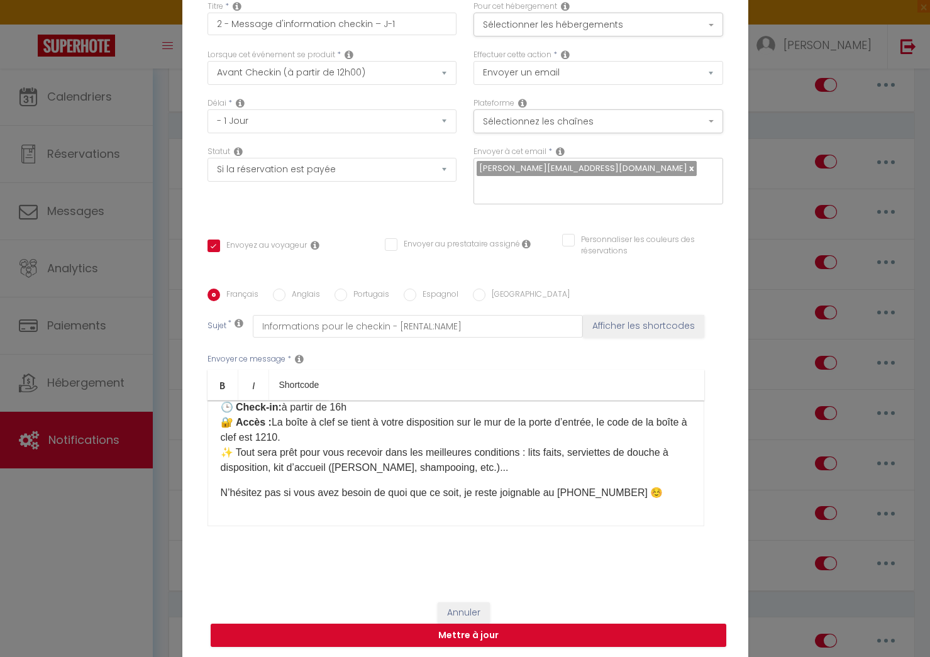
click at [298, 507] on div "Bonjour [GUEST:FIRST_NAME],​ ​​​​Comment allez-vous ? Votre séjour approche ! A…" at bounding box center [456, 464] width 497 height 126
drag, startPoint x: 313, startPoint y: 282, endPoint x: 320, endPoint y: 384, distance: 101.5
click at [314, 289] on label "Anglais" at bounding box center [303, 296] width 35 height 14
click at [286, 289] on input "Anglais" at bounding box center [279, 295] width 13 height 13
click at [302, 510] on div "Hello [GUEST:FIRST_NAME], ​​​​​​How are you? Your stay is just around the corne…" at bounding box center [456, 464] width 497 height 126
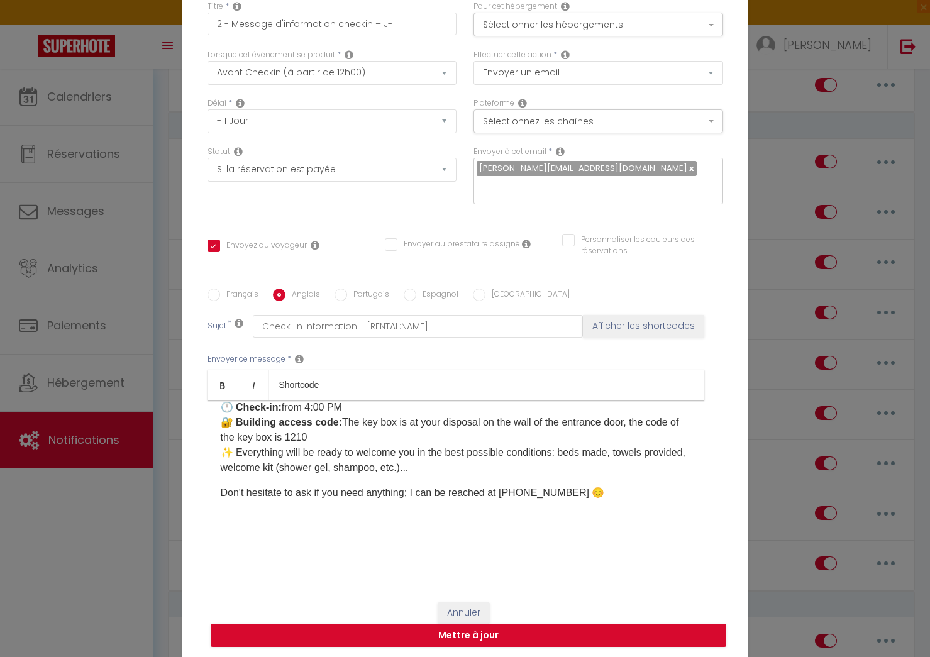
drag, startPoint x: 427, startPoint y: 284, endPoint x: 445, endPoint y: 469, distance: 185.8
click at [427, 289] on label "Espagnol" at bounding box center [437, 296] width 42 height 14
click at [416, 289] on input "Espagnol" at bounding box center [410, 295] width 13 height 13
click at [567, 503] on div "Hola [GUEST:FIRST_NAME], ​​​​​​¿Cómo estás? ¡Tu estancia se acerca! ¿Sabes a qu…" at bounding box center [456, 464] width 497 height 126
drag, startPoint x: 467, startPoint y: 607, endPoint x: 513, endPoint y: 593, distance: 47.4
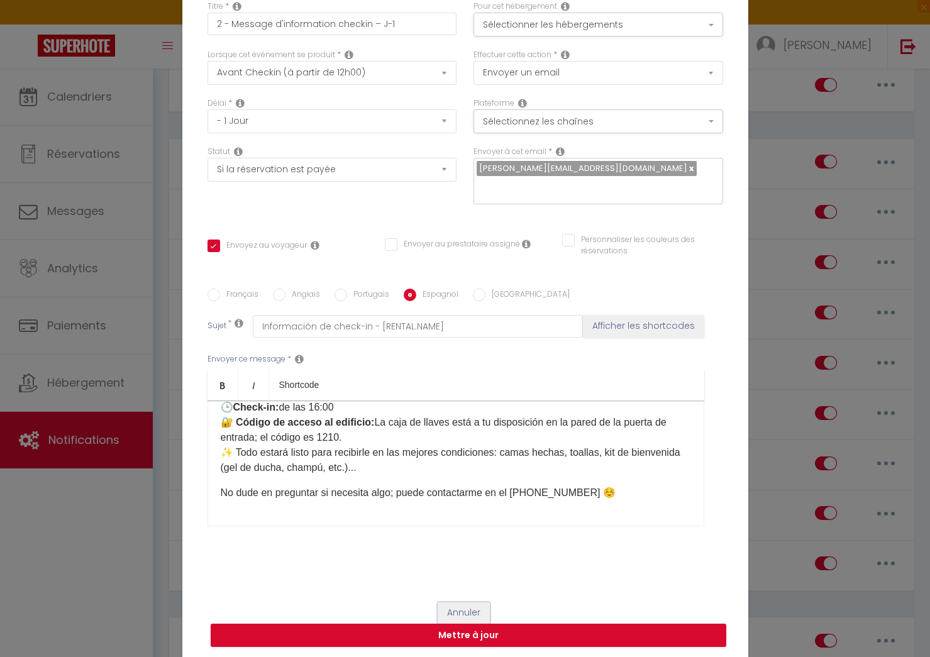
click at [467, 607] on button "Annuler" at bounding box center [464, 613] width 52 height 21
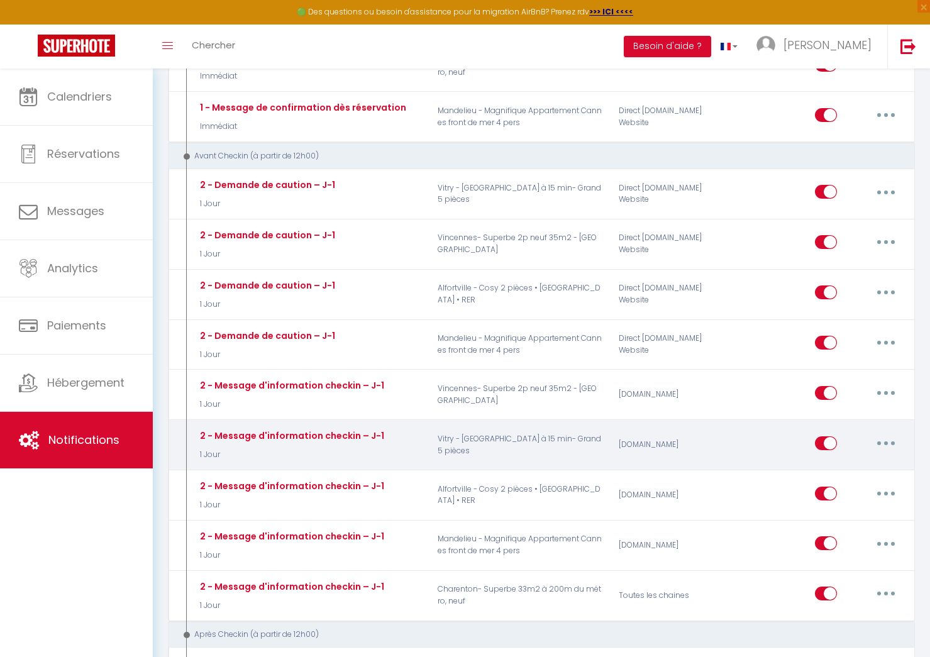
scroll to position [606, 0]
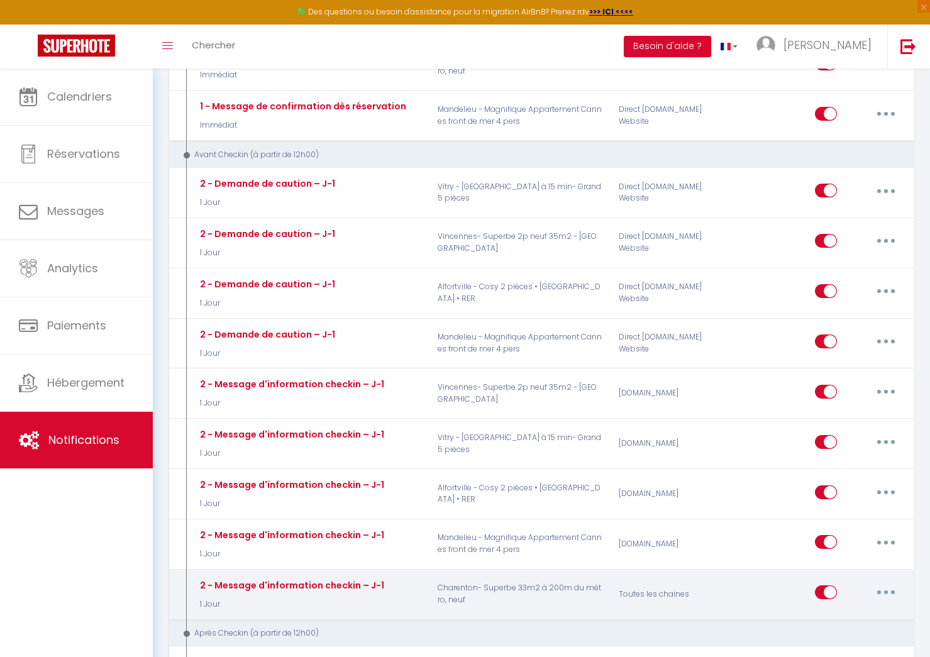
click at [886, 590] on button "button" at bounding box center [886, 593] width 35 height 20
click at [831, 619] on link "Editer" at bounding box center [853, 621] width 93 height 21
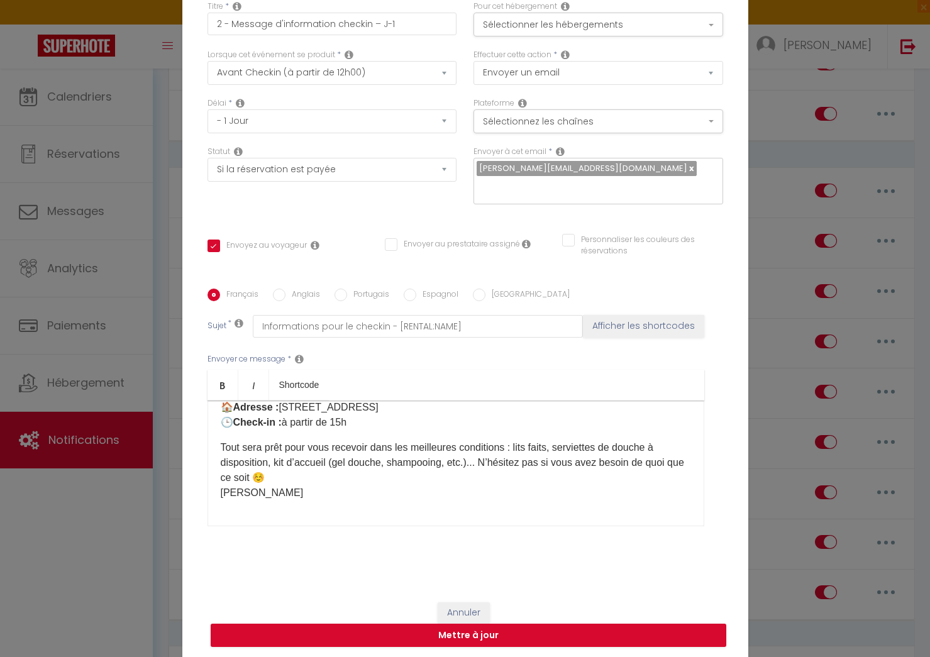
scroll to position [69, 0]
click at [482, 603] on button "Annuler" at bounding box center [464, 613] width 52 height 21
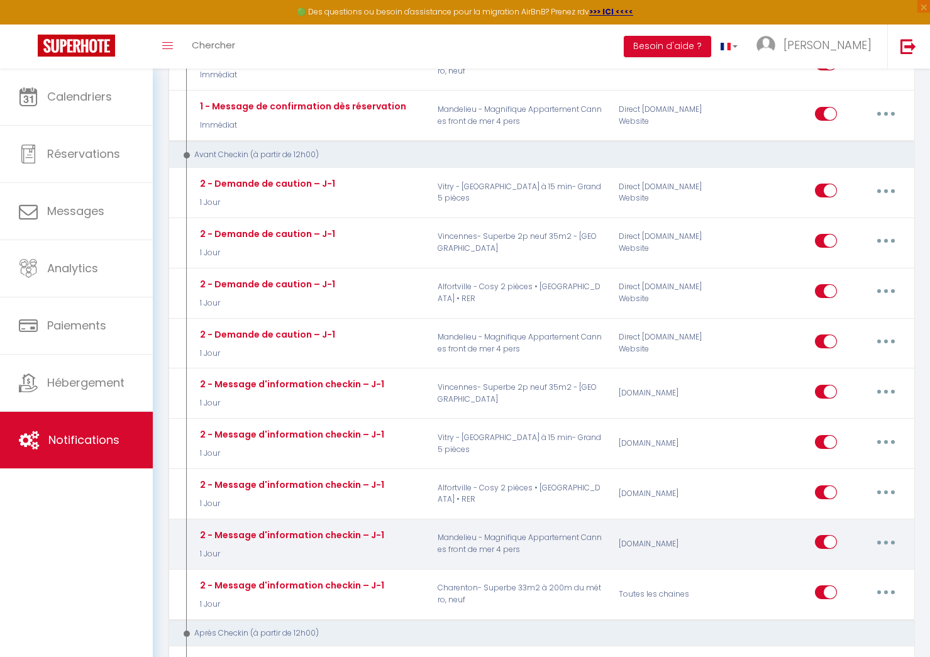
click at [878, 543] on button "button" at bounding box center [886, 542] width 35 height 20
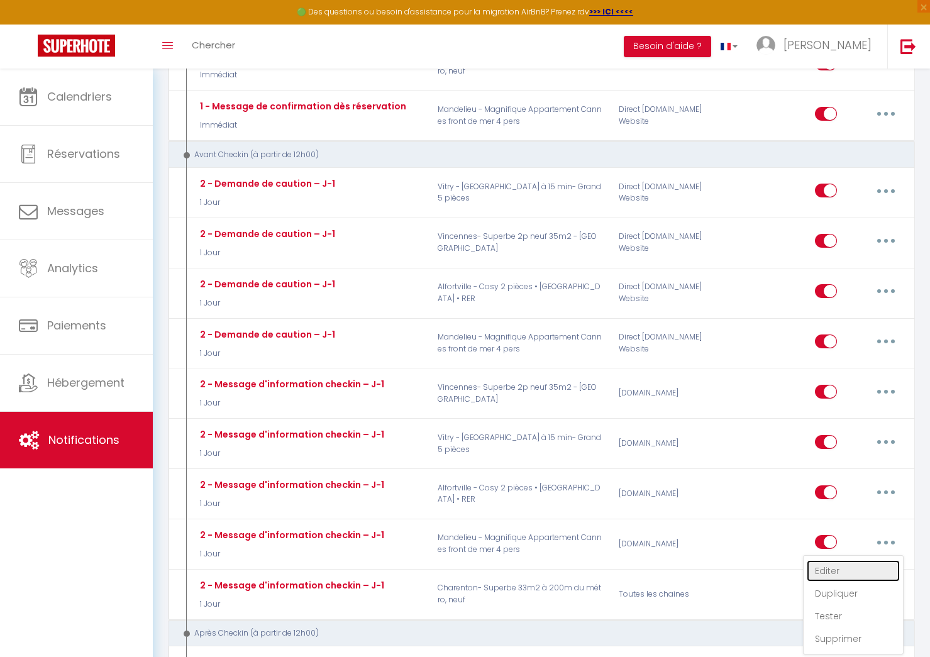
drag, startPoint x: 831, startPoint y: 571, endPoint x: 564, endPoint y: 551, distance: 267.4
click at [831, 571] on link "Editer" at bounding box center [853, 570] width 93 height 21
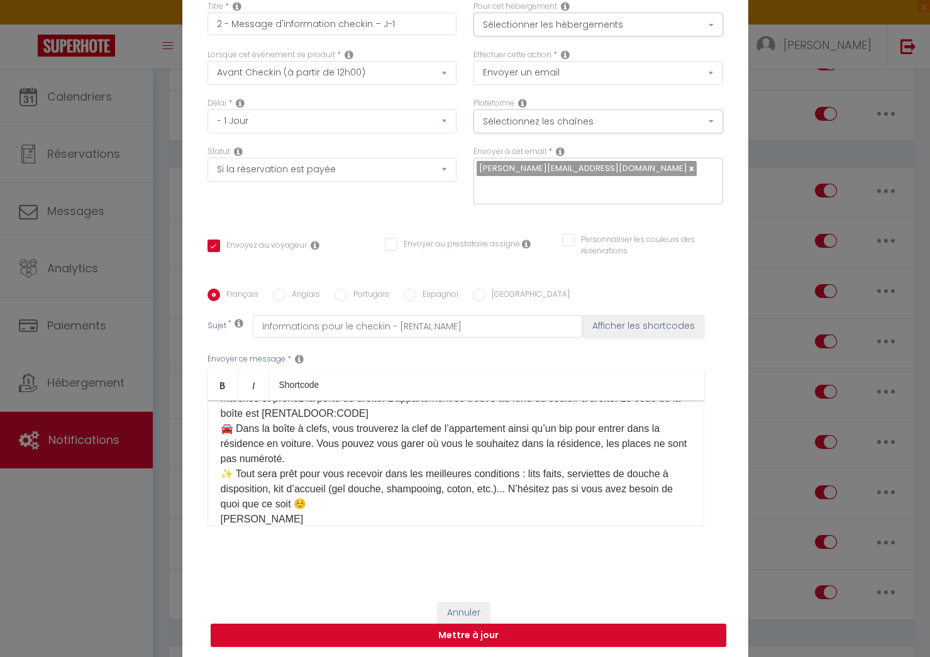
scroll to position [129, 0]
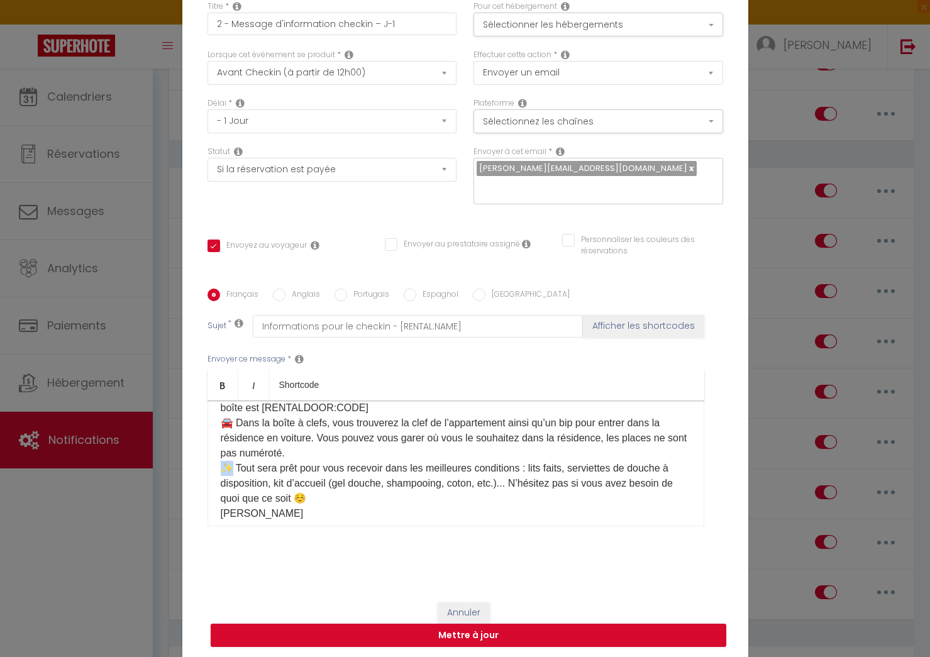
click at [224, 460] on p "🏠 ​Adresse : [STREET_ADDRESS][PERSON_NAME] ​ ​​​​🕒 Check-in : à partir de 15h ​…" at bounding box center [456, 430] width 471 height 181
drag, startPoint x: 219, startPoint y: 460, endPoint x: 253, endPoint y: 455, distance: 34.4
click at [219, 460] on div "Bonjour [GUEST:FIRST_NAME], ​​​​​​Comment allez-vous ? Votre séjour approche ! …" at bounding box center [456, 464] width 497 height 126
click at [288, 442] on p "🏠 ​Adresse : [STREET_ADDRESS][PERSON_NAME] ​ ​​​​🕒 Check-in : à partir de 15h ​…" at bounding box center [456, 430] width 471 height 181
click at [226, 459] on p "🏠 ​Adresse : [STREET_ADDRESS][PERSON_NAME] ​ ​​​​🕒 Check-in : à partir de 15h ​…" at bounding box center [456, 430] width 471 height 181
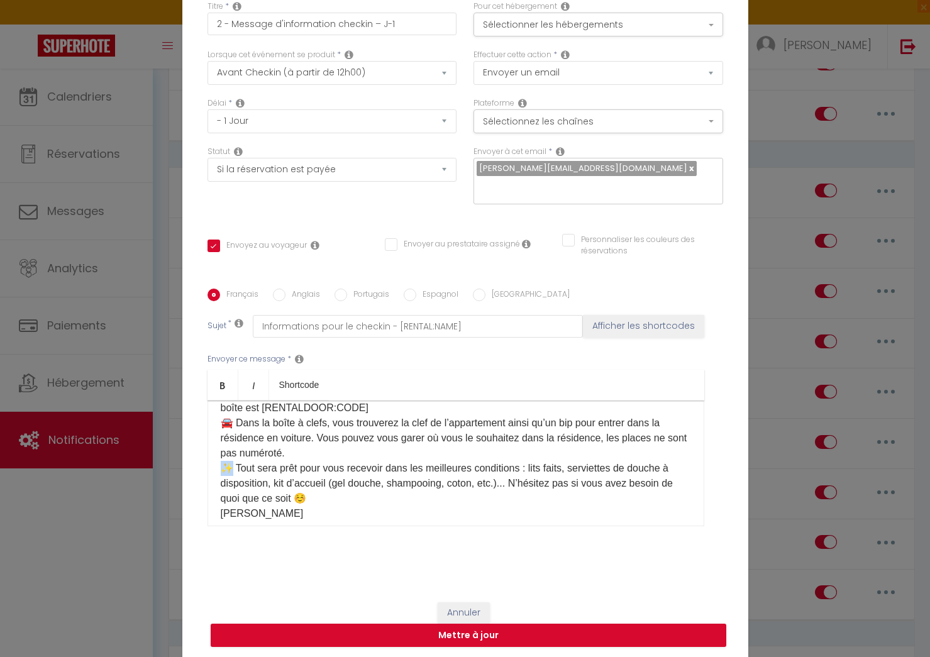
copy p "✨"
click at [486, 605] on button "Annuler" at bounding box center [464, 613] width 52 height 21
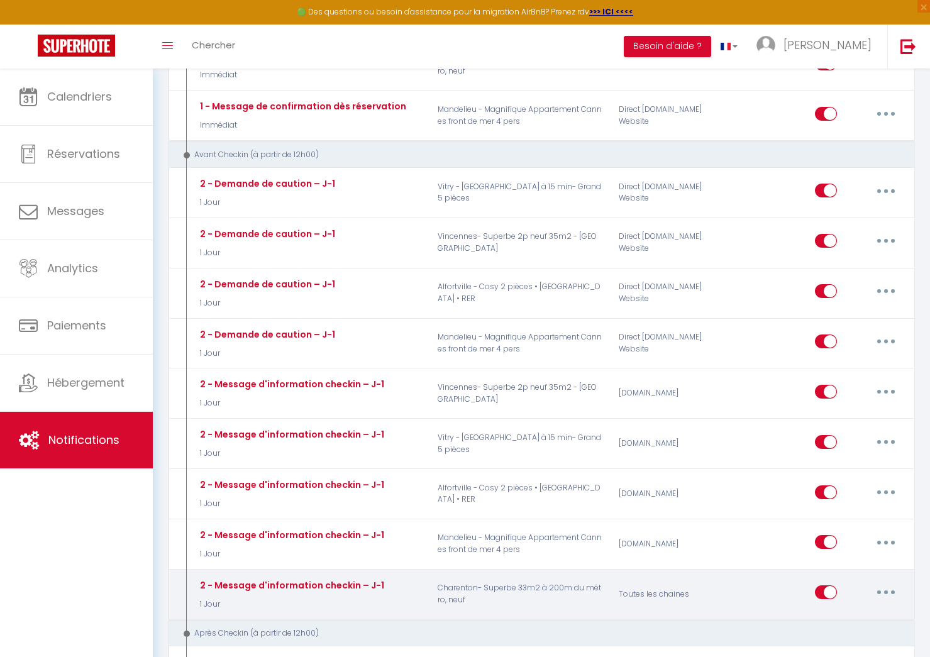
click at [895, 593] on button "button" at bounding box center [886, 593] width 35 height 20
click at [817, 615] on link "Editer" at bounding box center [853, 621] width 93 height 21
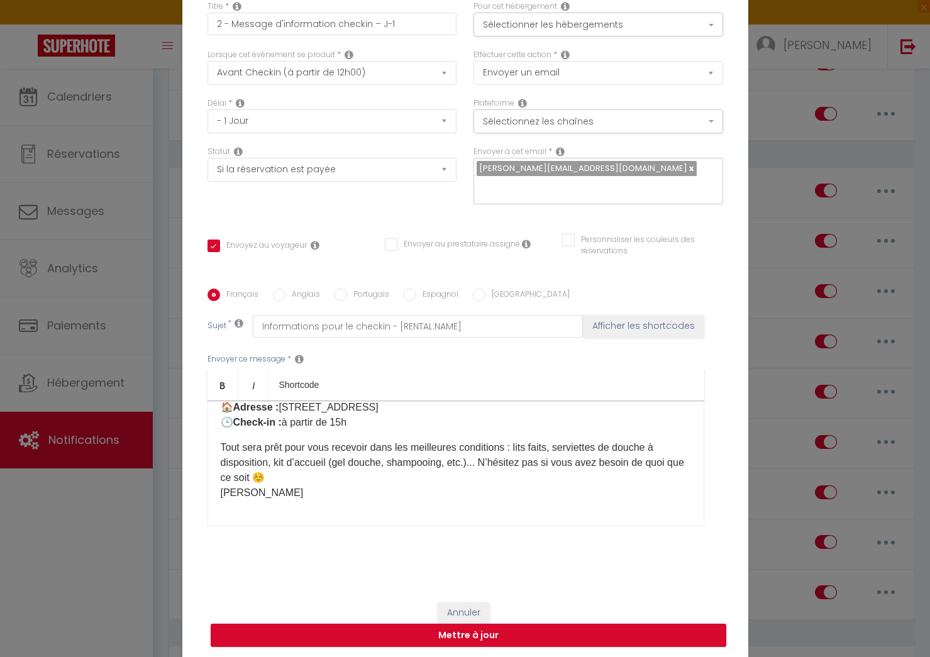
scroll to position [69, 0]
click at [463, 603] on button "Annuler" at bounding box center [464, 613] width 52 height 21
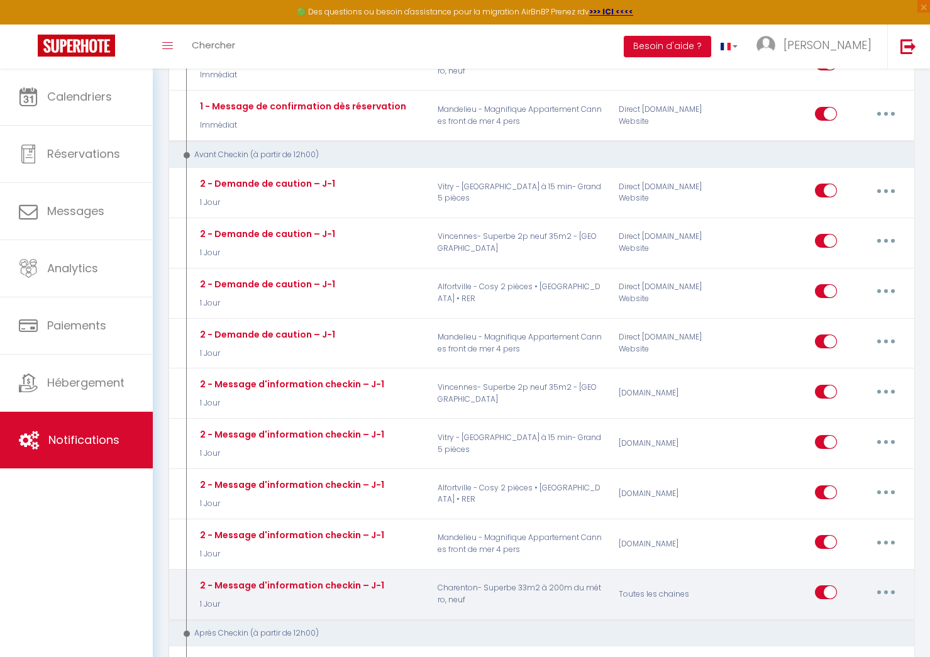
click at [889, 589] on button "button" at bounding box center [886, 593] width 35 height 20
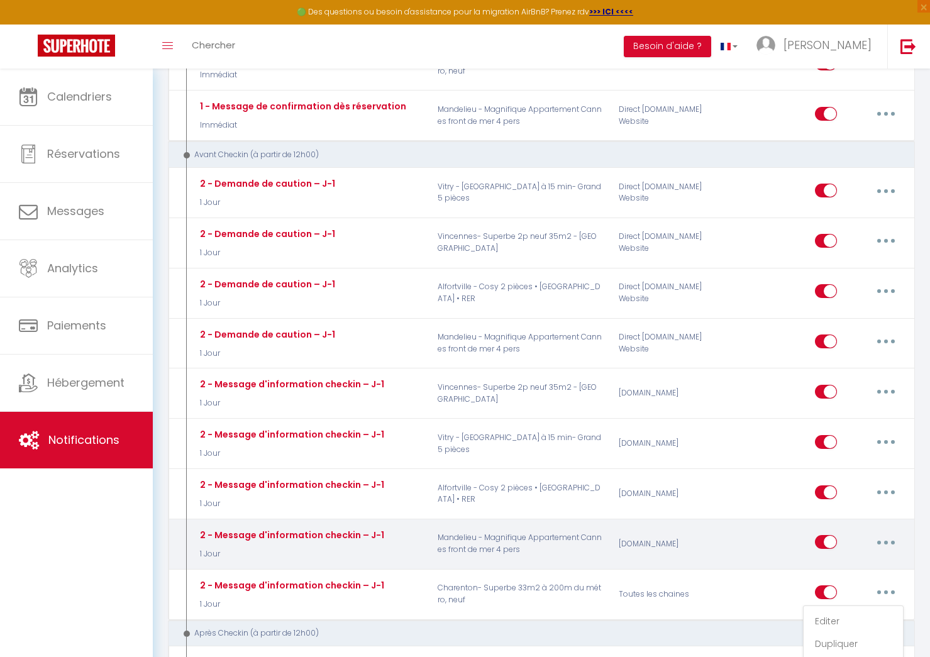
click at [894, 543] on button "button" at bounding box center [886, 542] width 35 height 20
click at [837, 580] on link "Editer" at bounding box center [853, 570] width 93 height 21
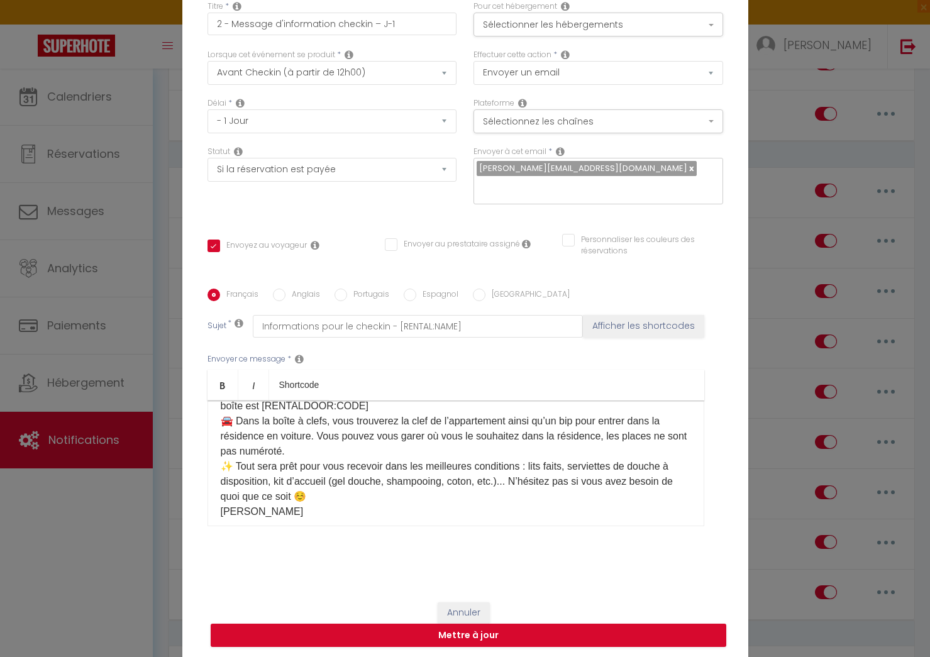
scroll to position [131, 0]
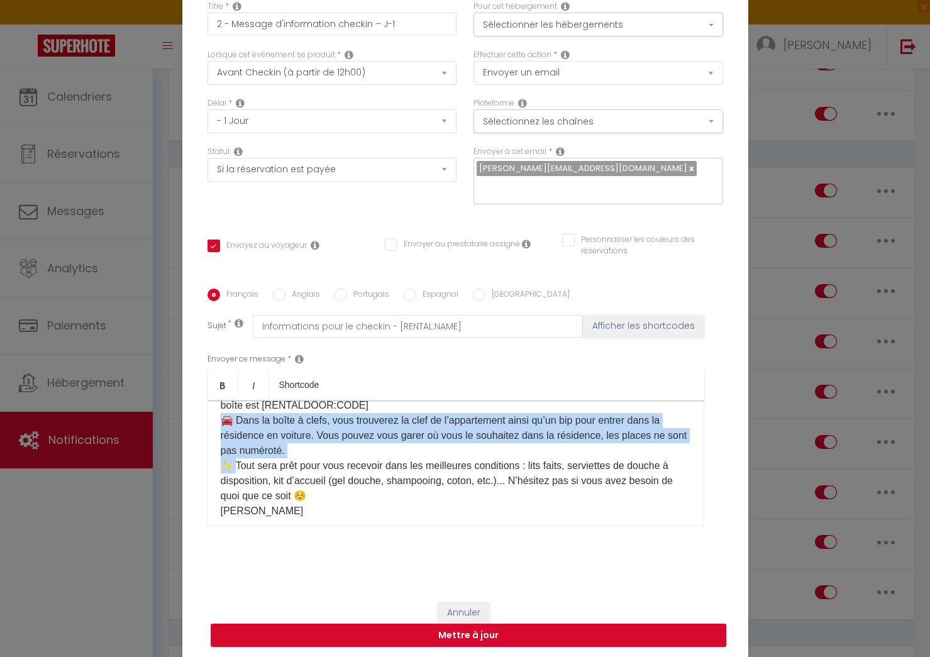
drag, startPoint x: 235, startPoint y: 457, endPoint x: 295, endPoint y: 438, distance: 63.1
click at [295, 438] on p "🏠 ​Adresse : [STREET_ADDRESS][PERSON_NAME] ​ ​​​​🕒 Check-in : à partir de 15h ​…" at bounding box center [456, 428] width 471 height 181
copy p "​​​​🚘​ Dans la boîte à clefs, vous trouverez la clef de l’appartement ainsi qu’…"
click at [464, 603] on button "Annuler" at bounding box center [464, 613] width 52 height 21
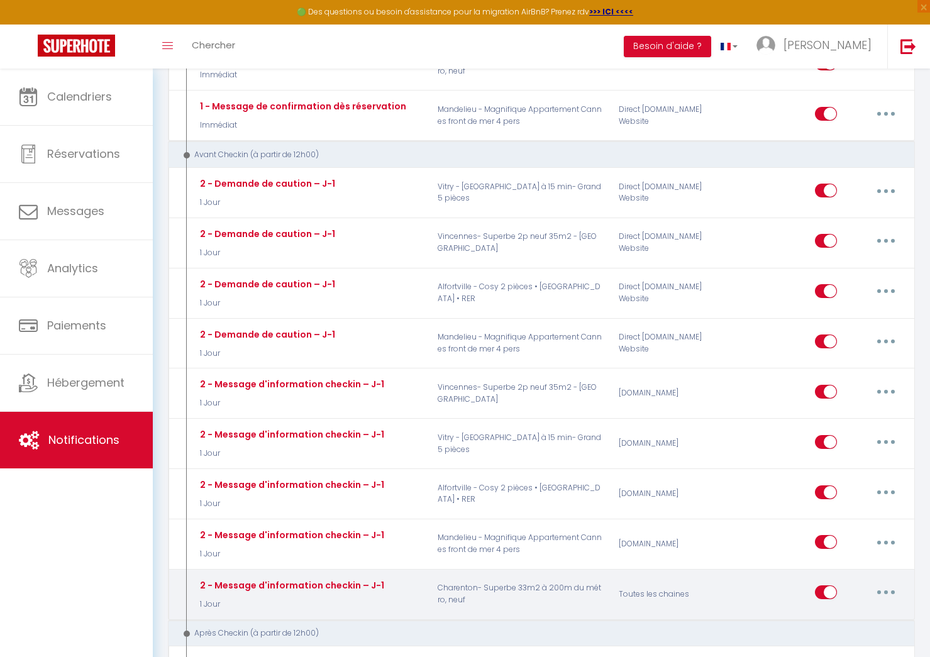
click at [900, 594] on button "button" at bounding box center [886, 593] width 35 height 20
click at [856, 615] on link "Editer" at bounding box center [853, 621] width 93 height 21
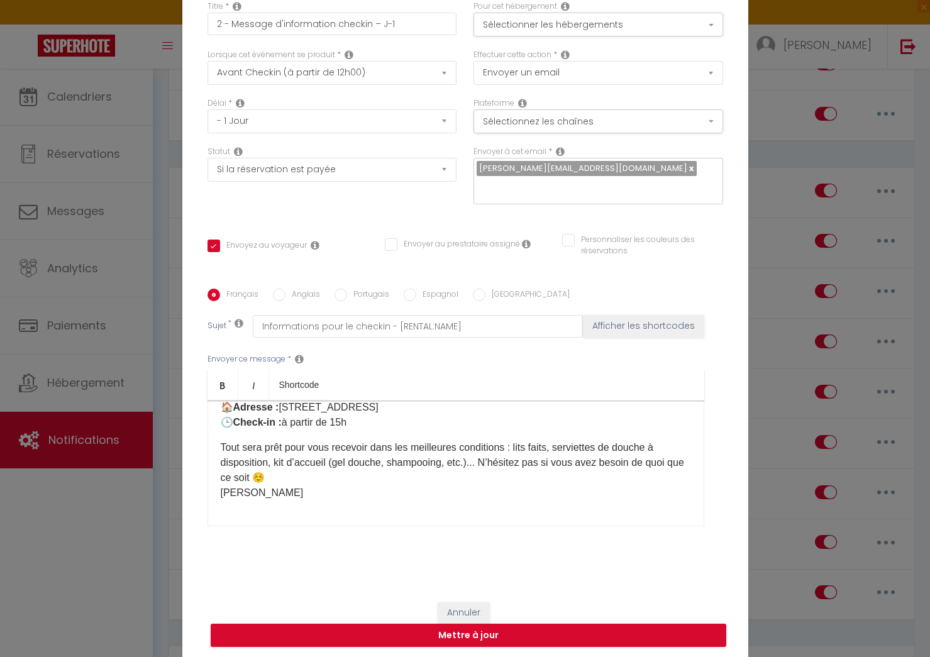
scroll to position [69, 0]
click at [220, 438] on div "Bonjour [GUEST:FIRST_NAME], ​​​​Comment allez-vous ? Votre séjour approche ! A …" at bounding box center [456, 464] width 497 height 126
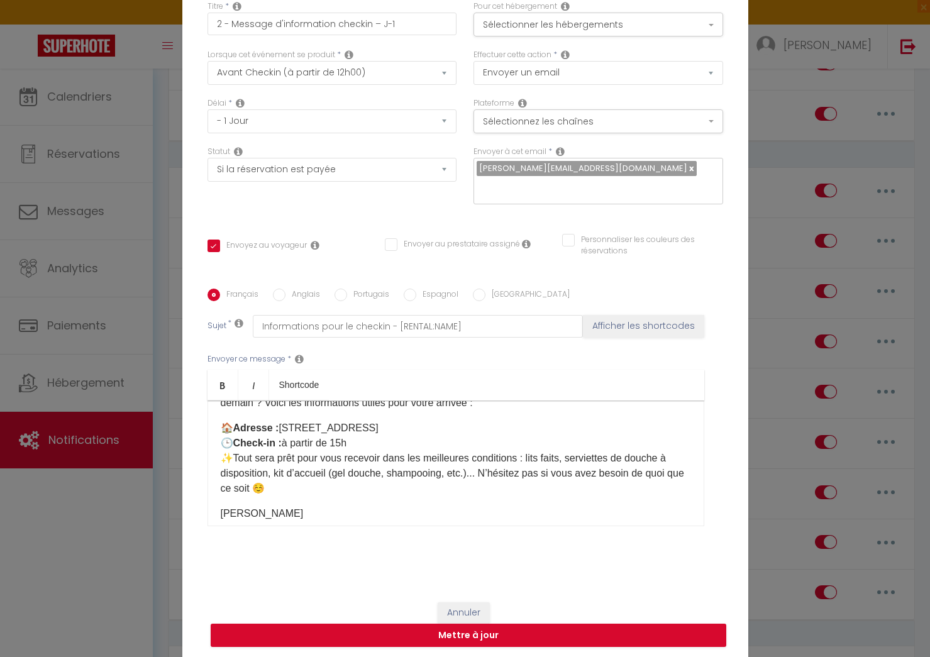
scroll to position [28, 0]
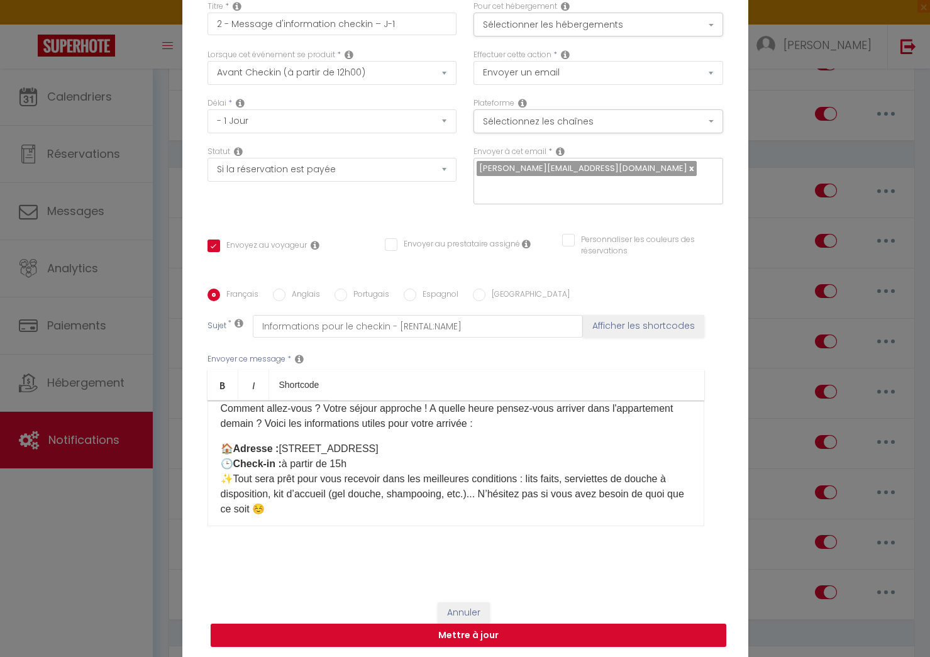
click at [264, 415] on p "Bonjour [GUEST:FIRST_NAME], ​​​​Comment allez-vous ? Votre séjour approche ! A …" at bounding box center [456, 408] width 471 height 45
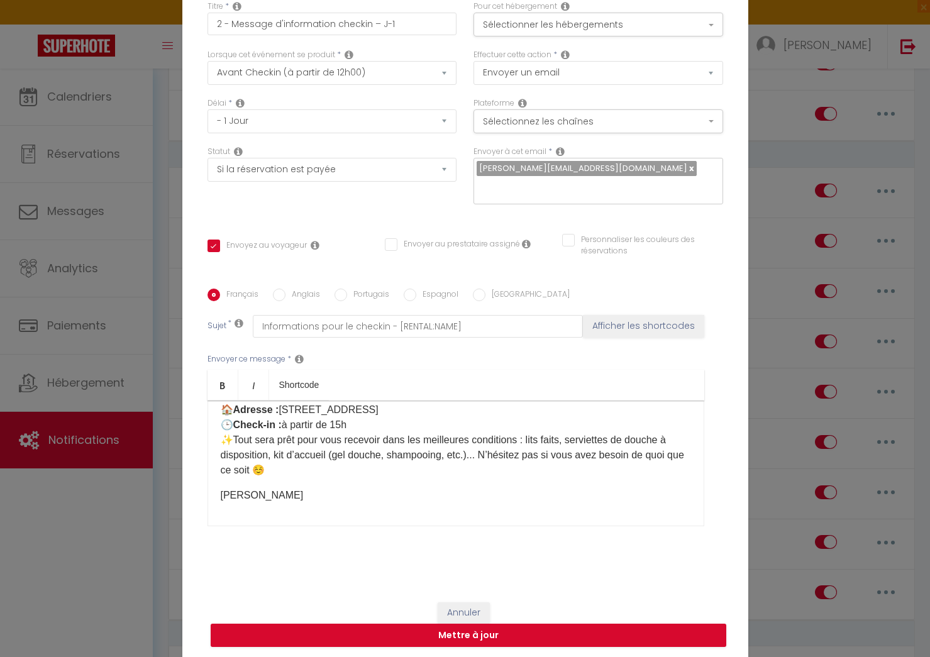
scroll to position [84, 0]
drag, startPoint x: 235, startPoint y: 494, endPoint x: 241, endPoint y: 503, distance: 11.3
click at [235, 494] on div "Bonjour [GUEST:FIRST_NAME], ​​​​Comment allez-vous ? Votre séjour approche ! A …" at bounding box center [456, 464] width 497 height 126
drag, startPoint x: 296, startPoint y: 284, endPoint x: 298, endPoint y: 298, distance: 14.0
click at [296, 289] on label "Anglais" at bounding box center [303, 296] width 35 height 14
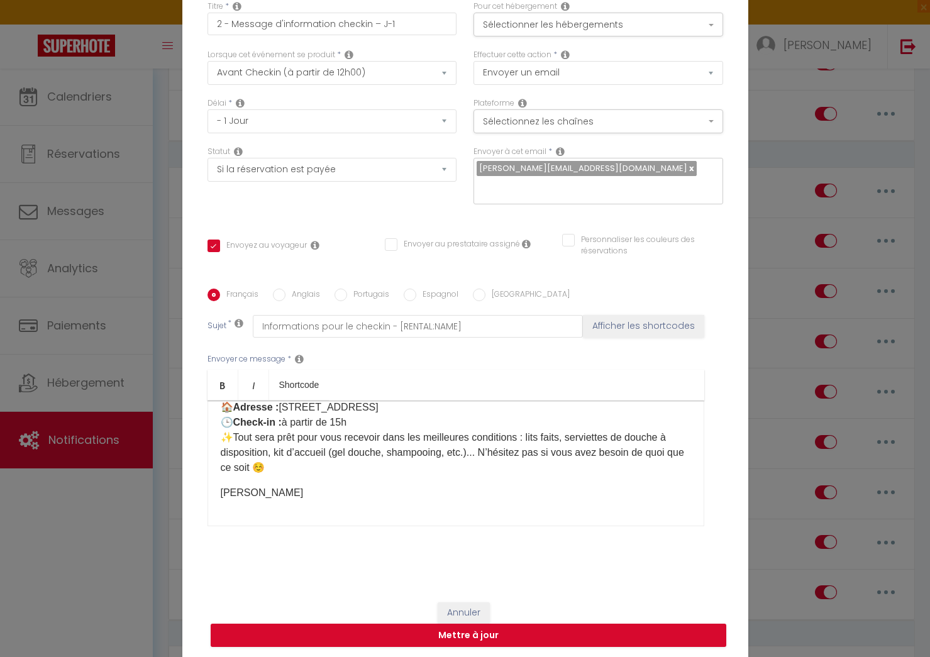
click at [286, 289] on input "Anglais" at bounding box center [279, 295] width 13 height 13
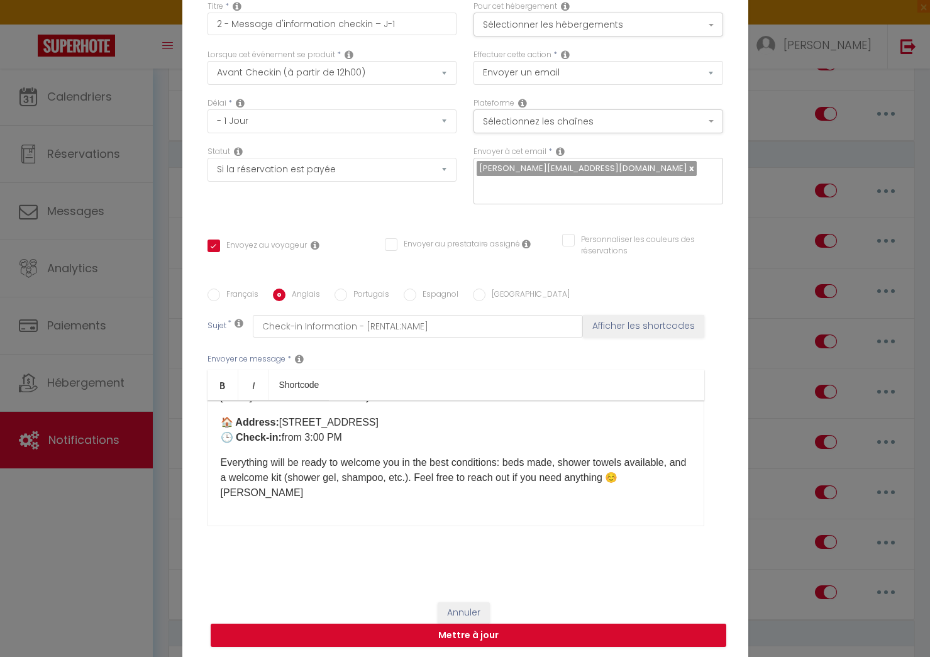
click at [221, 455] on p "​​Everything will be ready to welcome you in the best conditions: beds made, sh…" at bounding box center [456, 477] width 471 height 45
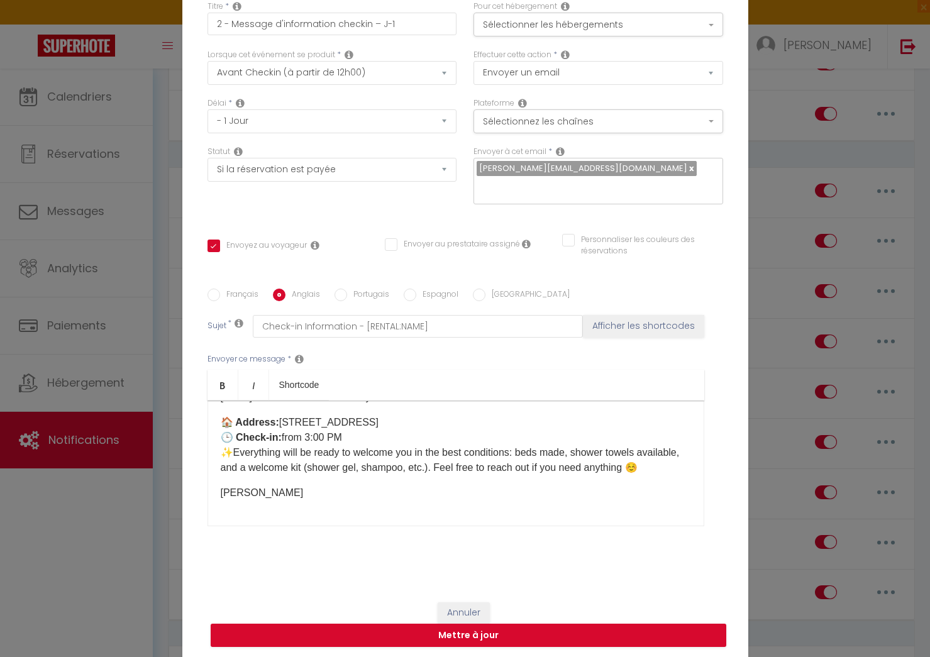
scroll to position [0, 0]
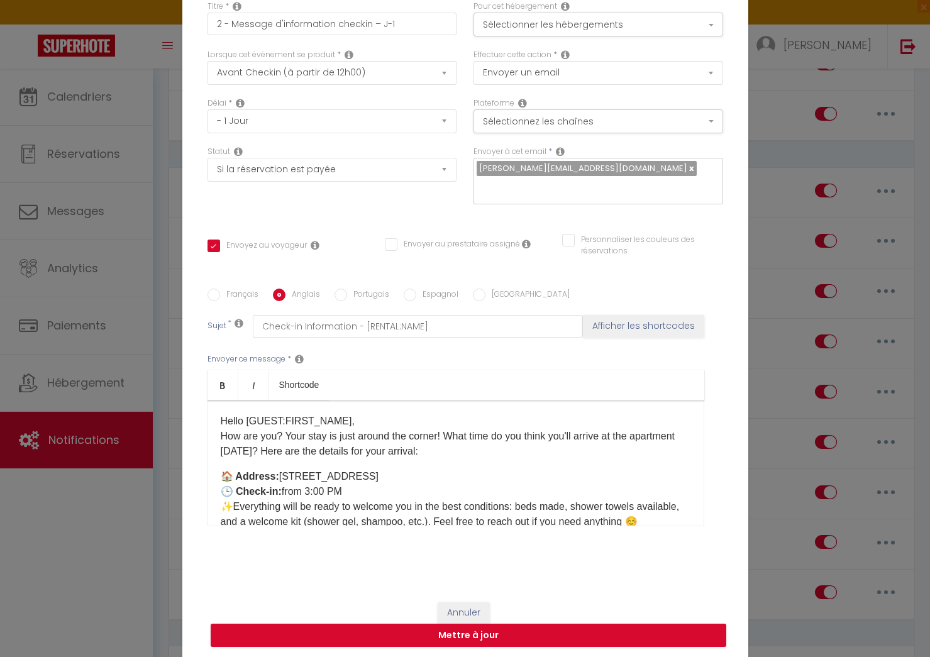
click at [269, 442] on p "Hello [GUEST:FIRST_NAME], ​​​​​​How are you? Your stay is just around the corne…" at bounding box center [456, 436] width 471 height 45
click at [275, 440] on p "Hello [GUEST:FIRST_NAME], ​​​​​​How are you? Your stay is just around the corne…" at bounding box center [456, 436] width 471 height 45
drag, startPoint x: 270, startPoint y: 442, endPoint x: 282, endPoint y: 448, distance: 13.2
click at [270, 442] on p "Hello [GUEST:FIRST_NAME], ​​​​​​How are you? Your stay is just around the corne…" at bounding box center [456, 436] width 471 height 45
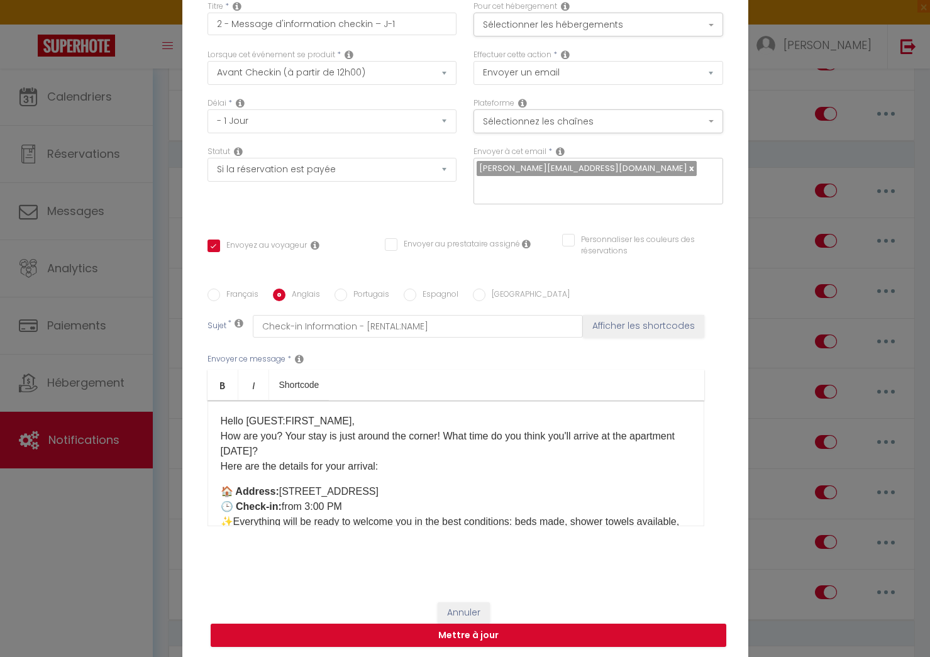
click at [406, 289] on input "Espagnol" at bounding box center [410, 295] width 13 height 13
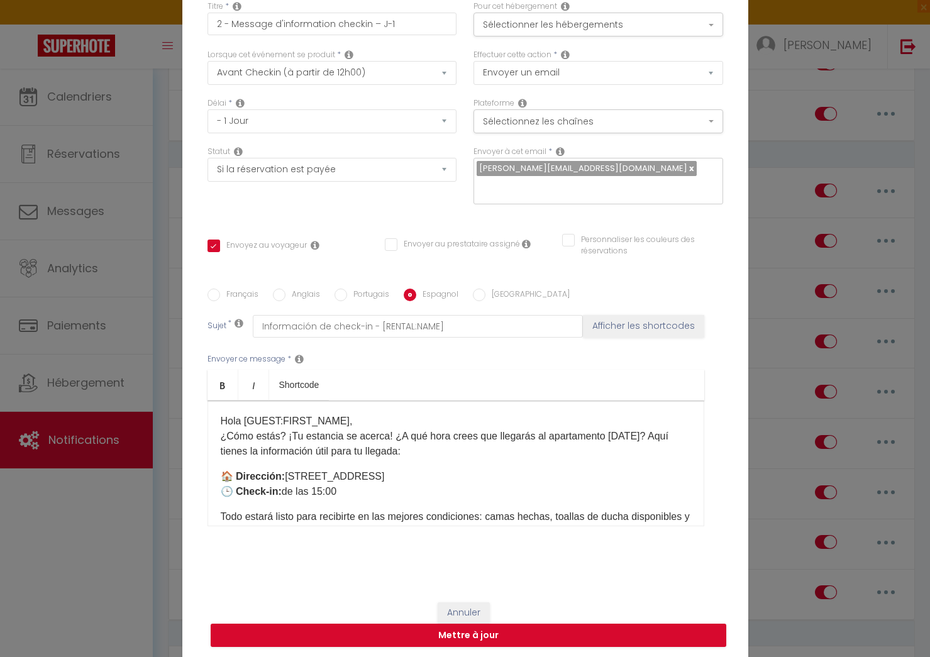
click at [214, 508] on div "Hola [GUEST:FIRST_NAME], ​​​​¿Cómo estás? ¡Tu estancia se acerca! ¿A qué hora c…" at bounding box center [456, 464] width 497 height 126
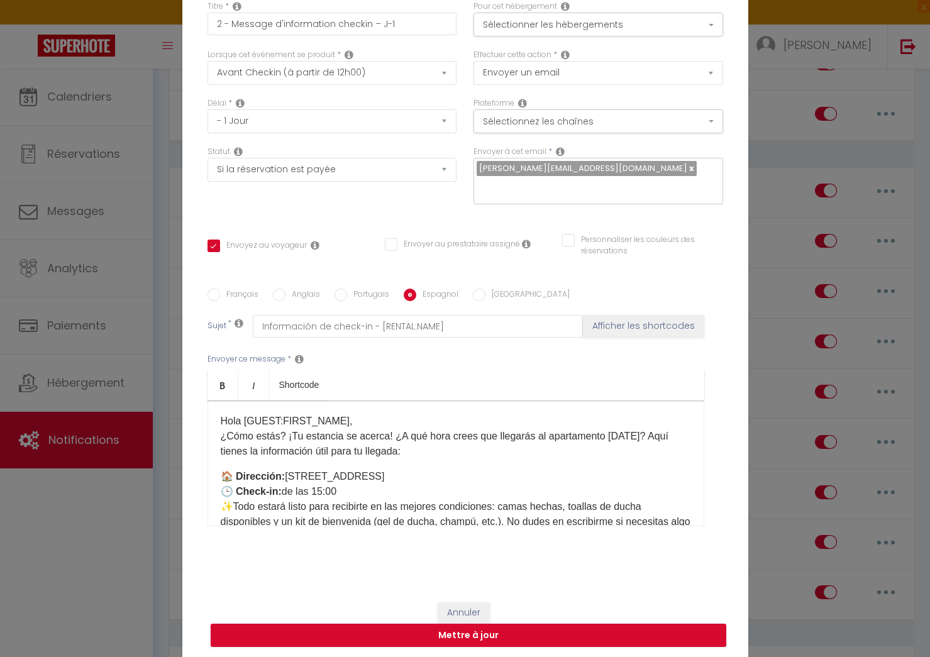
click at [643, 425] on p "Hola [GUEST:FIRST_NAME], ​​​​¿Cómo estás? ¡Tu estancia se acerca! ¿A qué hora c…" at bounding box center [456, 436] width 471 height 45
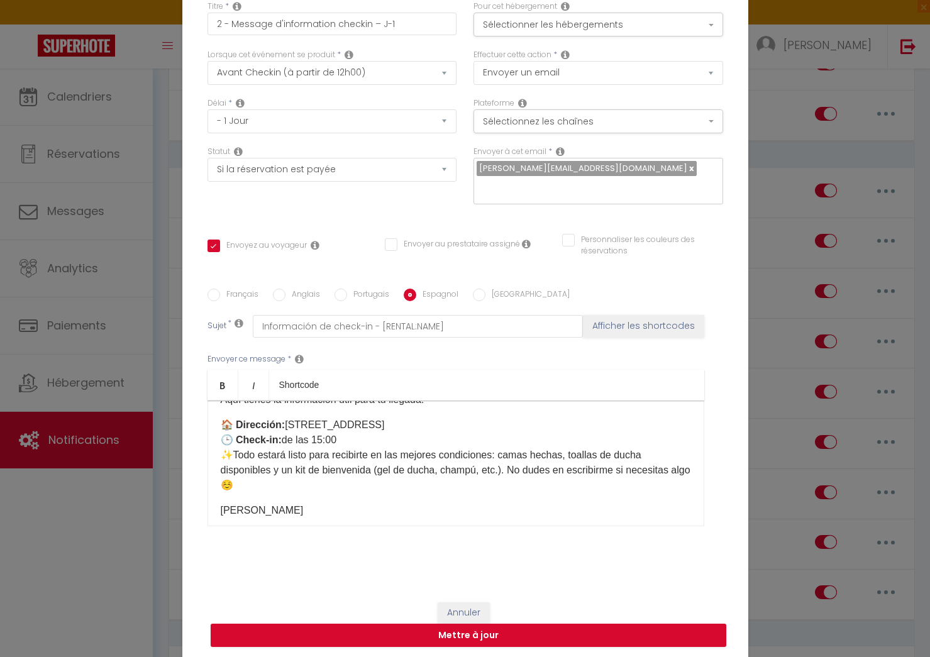
scroll to position [54, 0]
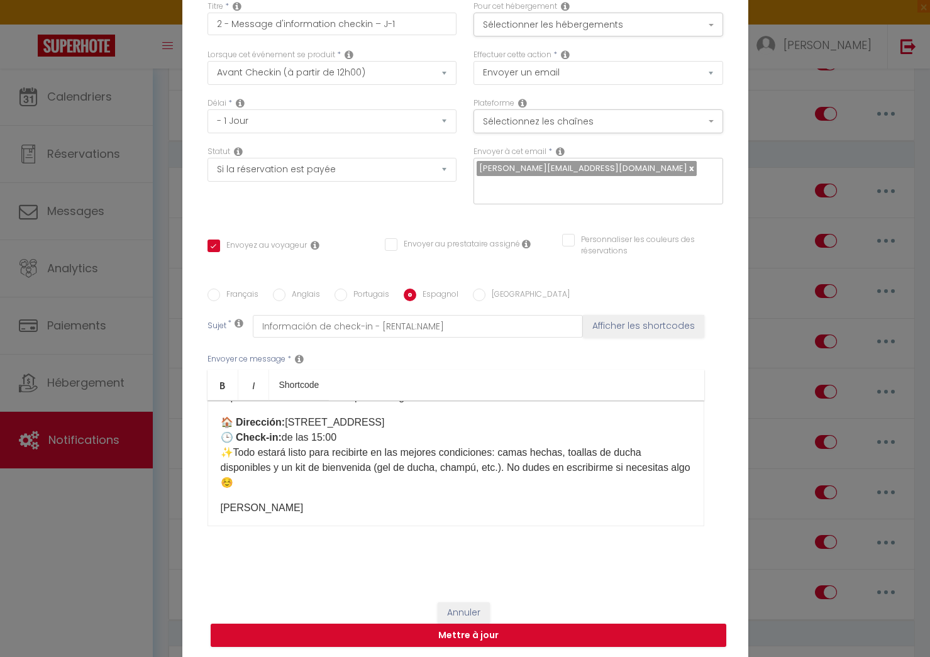
click at [517, 458] on p "🏠 ​Dirección: [STREET_ADDRESS] ​​​​🕒 ​​ Check-in: de las 15:00​ ​​​​✨​ ​ ​​Todo…" at bounding box center [456, 452] width 471 height 75
drag, startPoint x: 291, startPoint y: 281, endPoint x: 343, endPoint y: 357, distance: 92.8
click at [291, 289] on label "Anglais" at bounding box center [303, 296] width 35 height 14
click at [286, 289] on input "Anglais" at bounding box center [279, 295] width 13 height 13
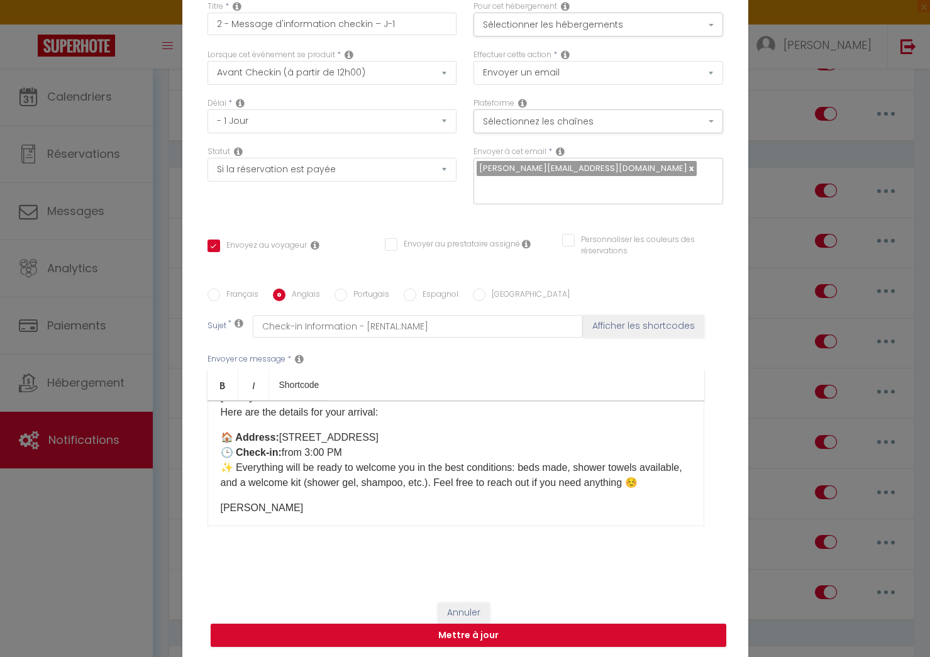
drag, startPoint x: 488, startPoint y: 474, endPoint x: 495, endPoint y: 476, distance: 7.2
click at [489, 474] on p "🏠 ​Address: [STREET_ADDRESS] ​​​​🕒 ​​ Check-in: from 3:00 PM​ ​​​​✨​ ​Everythin…" at bounding box center [456, 460] width 471 height 60
click at [221, 516] on p "​​​​[PERSON_NAME]​​" at bounding box center [456, 523] width 471 height 15
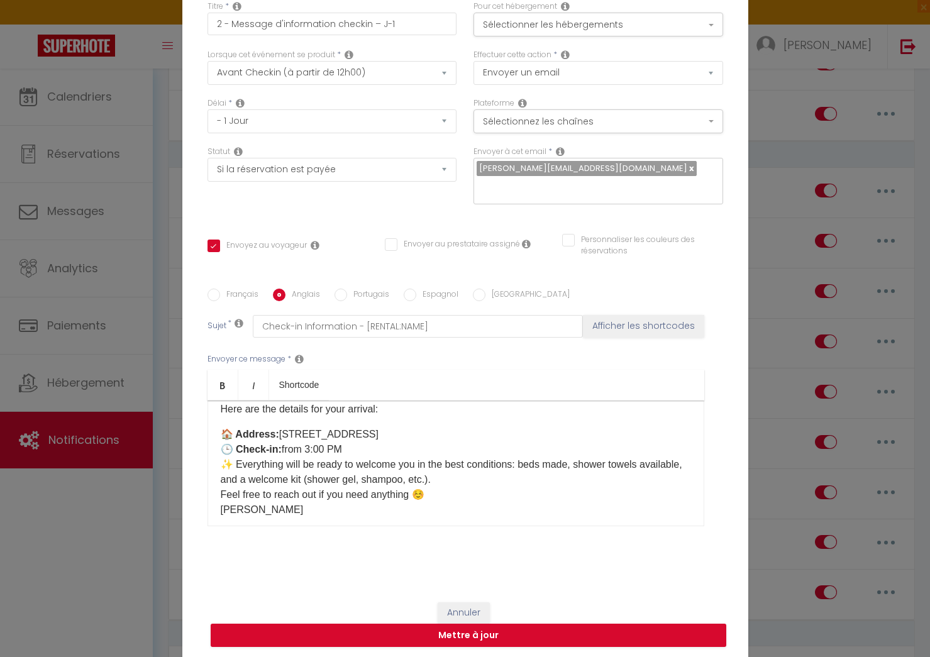
click at [238, 289] on label "Français" at bounding box center [239, 296] width 38 height 14
click at [220, 289] on input "Français" at bounding box center [214, 295] width 13 height 13
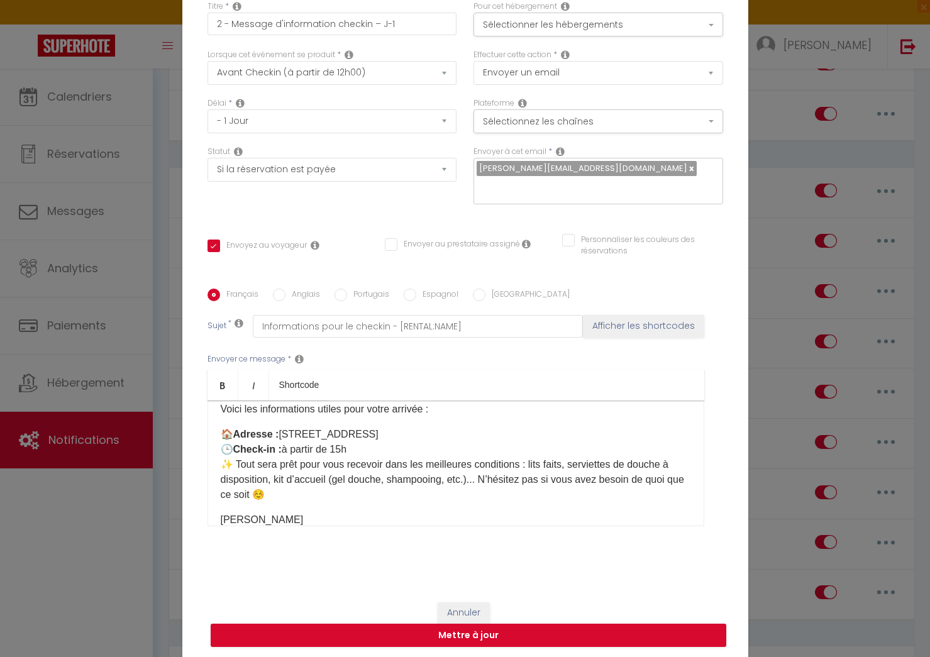
click at [311, 289] on label "Anglais" at bounding box center [303, 296] width 35 height 14
click at [286, 289] on input "Anglais" at bounding box center [279, 295] width 13 height 13
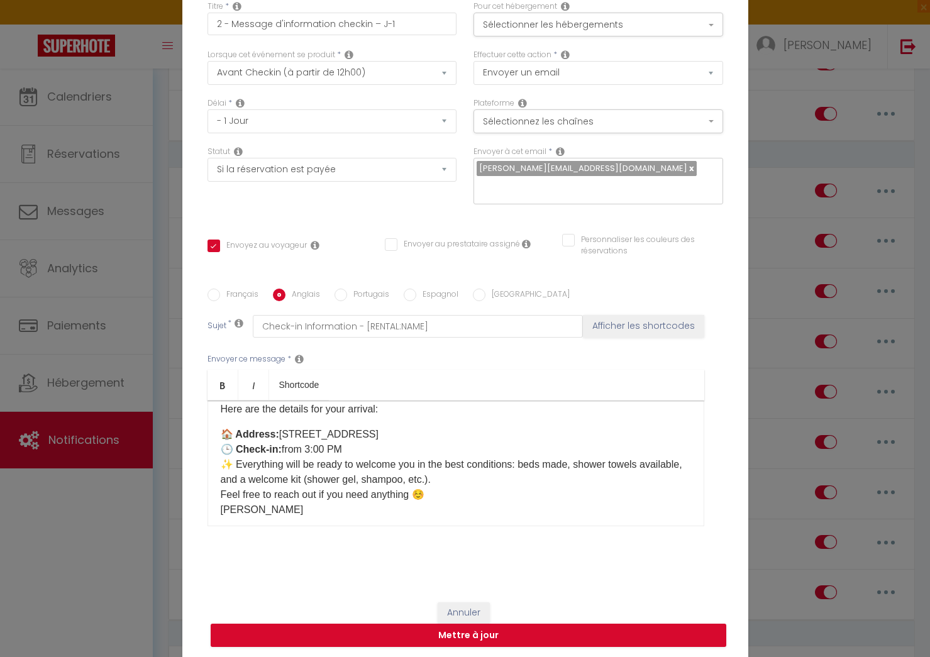
click at [431, 490] on p "🏠 ​Address: [STREET_ADDRESS] ​​​​🕒 ​​ Check-in: from 3:00 PM​ ​​​​✨​ ​Everythin…" at bounding box center [456, 472] width 471 height 91
click at [381, 486] on p "🏠 ​Address: [STREET_ADDRESS] ​​​​🕒 ​​ Check-in: from 3:00 PM​ ​​​​✨​ ​Everythin…" at bounding box center [456, 472] width 471 height 91
click at [227, 289] on label "Français" at bounding box center [239, 296] width 38 height 14
click at [220, 289] on input "Français" at bounding box center [214, 295] width 13 height 13
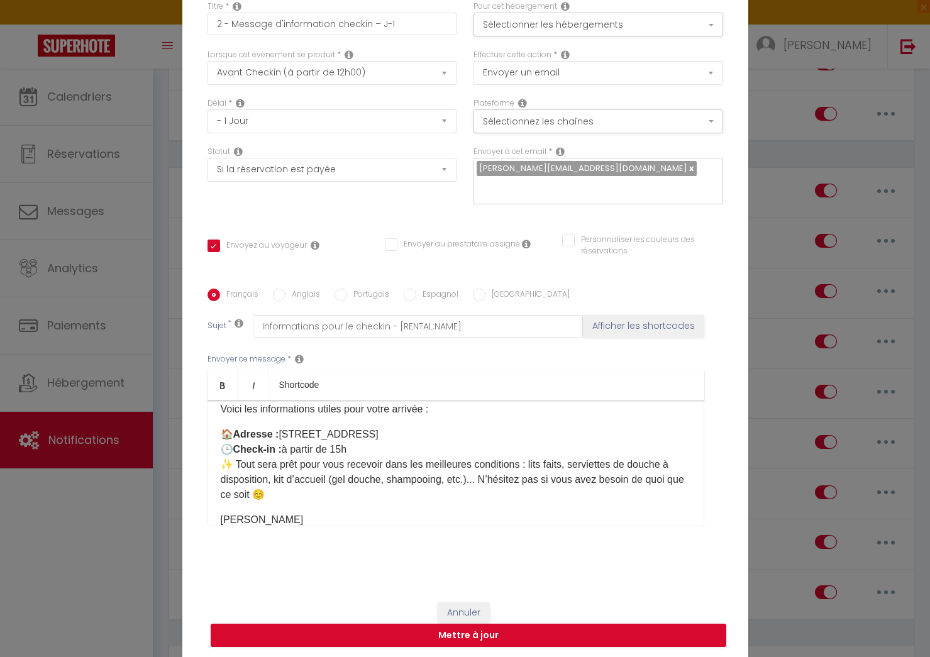
click at [216, 499] on div "Bonjour [GUEST:FIRST_NAME], ​​​​Comment allez-vous ? Votre séjour approche ! A …" at bounding box center [456, 464] width 497 height 126
click at [489, 469] on p "🏠 Adresse : [STREET_ADDRESS] ​​​​🕒 Check-in : à partir de 15h​ ​​​​✨​ ​​​Tout s…" at bounding box center [456, 464] width 471 height 75
click at [416, 289] on label "Espagnol" at bounding box center [437, 296] width 42 height 14
click at [416, 289] on input "Espagnol" at bounding box center [410, 295] width 13 height 13
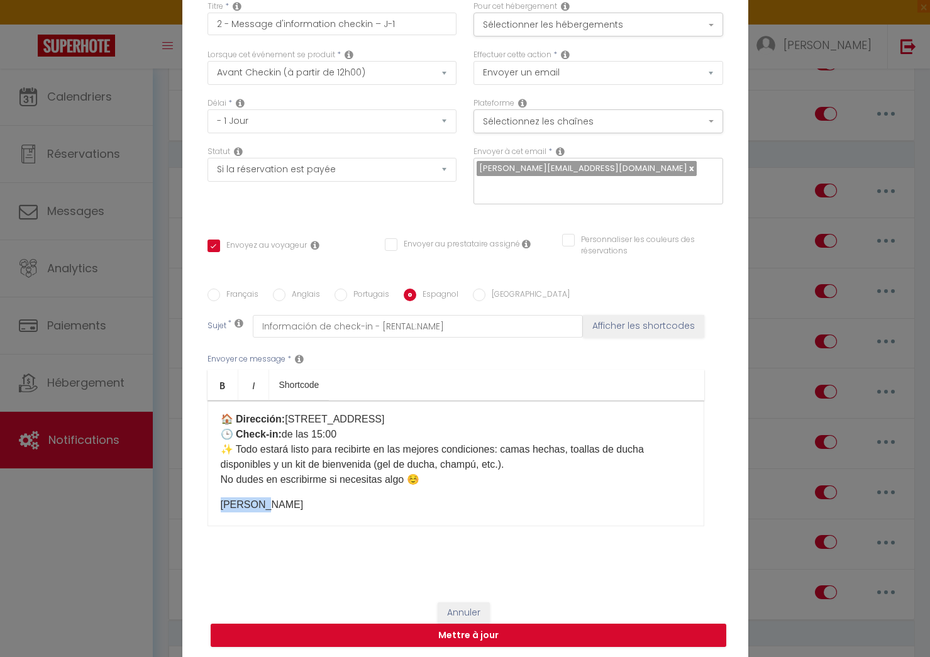
drag, startPoint x: 261, startPoint y: 489, endPoint x: 422, endPoint y: 469, distance: 162.3
click at [419, 467] on div "Hola [GUEST:FIRST_NAME], ​​​​¿Cómo estás? ¡Tu estancia se acerca! ¿A qué hora c…" at bounding box center [456, 464] width 497 height 126
drag, startPoint x: 423, startPoint y: 469, endPoint x: 400, endPoint y: 501, distance: 39.6
click at [400, 502] on div "Hola [GUEST:FIRST_NAME], ​​​​¿Cómo estás? ¡Tu estancia se acerca! ¿A qué hora c…" at bounding box center [456, 464] width 497 height 126
copy div "​​​​​No dudes en escribirme si necesitas algo ☺️ ​​​​​​[PERSON_NAME]​​"
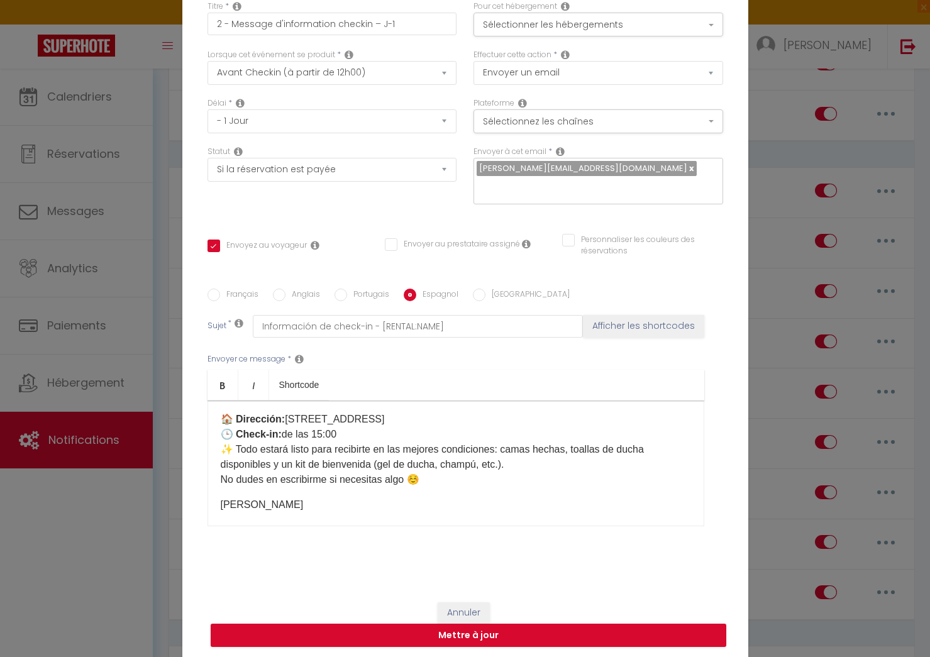
drag, startPoint x: 293, startPoint y: 289, endPoint x: 289, endPoint y: 331, distance: 42.3
click at [293, 289] on label "Anglais" at bounding box center [303, 296] width 35 height 14
click at [286, 289] on input "Anglais" at bounding box center [279, 295] width 13 height 13
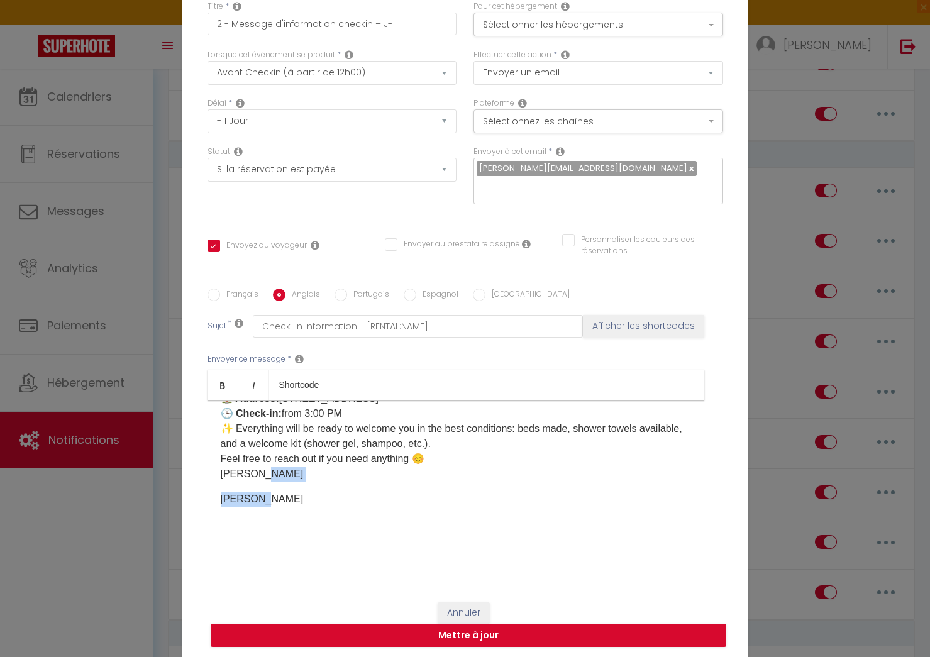
scroll to position [99, 0]
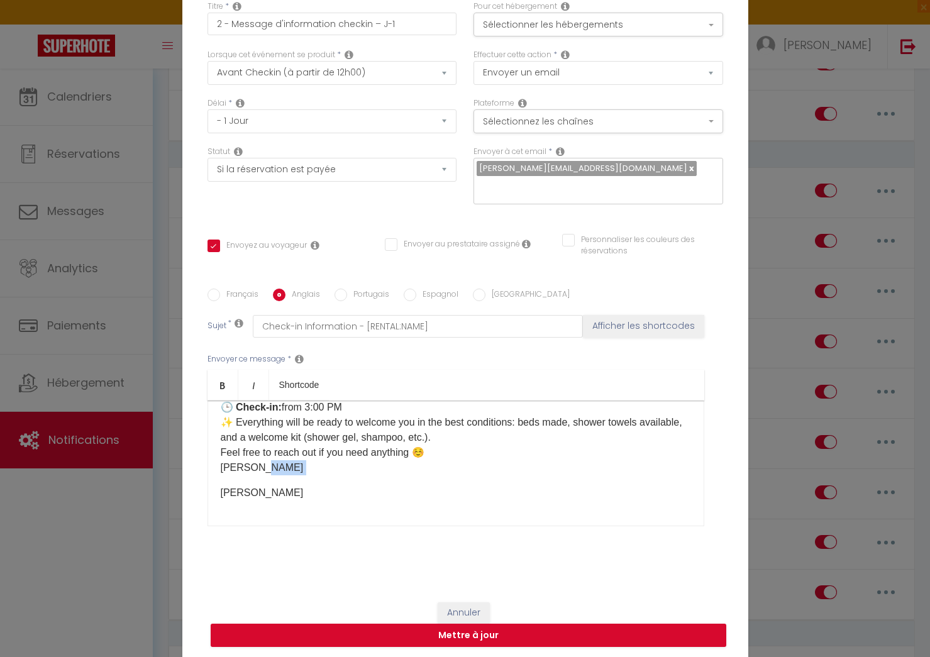
drag, startPoint x: 465, startPoint y: 499, endPoint x: 215, endPoint y: 479, distance: 250.6
click at [194, 488] on div "Titre * 2 - Message d'information checkin – J-1 Pour cet hébergement Sélectionn…" at bounding box center [465, 289] width 566 height 602
click at [224, 472] on div "Hello [GUEST:FIRST_NAME], ​​​​​​How are you? Your stay is just around the corne…" at bounding box center [456, 464] width 497 height 126
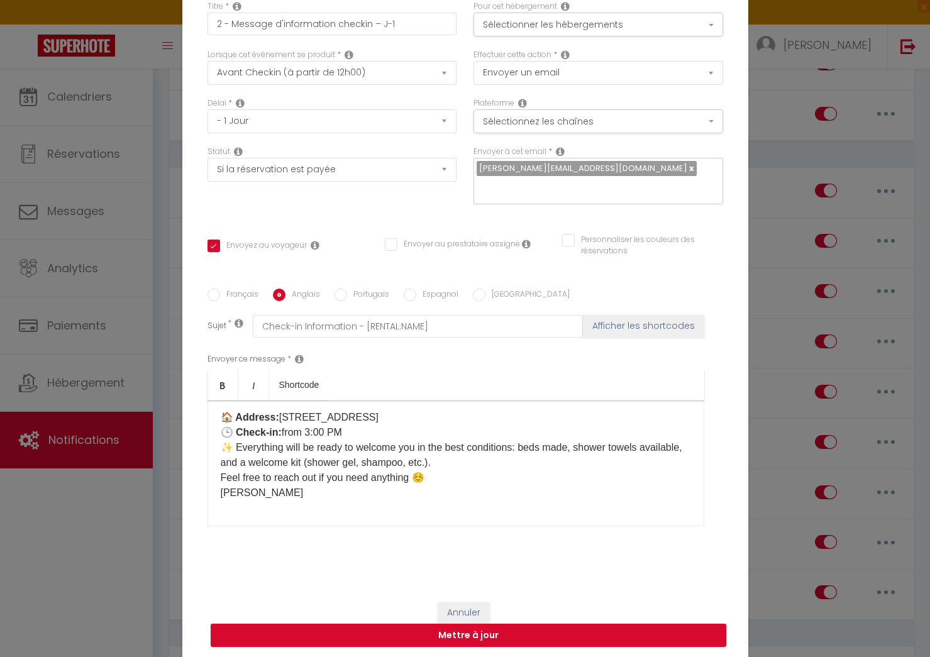
scroll to position [74, 0]
click at [215, 482] on div "Hello [GUEST:FIRST_NAME], ​​​​​​How are you? Your stay is just around the corne…" at bounding box center [456, 464] width 497 height 126
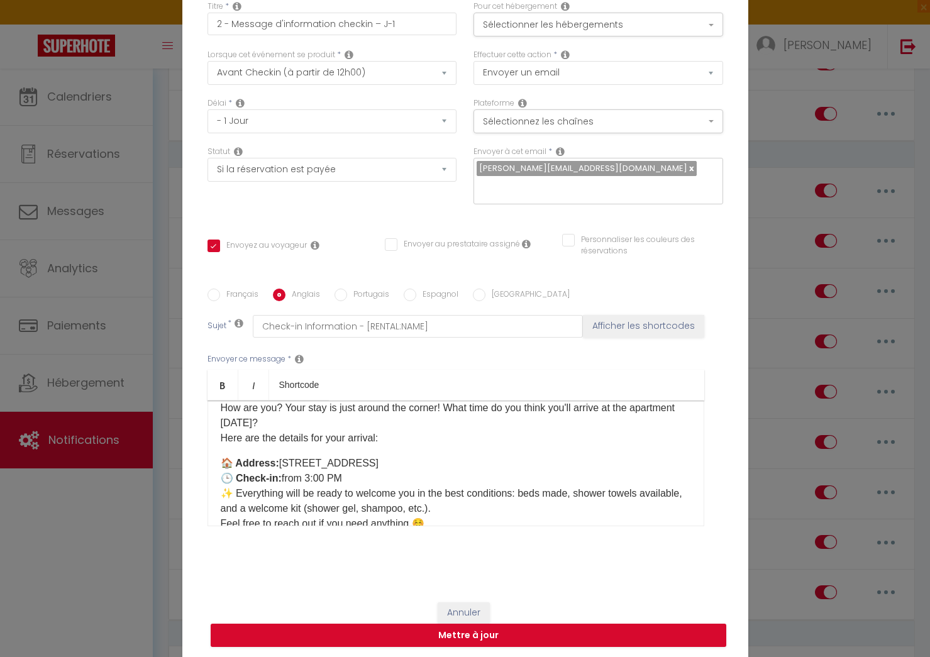
scroll to position [84, 0]
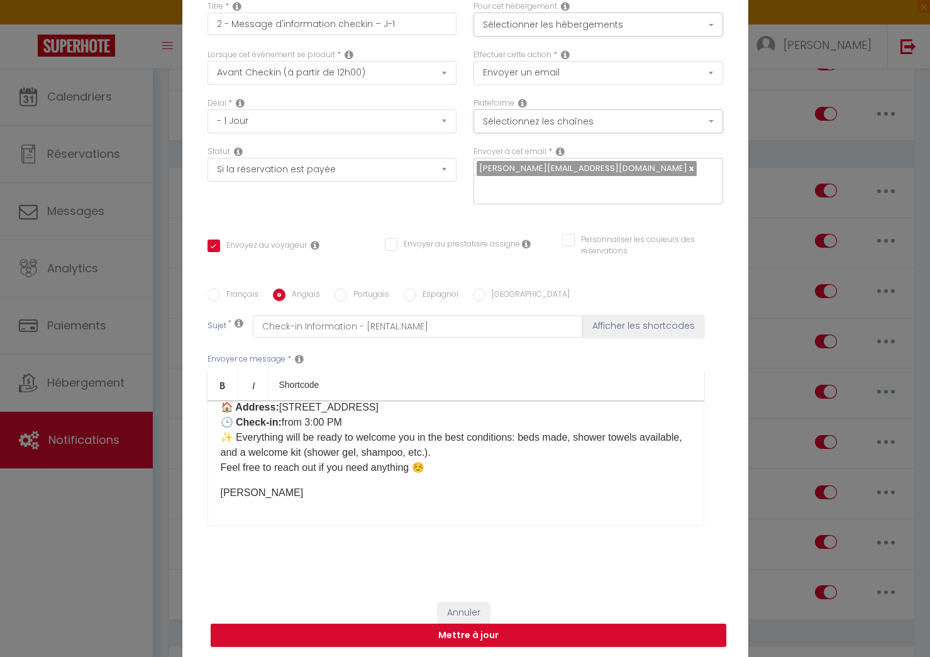
click at [274, 508] on div "Hello [GUEST:FIRST_NAME], ​​​​​​How are you? Your stay is just around the corne…" at bounding box center [456, 464] width 497 height 126
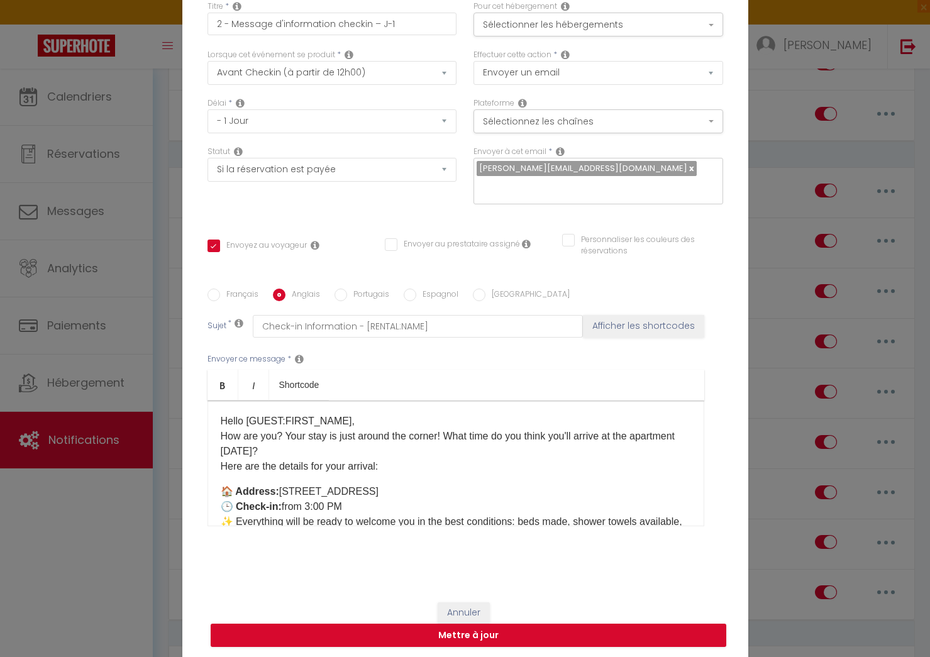
drag, startPoint x: 229, startPoint y: 279, endPoint x: 324, endPoint y: 358, distance: 123.3
click at [230, 289] on label "Français" at bounding box center [239, 296] width 38 height 14
click at [220, 289] on input "Français" at bounding box center [214, 295] width 13 height 13
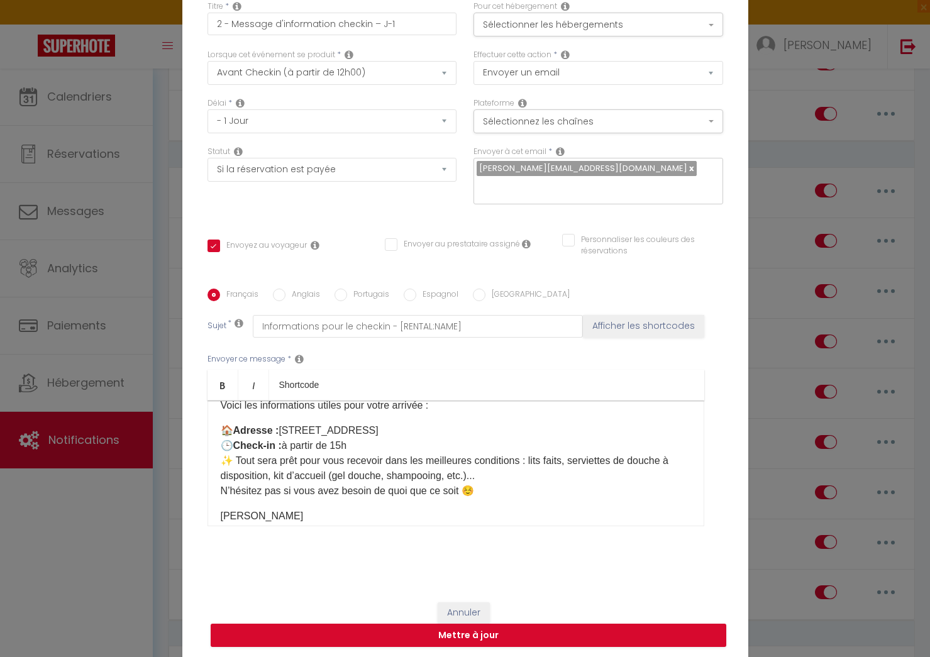
scroll to position [84, 0]
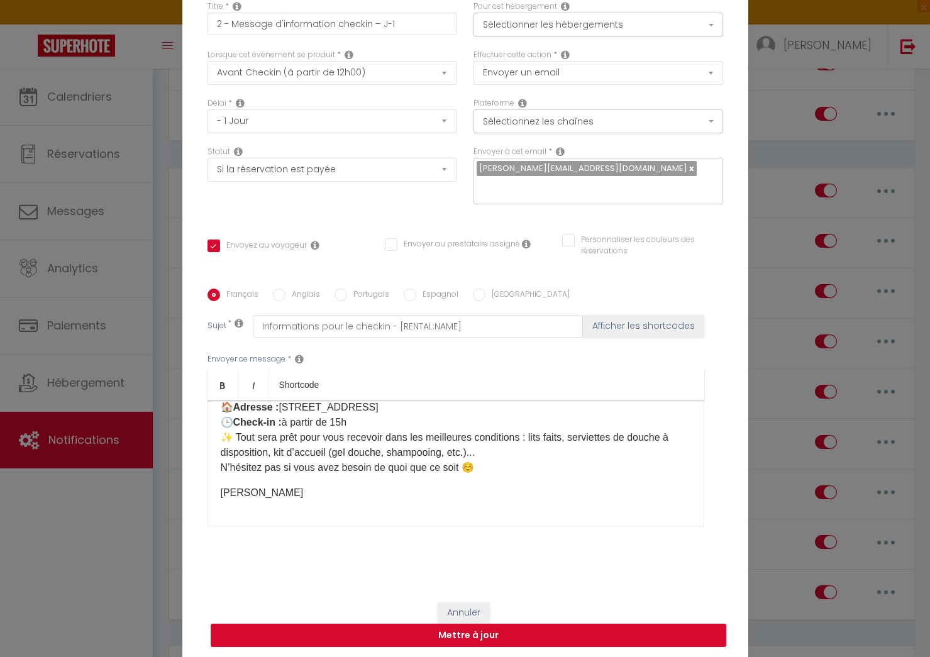
click at [464, 624] on button "Mettre à jour" at bounding box center [469, 636] width 516 height 24
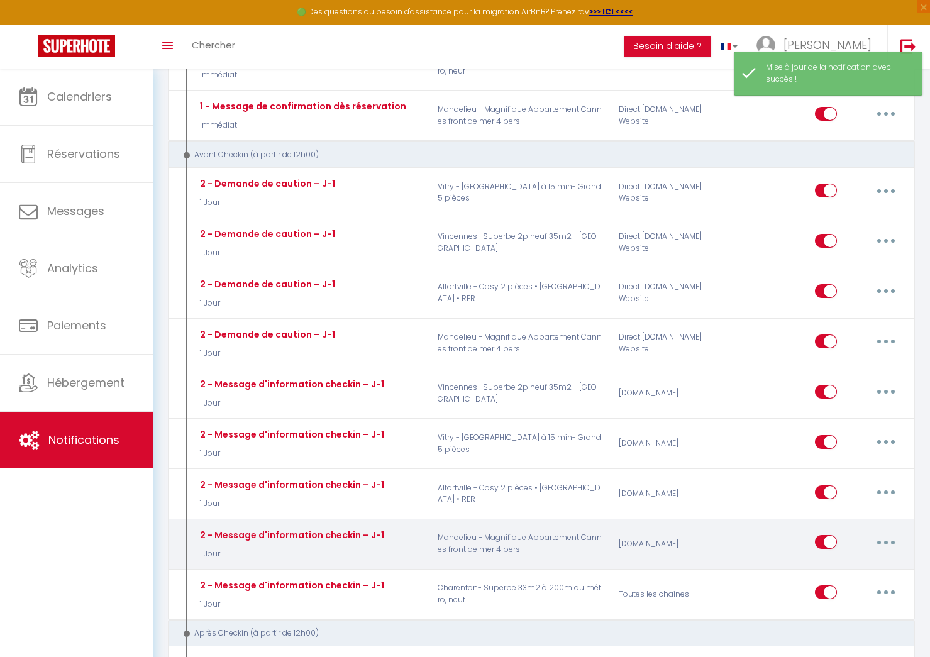
click at [881, 547] on button "button" at bounding box center [886, 542] width 35 height 20
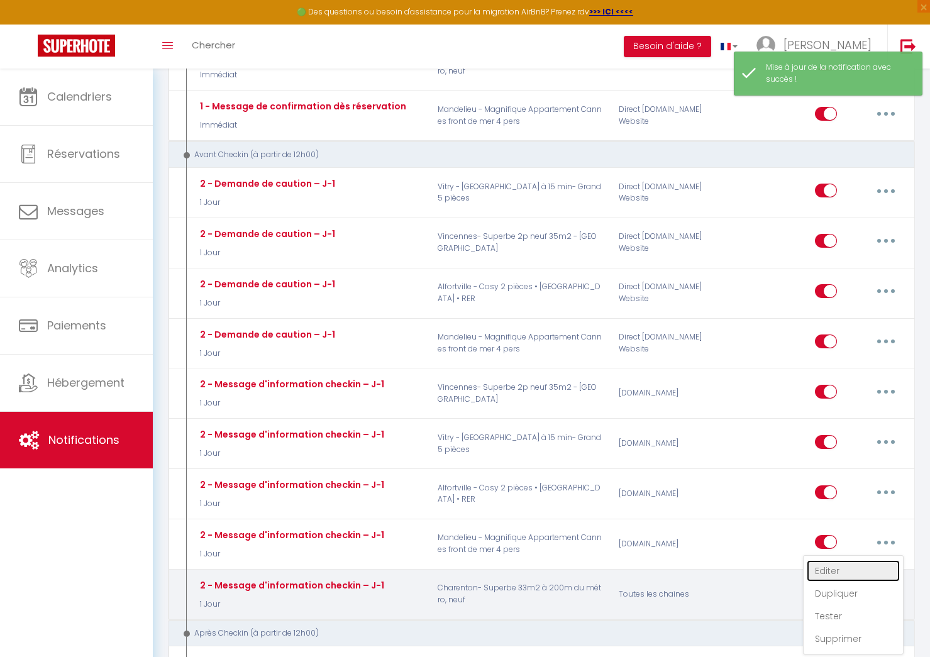
click at [833, 572] on link "Editer" at bounding box center [853, 570] width 93 height 21
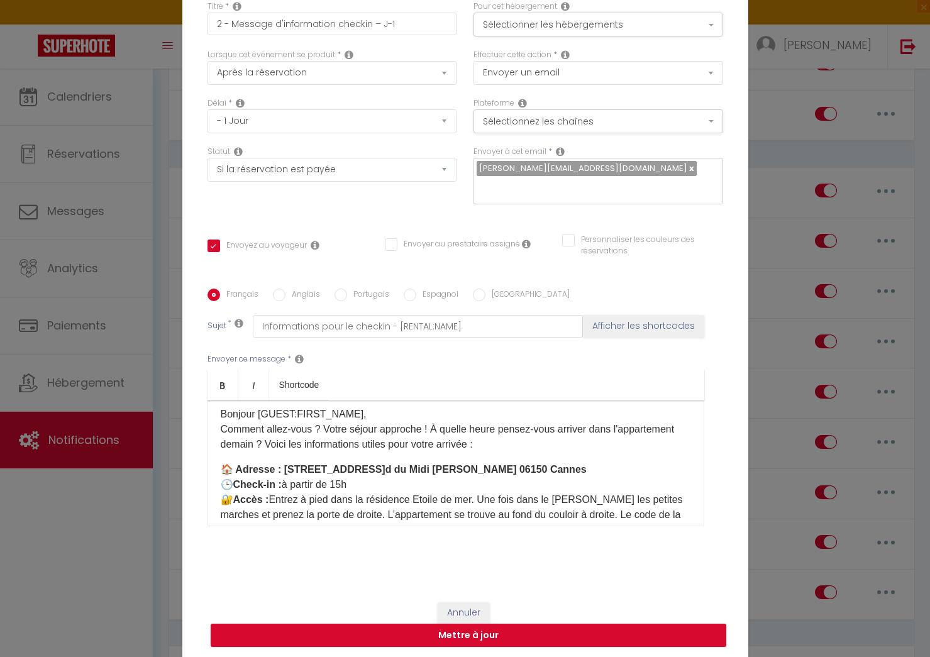
scroll to position [0, 0]
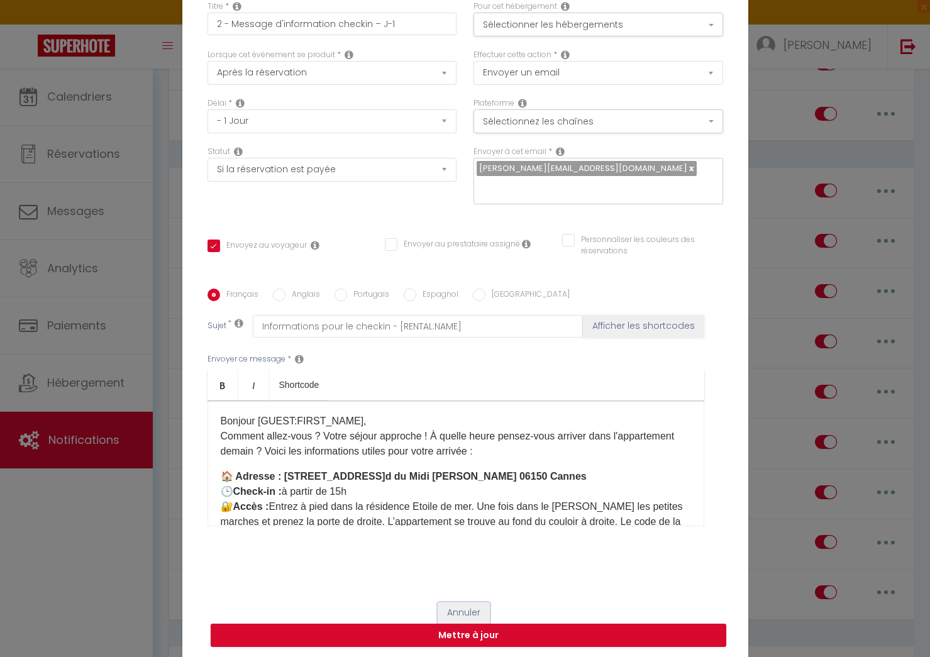
click at [454, 603] on button "Annuler" at bounding box center [464, 613] width 52 height 21
